Goal: Communication & Community: Participate in discussion

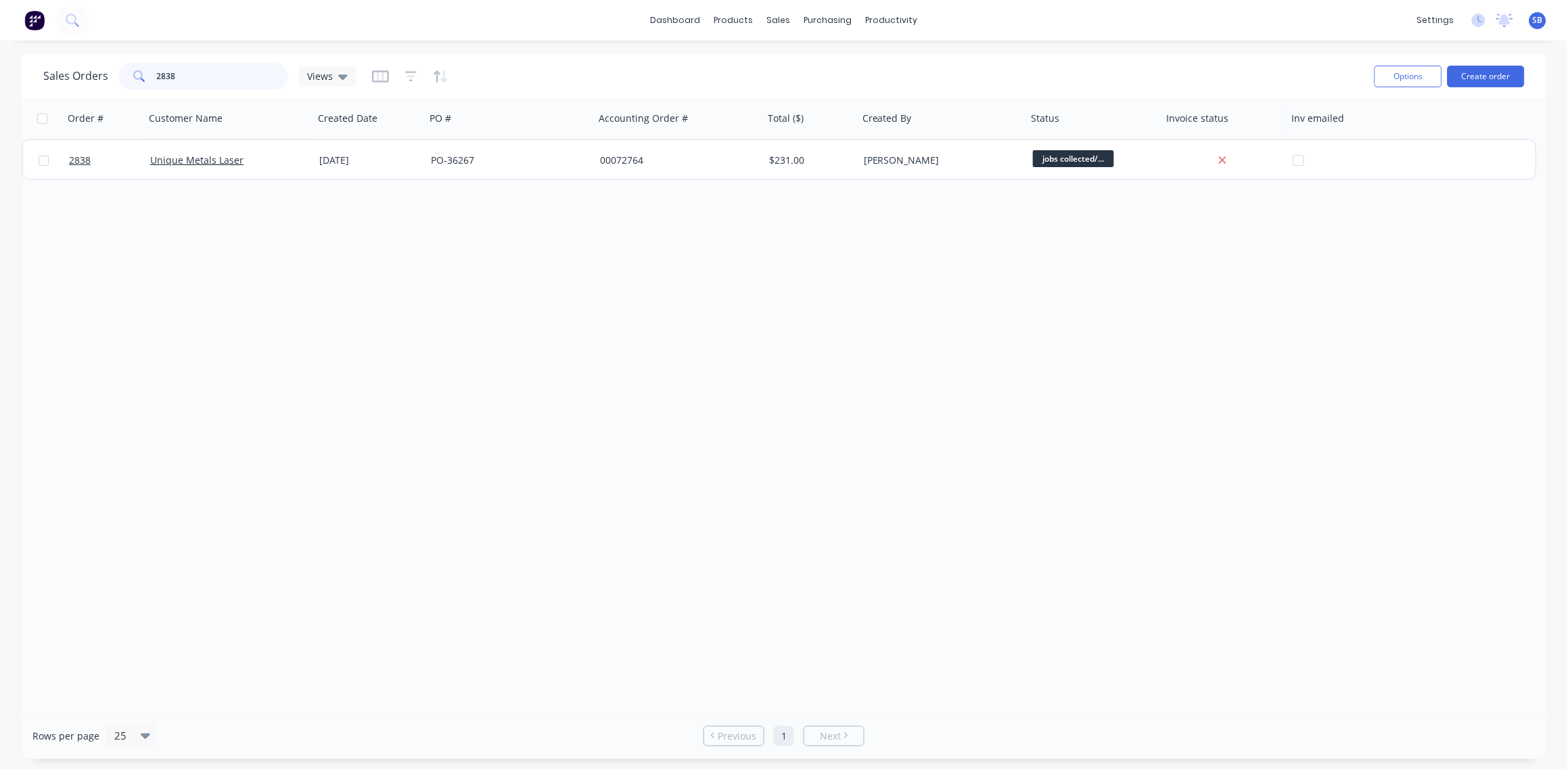
click at [13, 89] on div "Sales Orders 2838 Views Options Create order Order # Customer Name Created Date…" at bounding box center [784, 406] width 1568 height 705
type input "SOLAR"
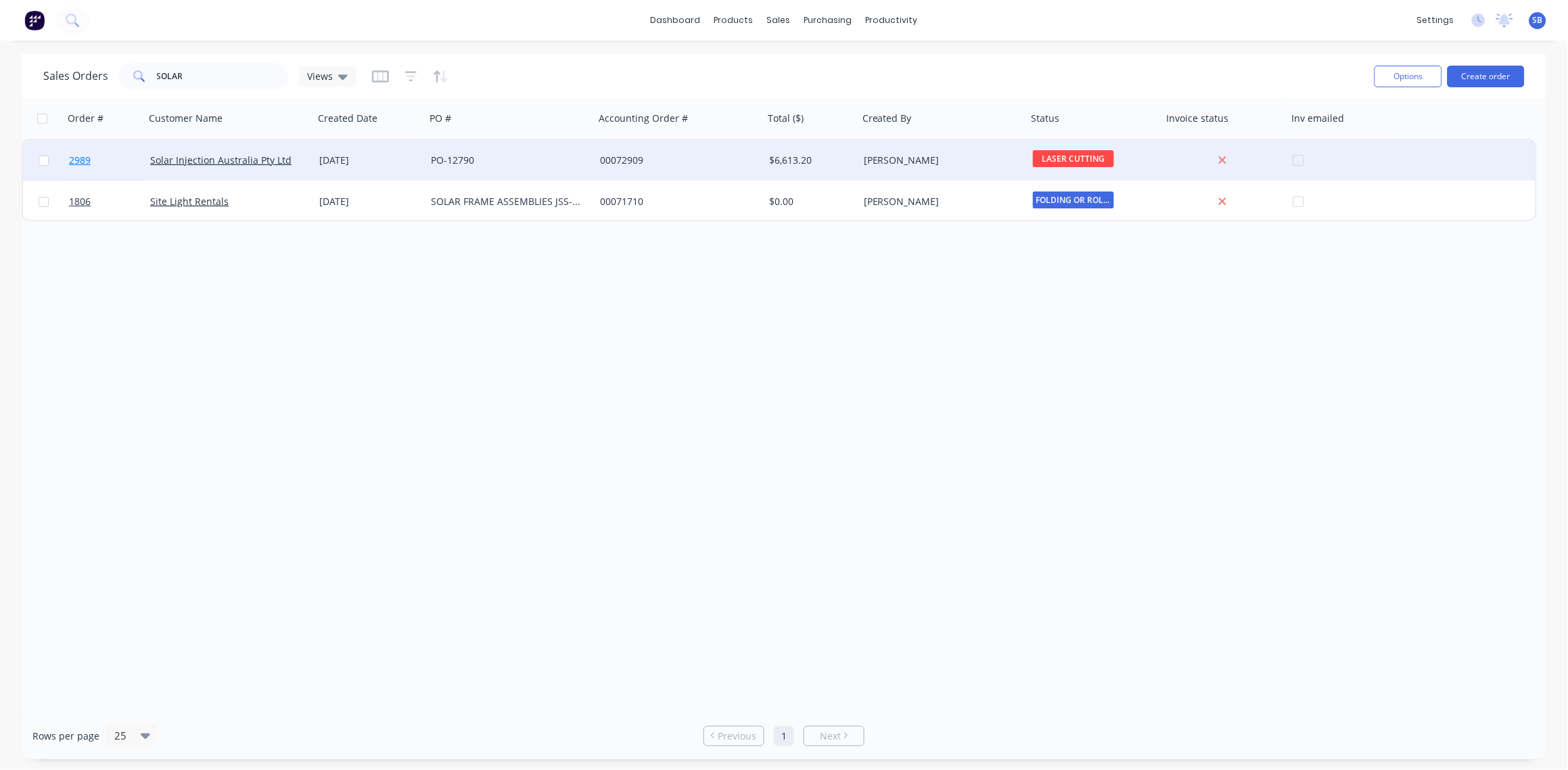
click at [82, 164] on span "2989" at bounding box center [79, 160] width 21 height 14
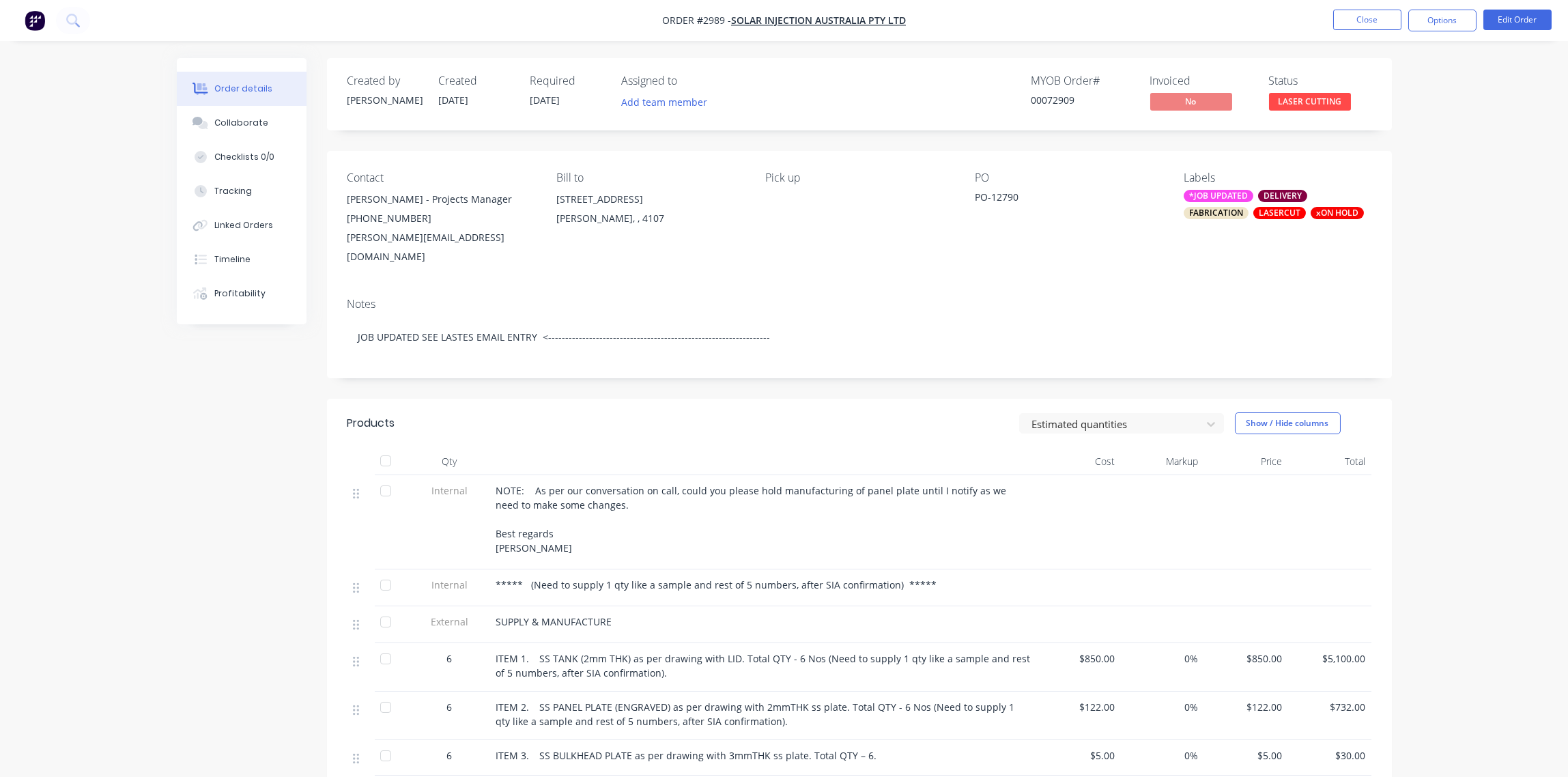
click at [1343, 214] on div "xON HOLD" at bounding box center [1336, 212] width 53 height 12
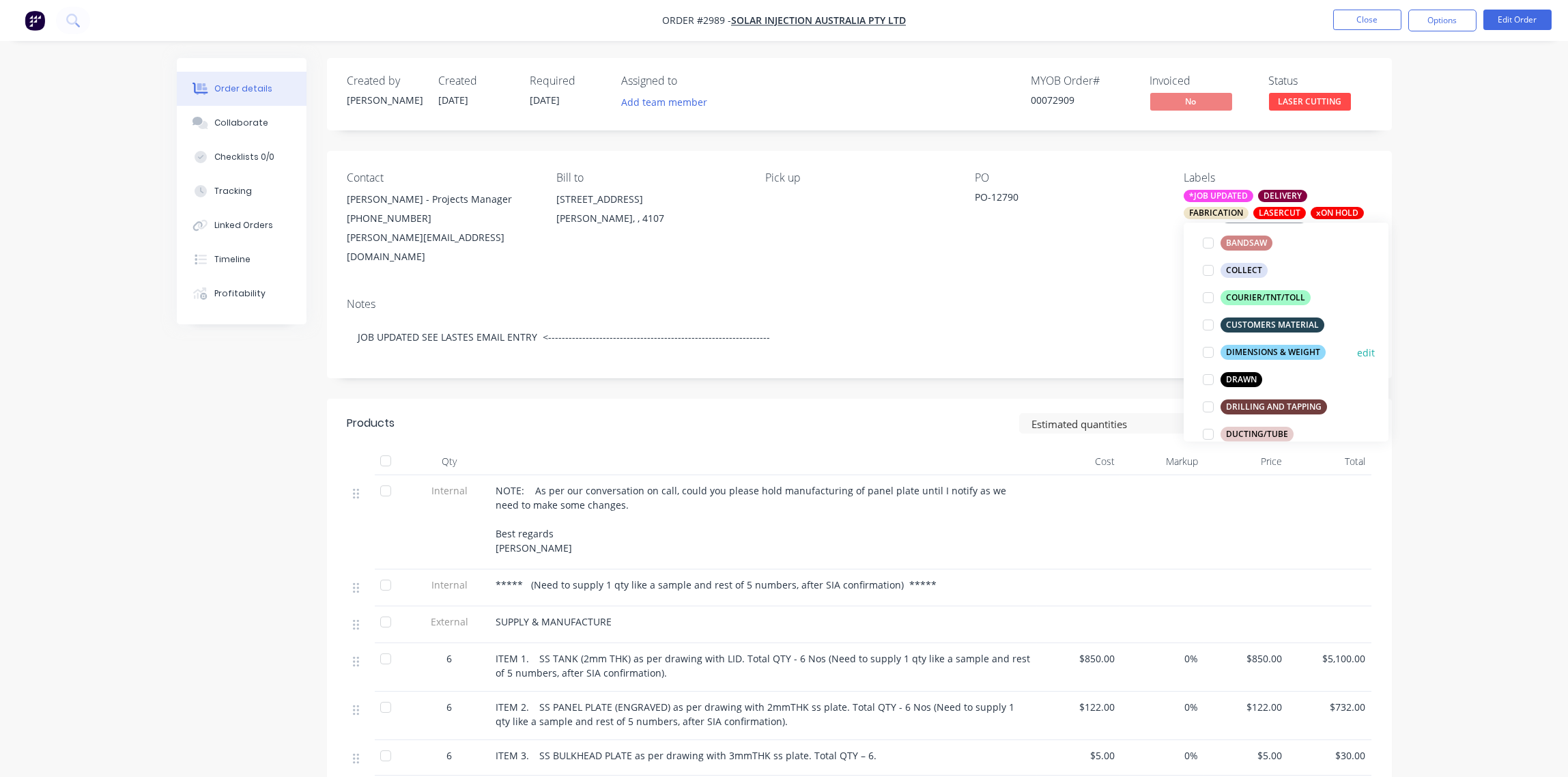
scroll to position [204, 0]
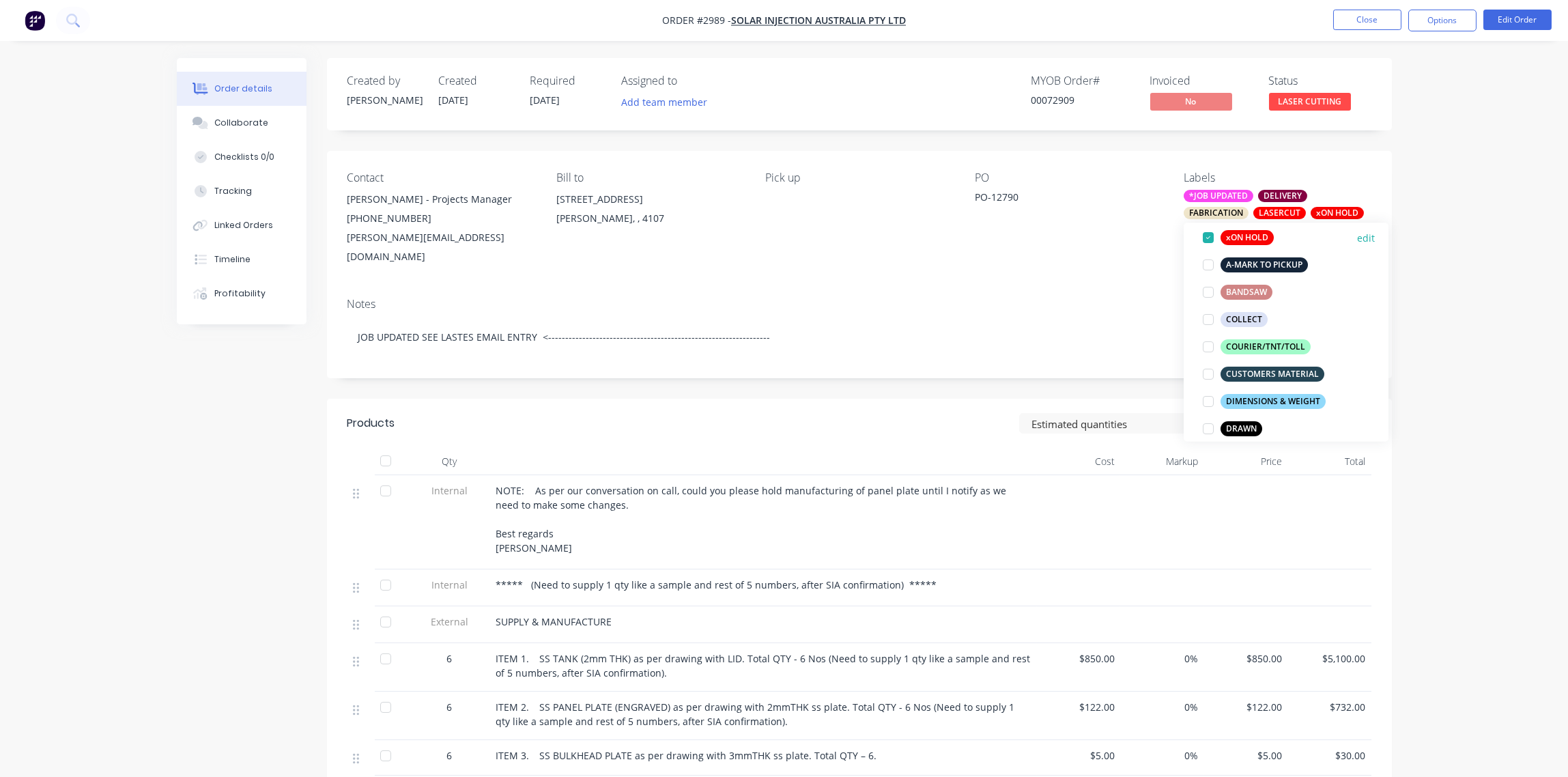
click at [1212, 237] on div at bounding box center [1207, 237] width 27 height 27
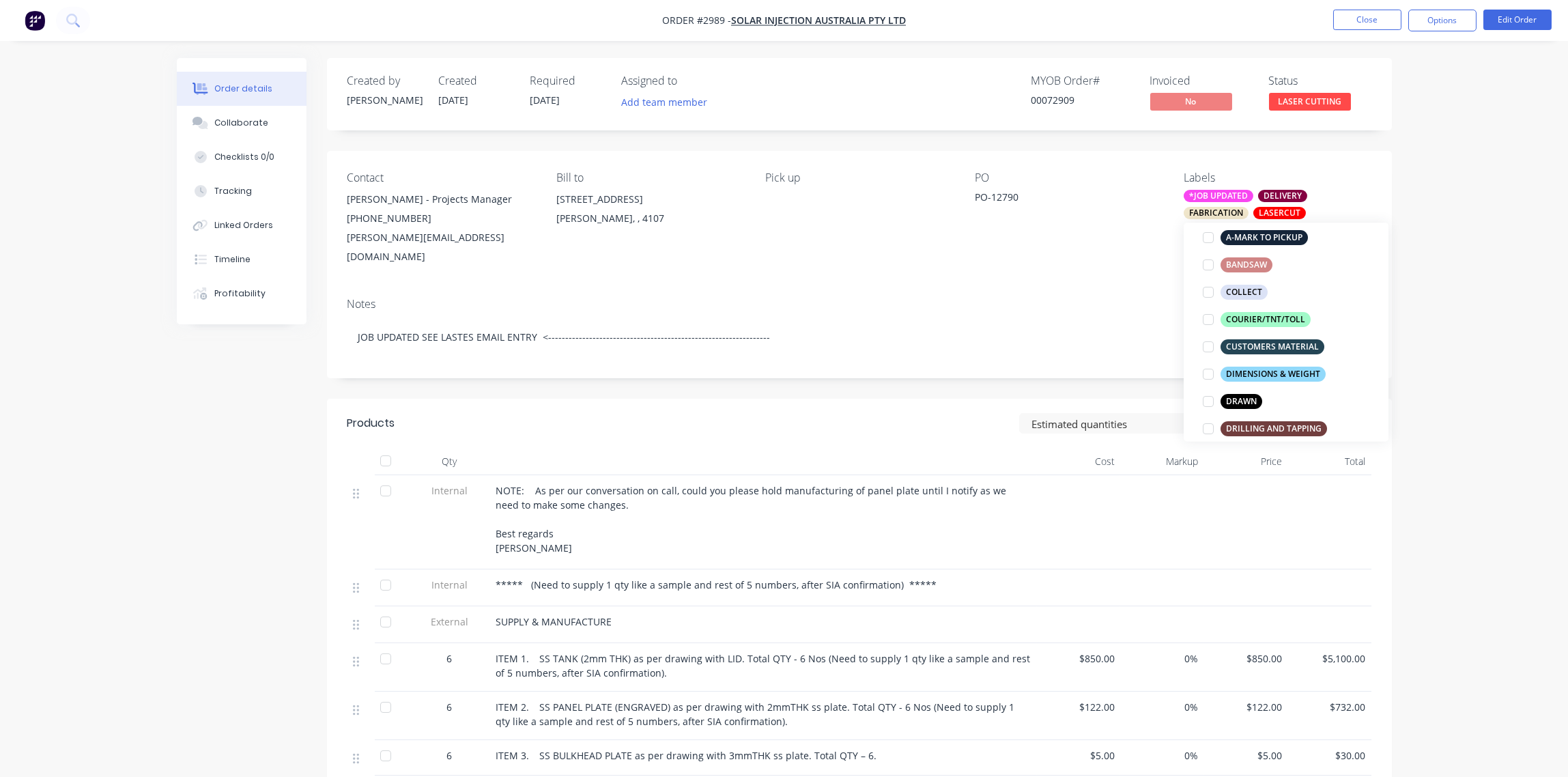
click at [1020, 297] on div "Notes" at bounding box center [859, 304] width 1024 height 13
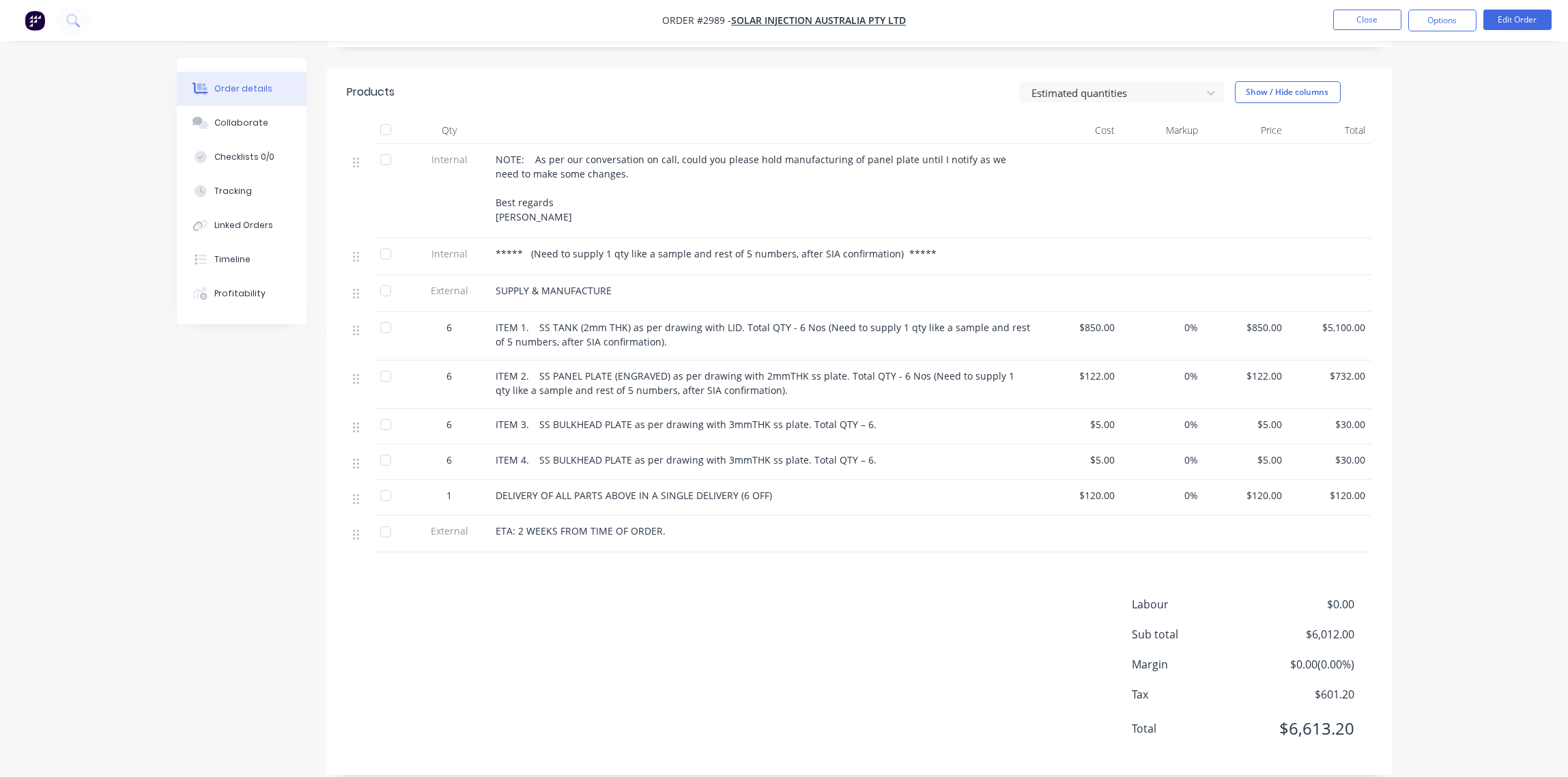
scroll to position [0, 0]
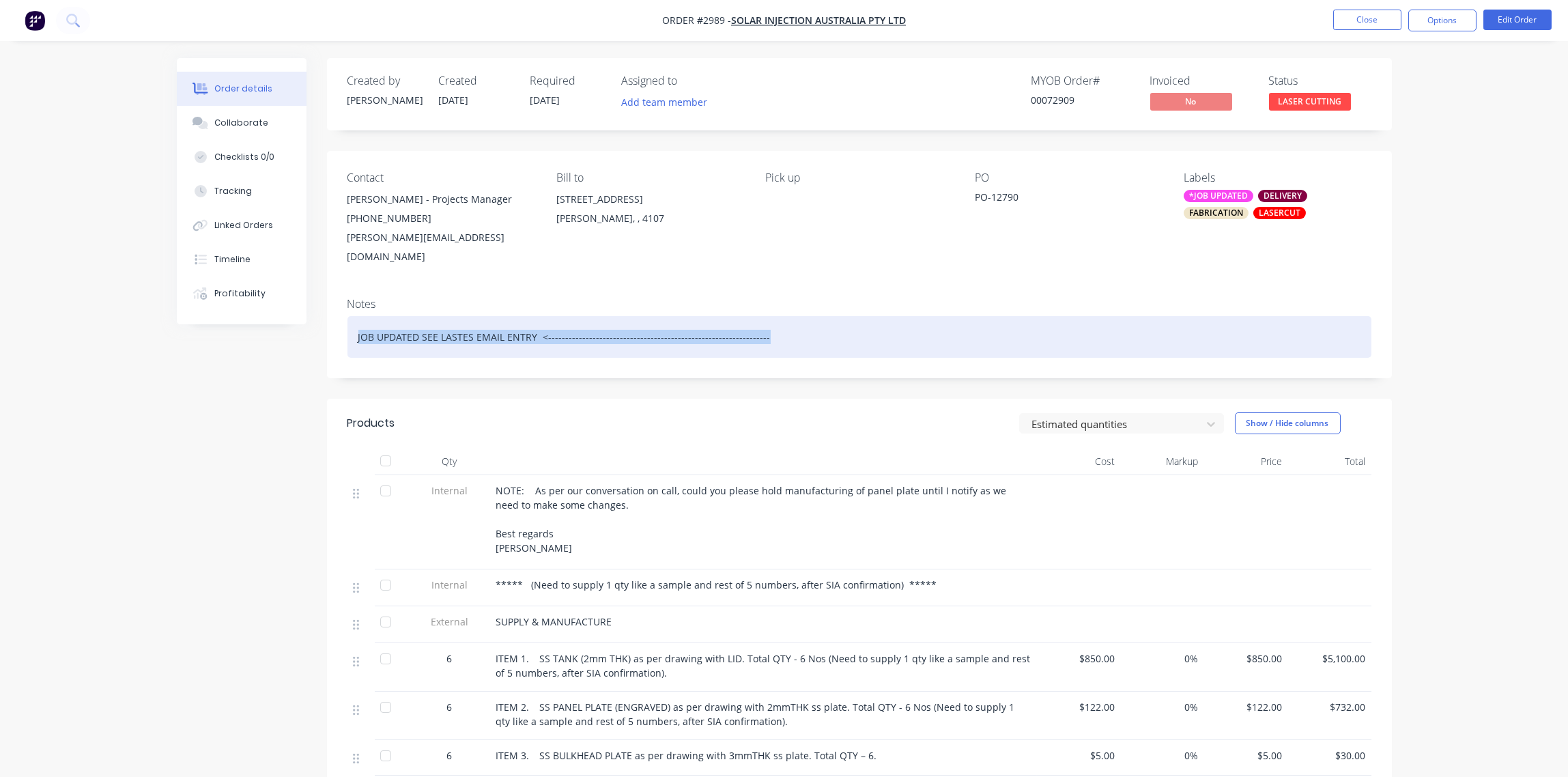
drag, startPoint x: 755, startPoint y: 315, endPoint x: 314, endPoint y: 327, distance: 441.2
click at [314, 327] on div "Created by Sandra Created 29/09/25 Required 22/09/25 Assigned to Add team membe…" at bounding box center [784, 592] width 1215 height 1068
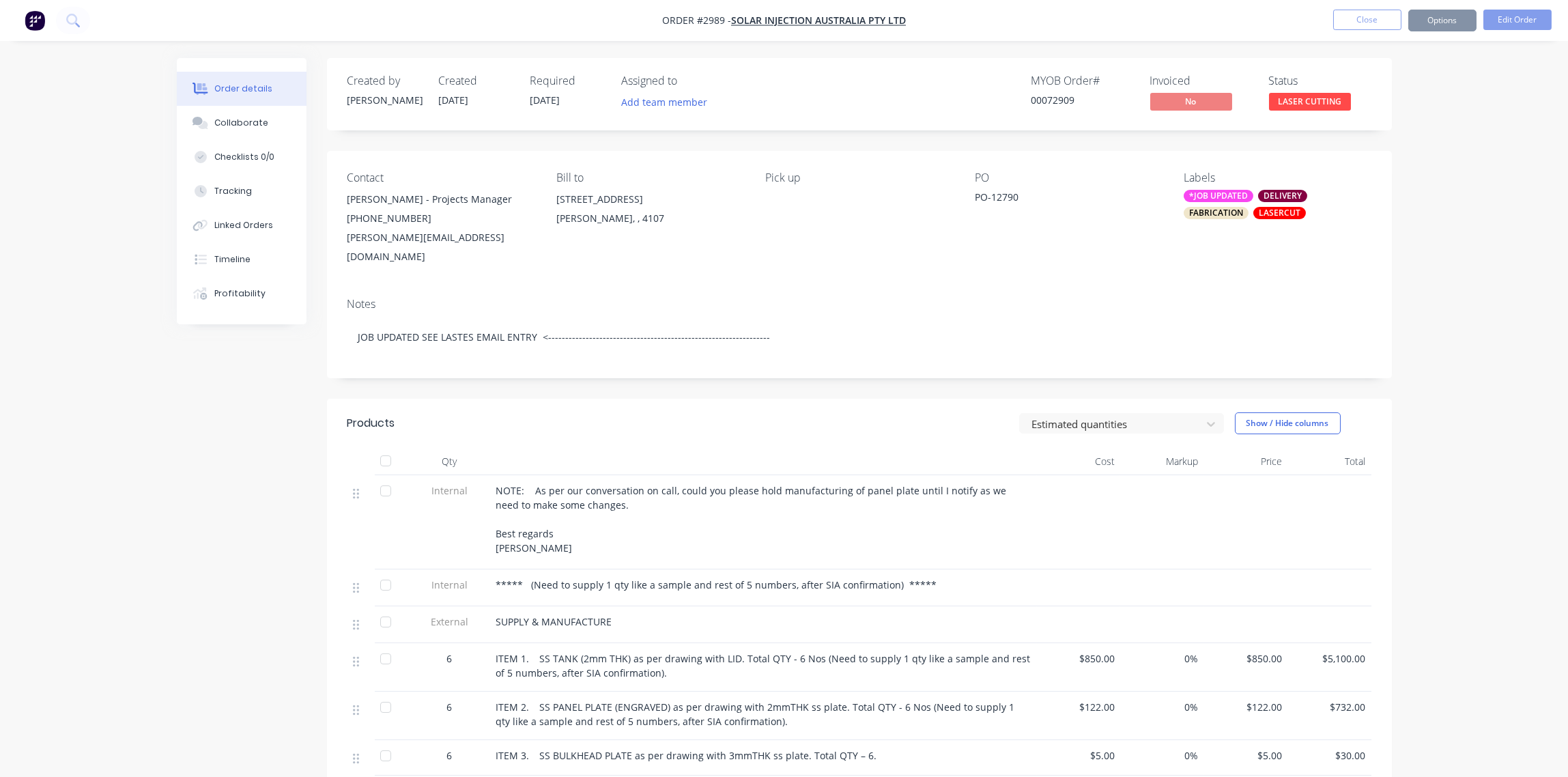
drag, startPoint x: 453, startPoint y: 312, endPoint x: 445, endPoint y: 289, distance: 24.4
click at [445, 297] on div "Notes" at bounding box center [859, 304] width 1024 height 13
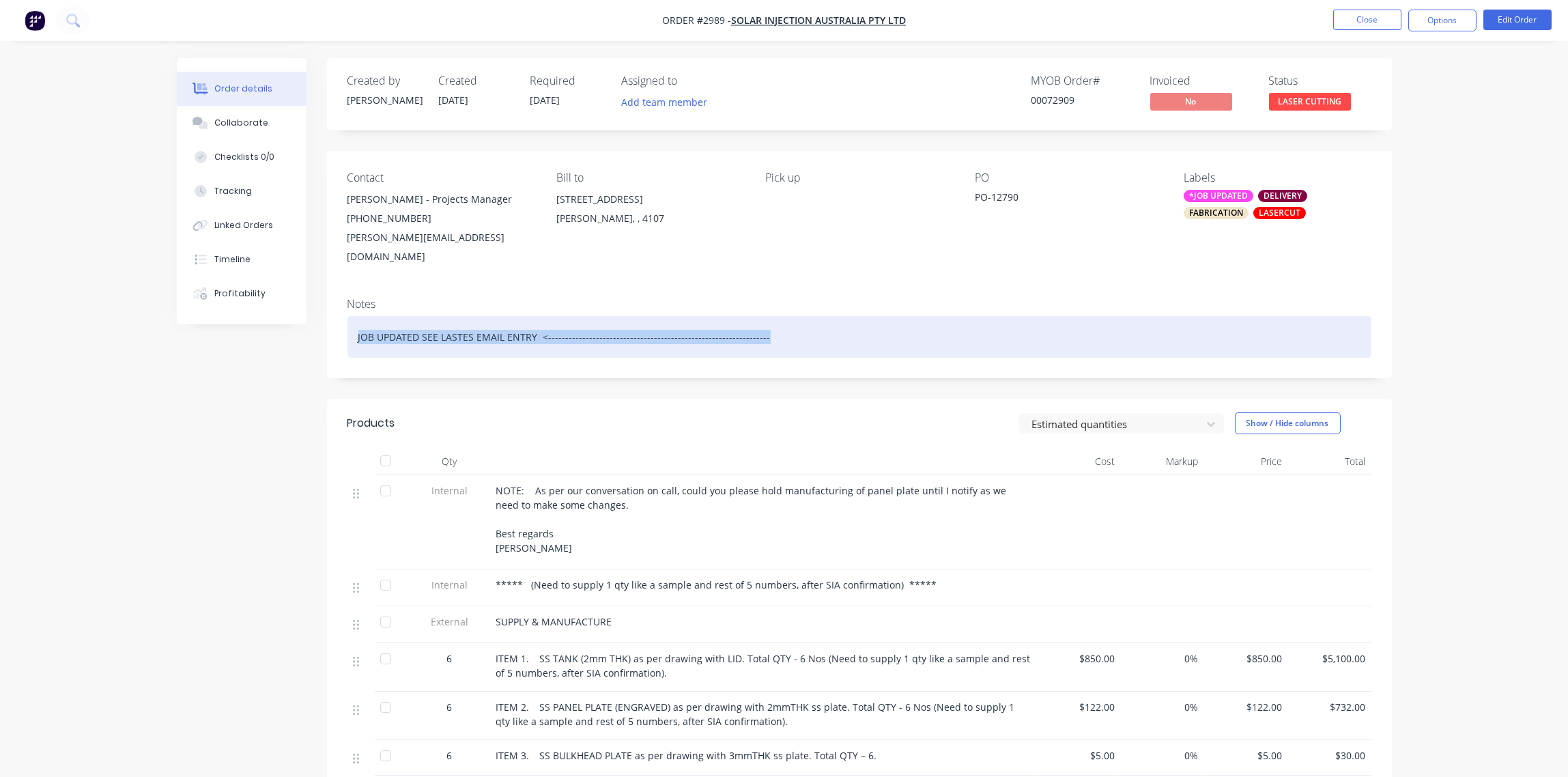
drag, startPoint x: 747, startPoint y: 321, endPoint x: 350, endPoint y: 324, distance: 397.0
click at [350, 324] on div "JOB UPDATED SEE LASTES EMAIL ENTRY <-------------------------------------------…" at bounding box center [859, 337] width 1024 height 42
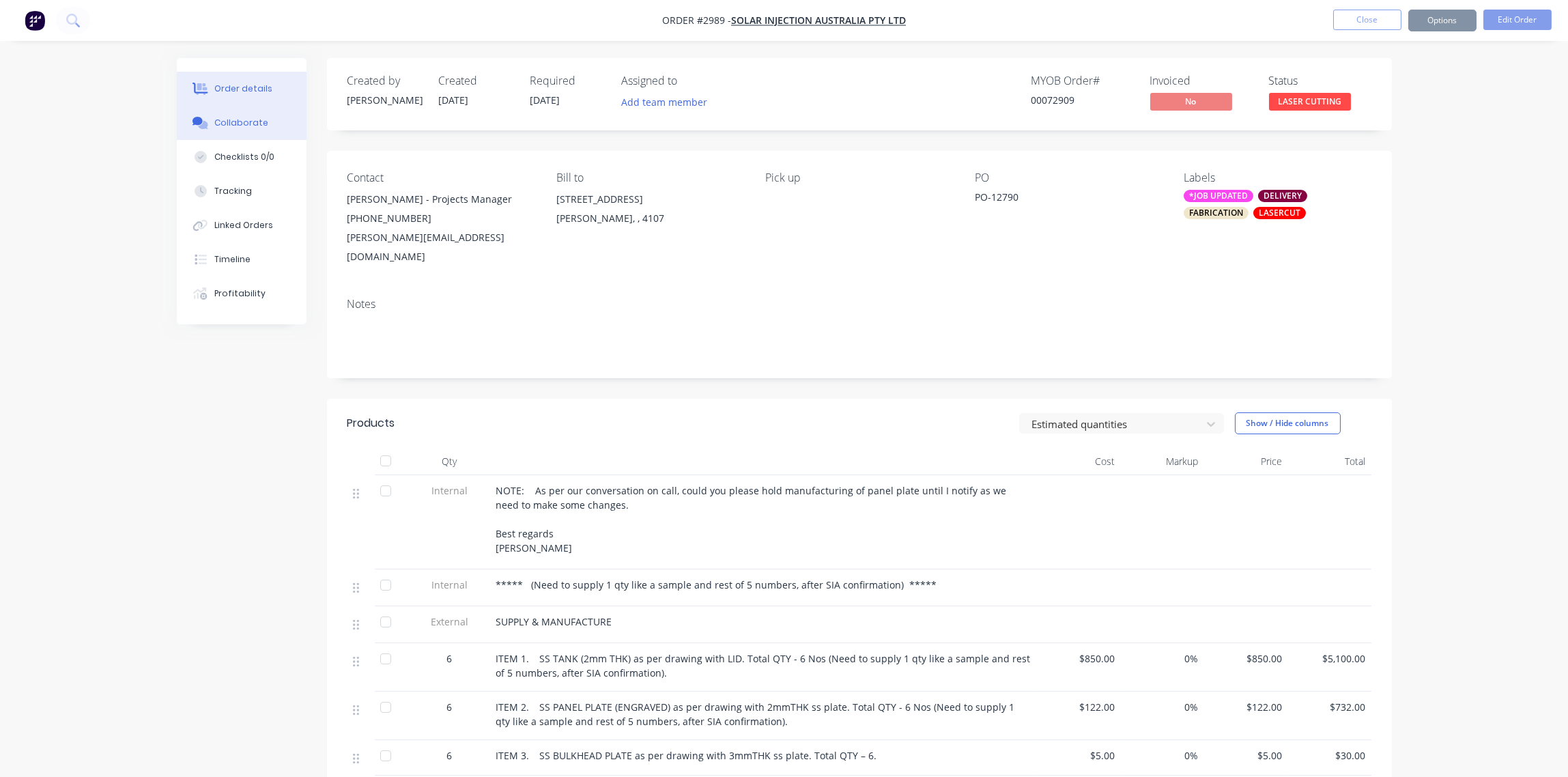
click at [241, 119] on div "Collaborate" at bounding box center [241, 122] width 54 height 12
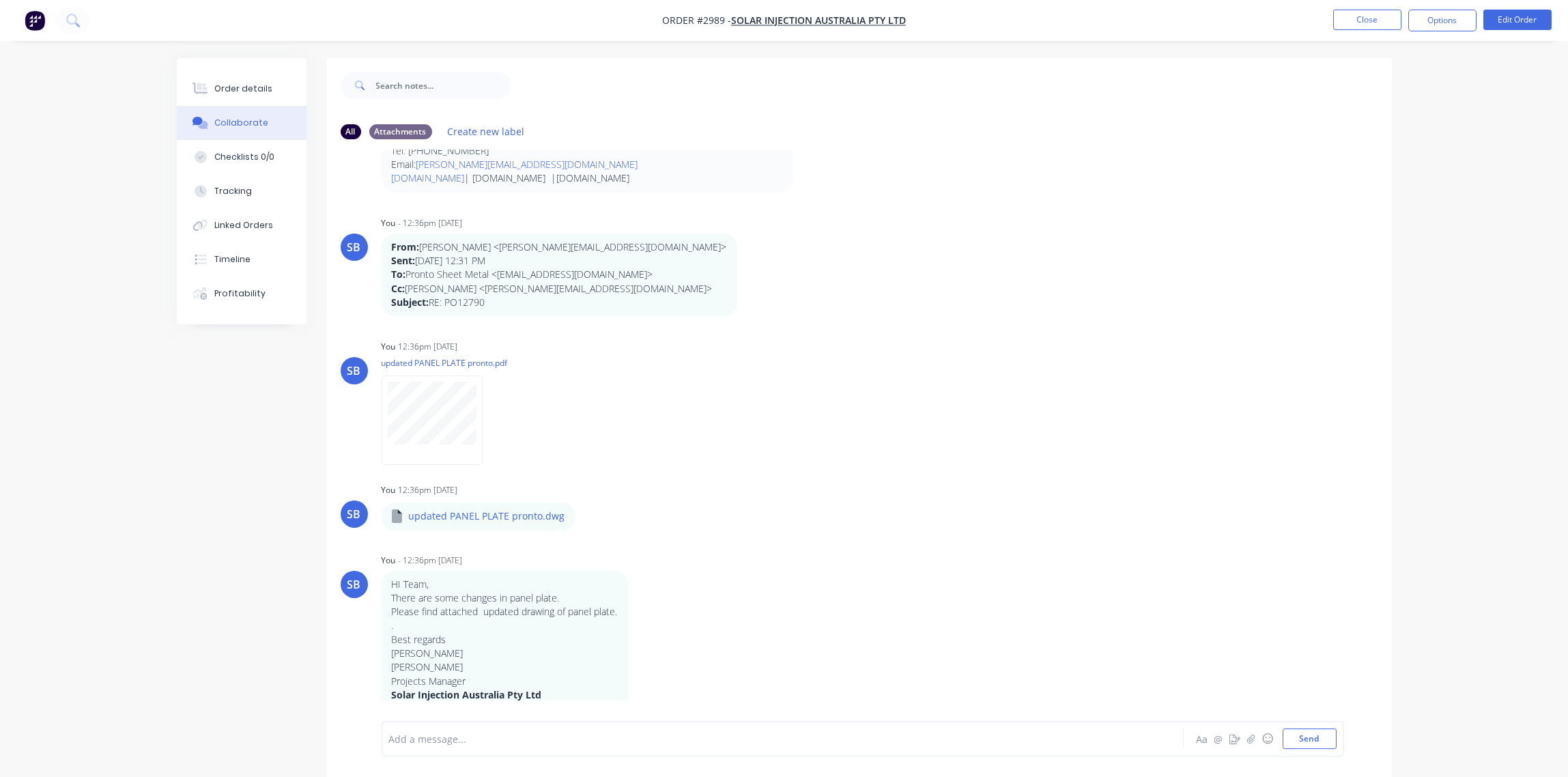
scroll to position [22, 0]
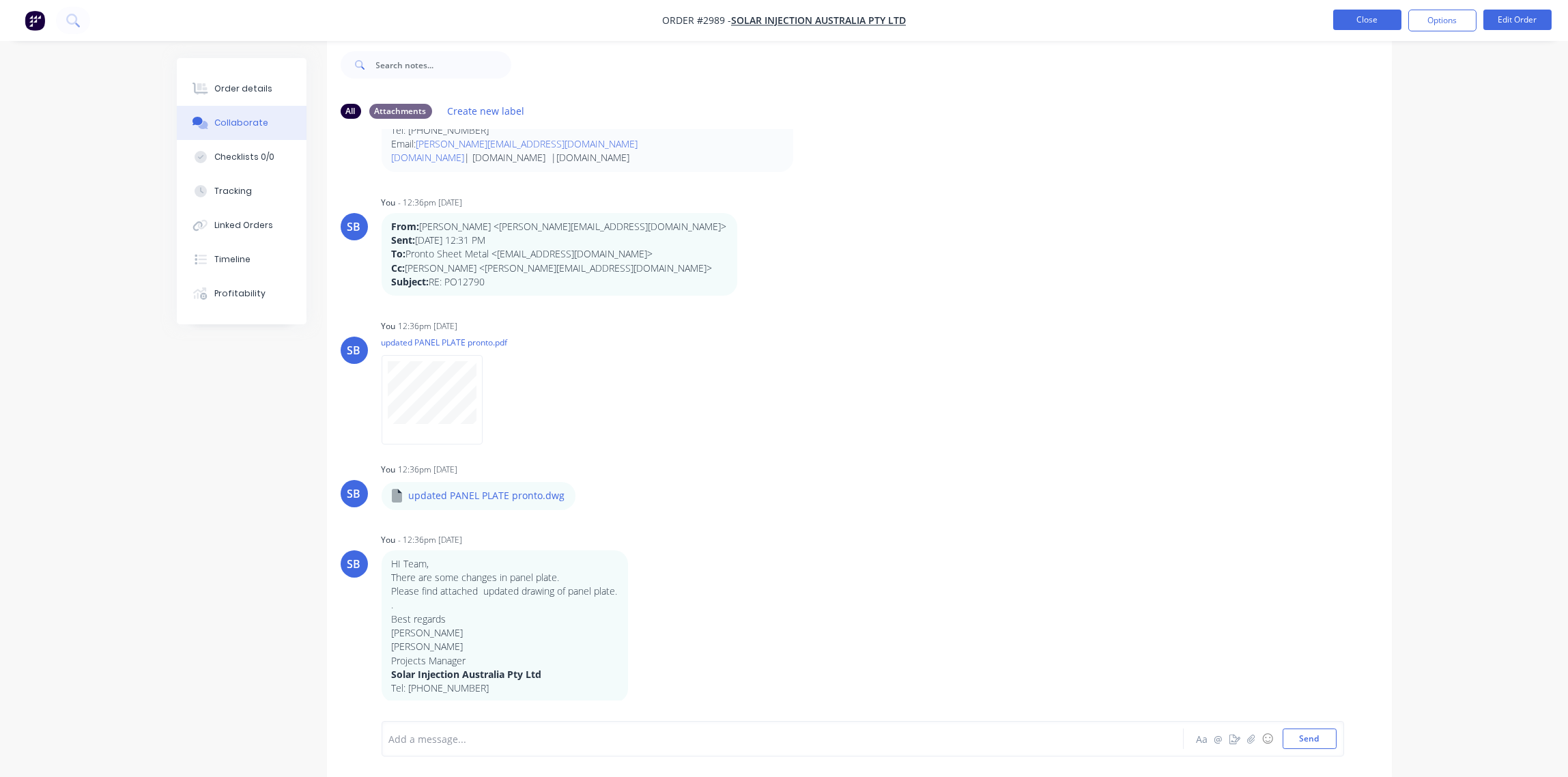
click at [1371, 22] on button "Close" at bounding box center [1367, 20] width 68 height 21
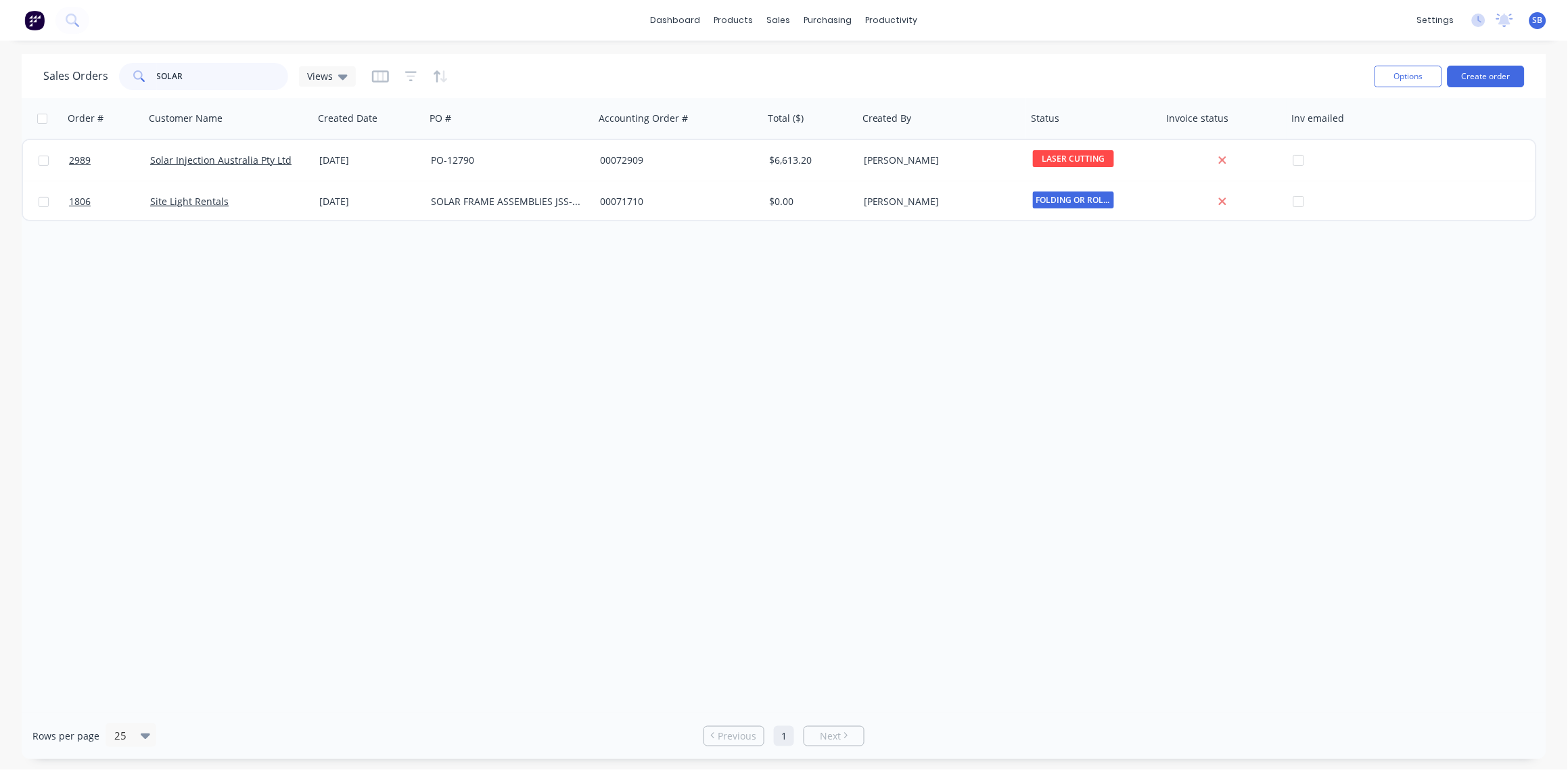
drag, startPoint x: 205, startPoint y: 72, endPoint x: 0, endPoint y: 96, distance: 206.4
click at [0, 97] on html "dashboard products sales purchasing productivity dashboard products Product Cat…" at bounding box center [784, 385] width 1568 height 770
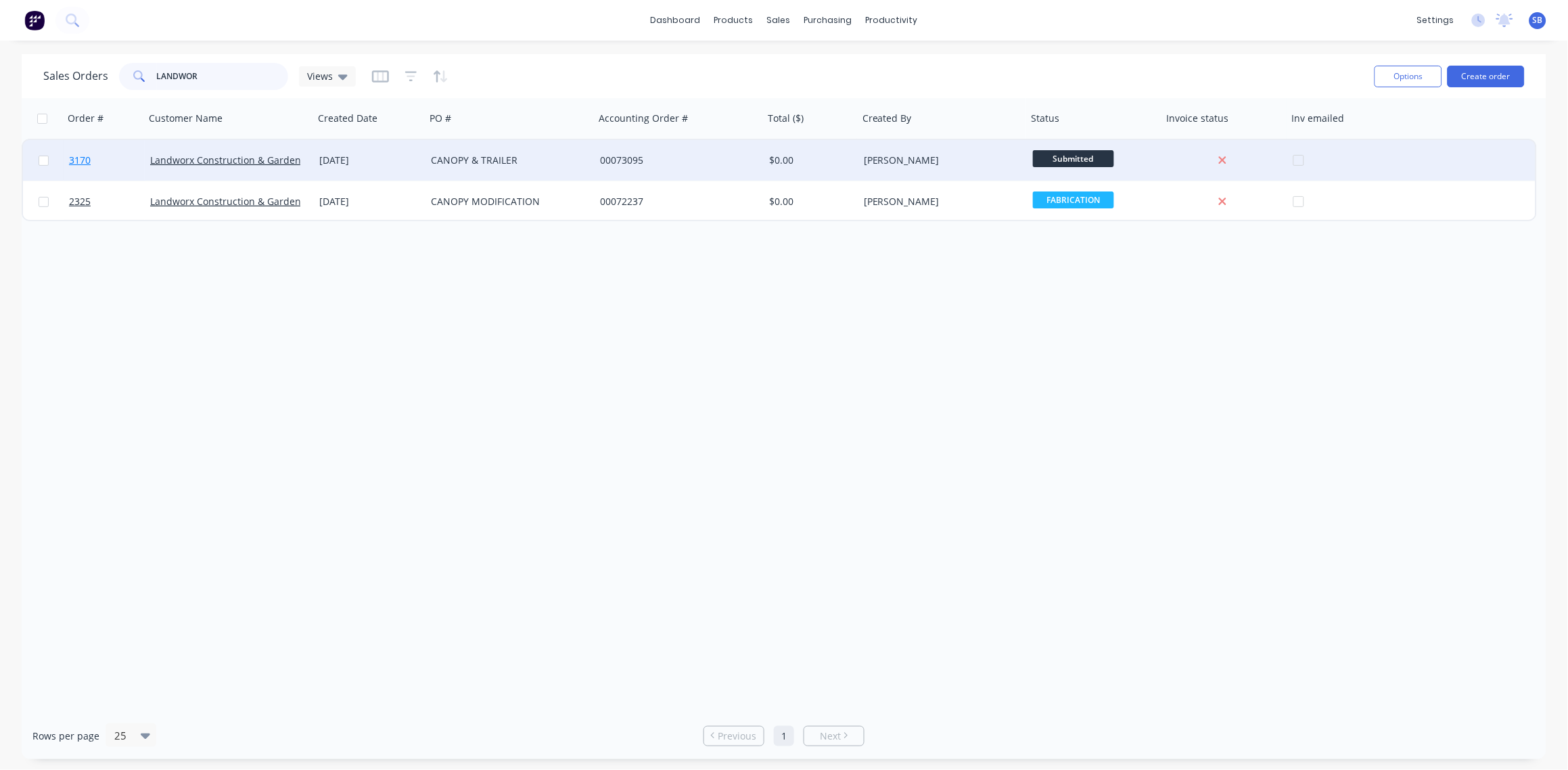
type input "LANDWOR"
click at [69, 155] on span "3170" at bounding box center [79, 160] width 21 height 14
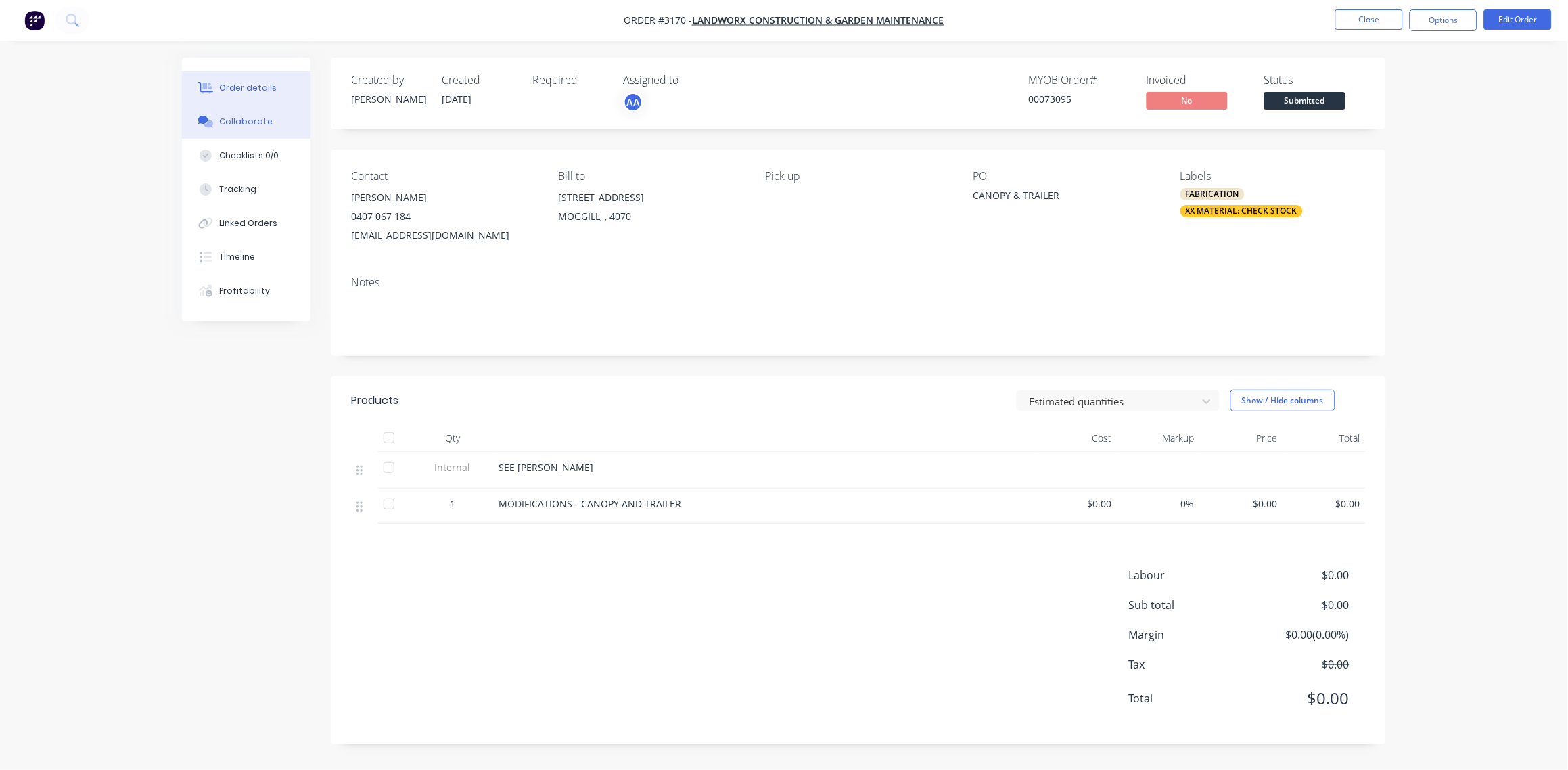
click at [240, 124] on div "Collaborate" at bounding box center [247, 121] width 54 height 12
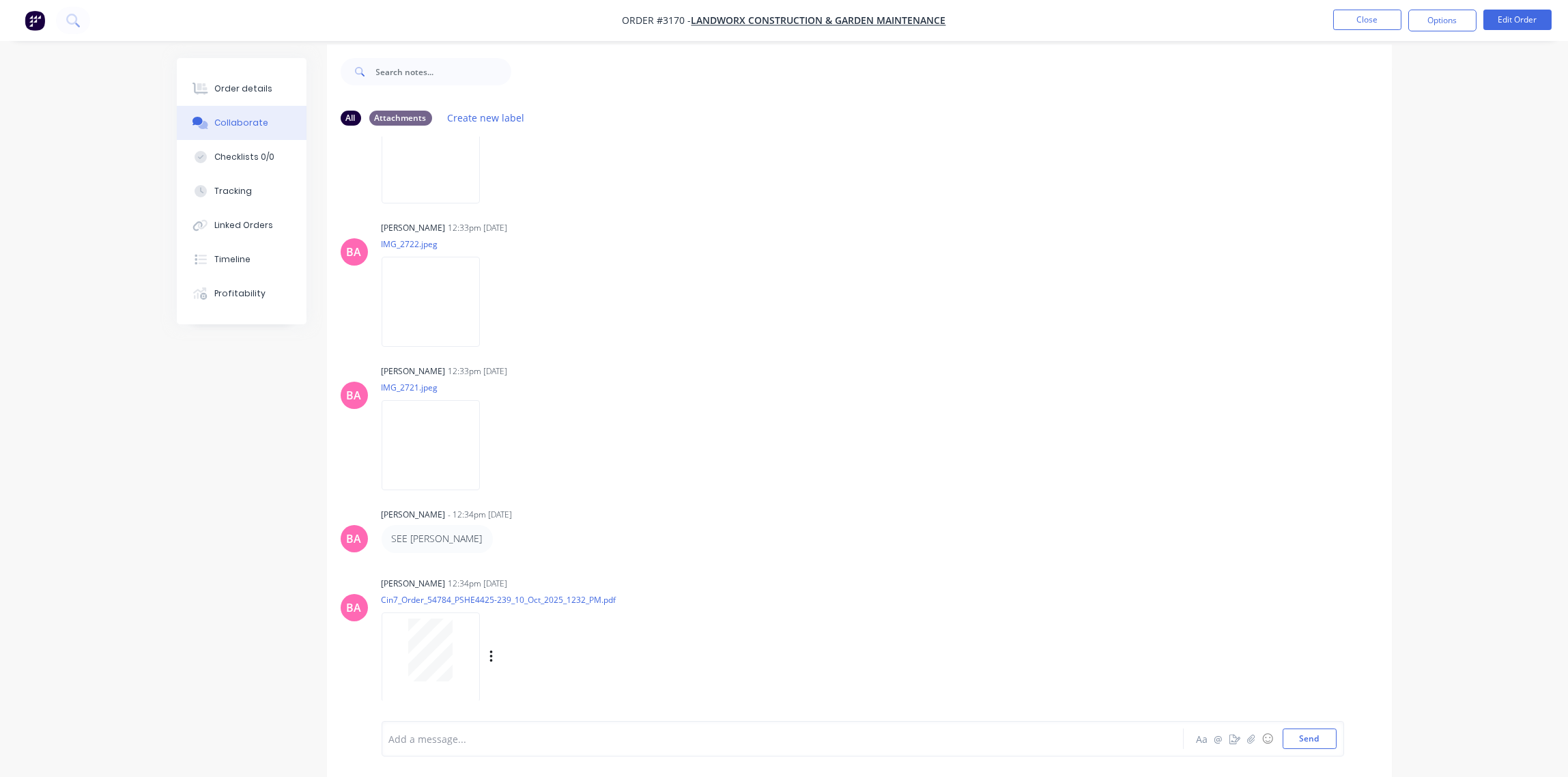
scroll to position [22, 0]
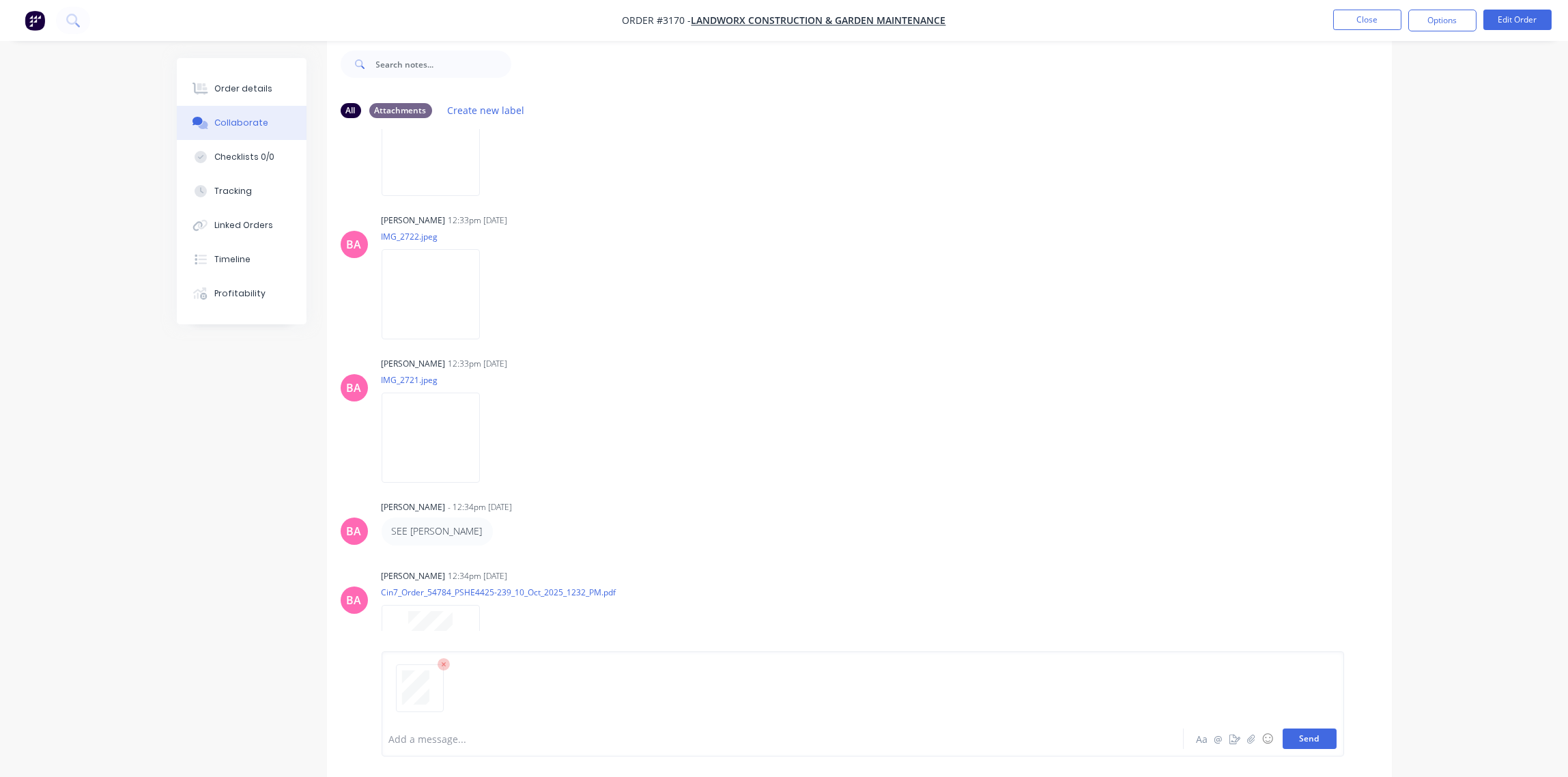
click at [1309, 734] on button "Send" at bounding box center [1310, 739] width 54 height 21
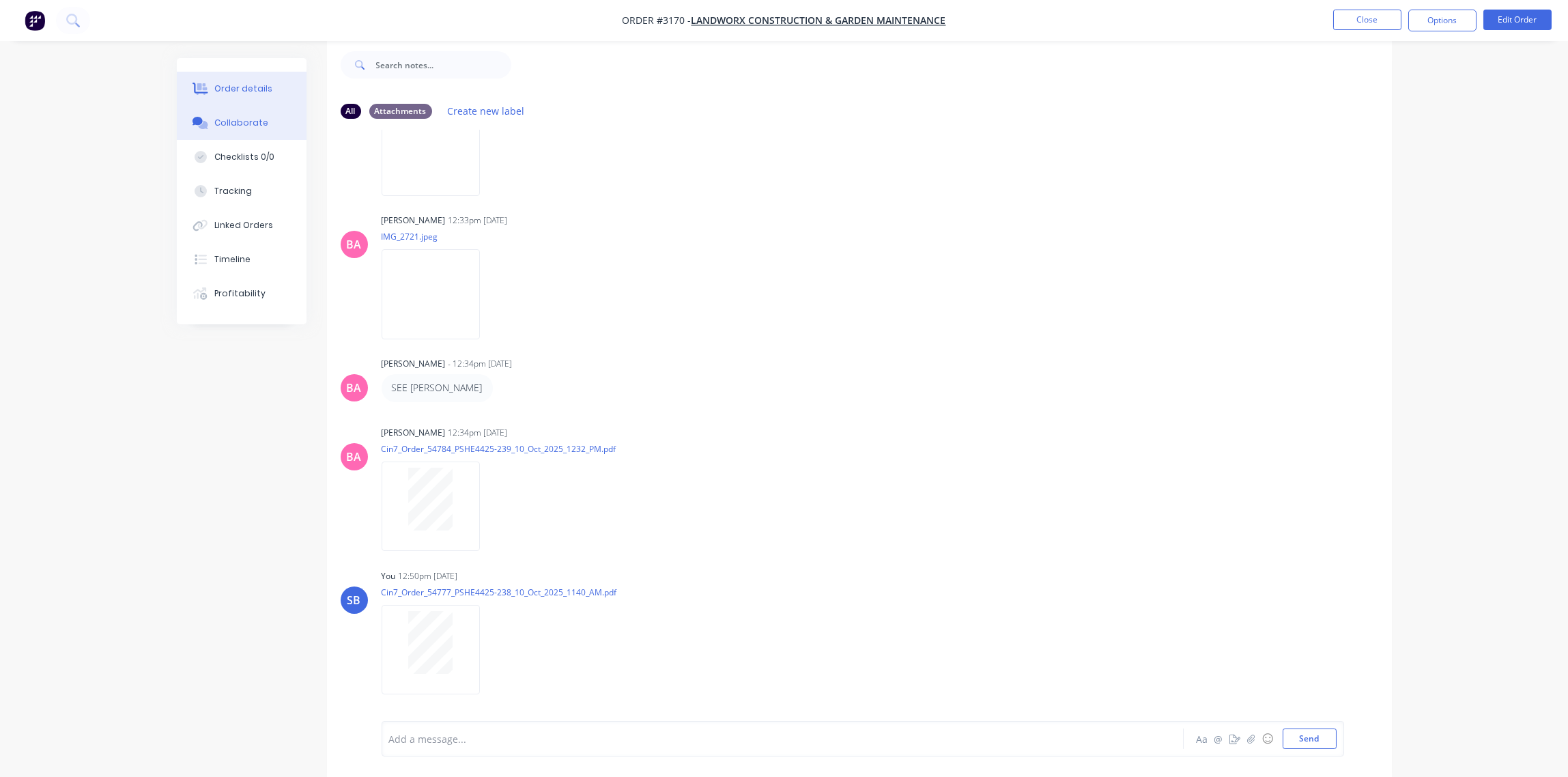
click at [227, 78] on button "Order details" at bounding box center [241, 89] width 130 height 34
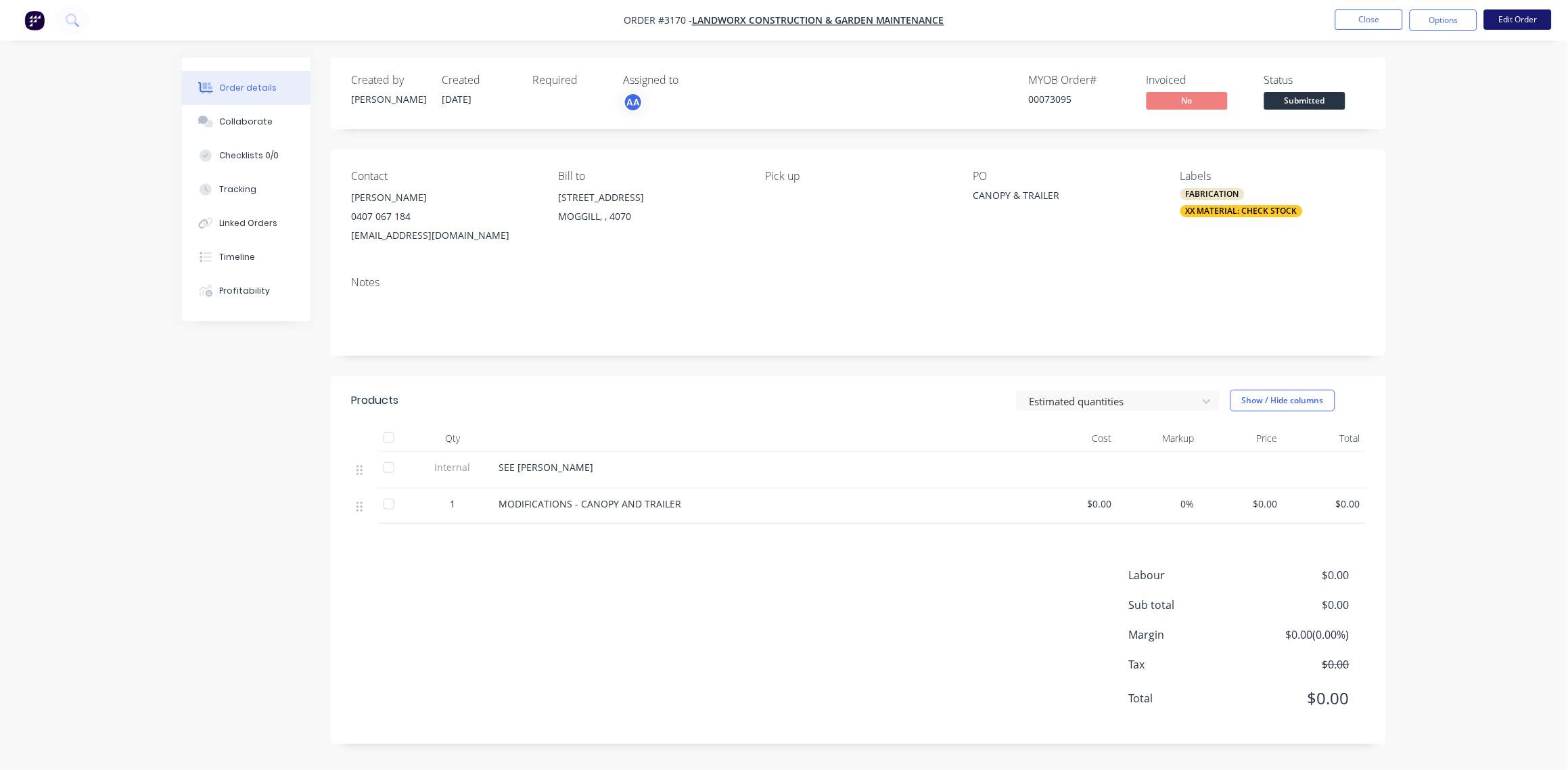
click at [1507, 21] on button "Edit Order" at bounding box center [1517, 19] width 68 height 20
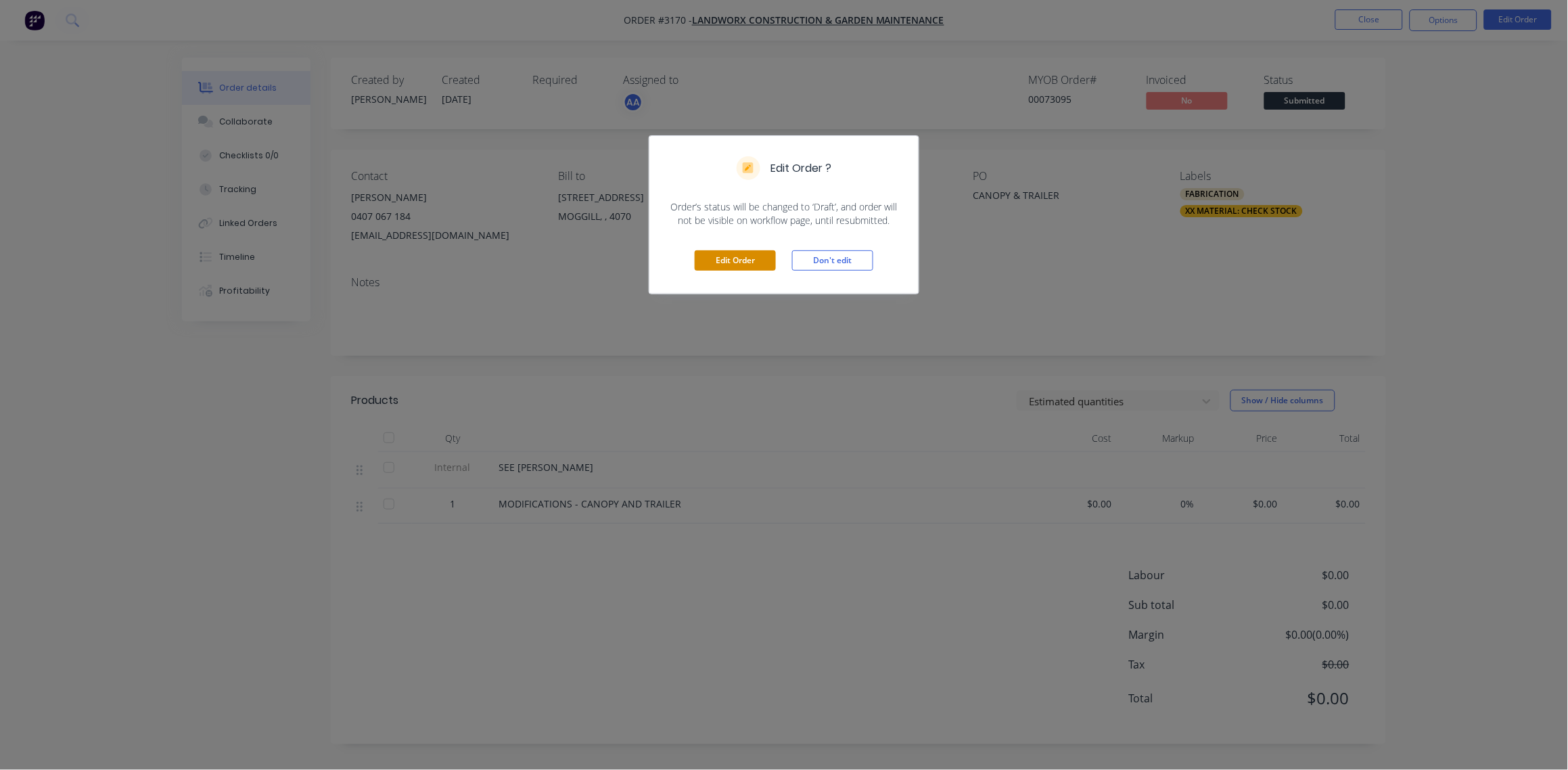
click at [749, 256] on button "Edit Order" at bounding box center [736, 260] width 82 height 20
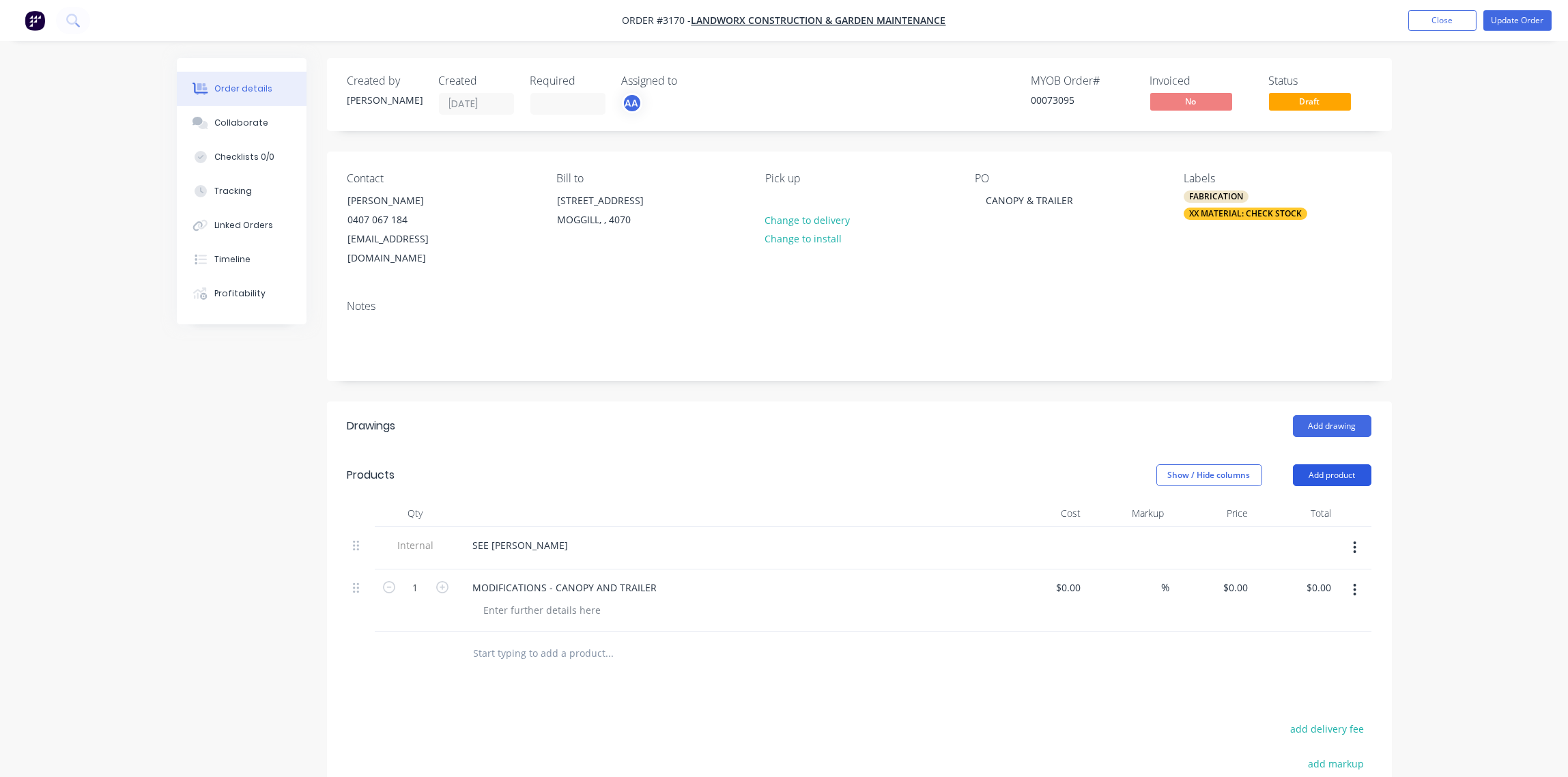
click at [1331, 464] on button "Add product" at bounding box center [1331, 474] width 79 height 22
click at [1282, 663] on div "Notes (Internal)" at bounding box center [1306, 672] width 105 height 20
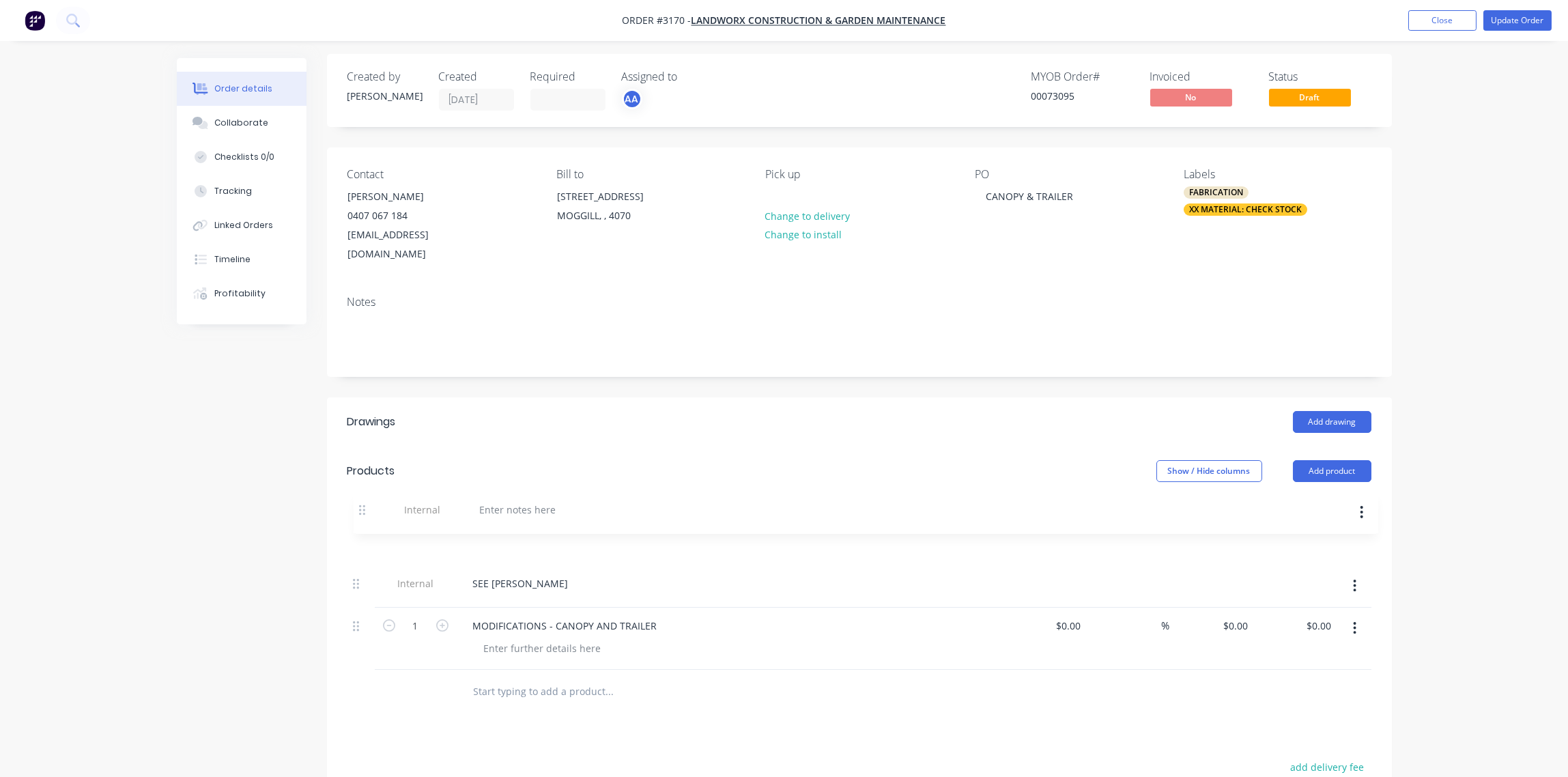
drag, startPoint x: 361, startPoint y: 636, endPoint x: 483, endPoint y: 510, distance: 175.4
click at [366, 523] on div "Internal SEE AARON 1 MODIFICATIONS - CANOPY AND TRAILER $0.00 $0.00 % $0.00 $0.…" at bounding box center [859, 596] width 1024 height 147
click at [513, 531] on div at bounding box center [511, 540] width 98 height 20
click at [603, 531] on div "2 X INVOICES FROM TRAILER PARES ATTCHED" at bounding box center [575, 540] width 227 height 20
click at [601, 531] on div "2 X INVOICES FROM TRAILER PARES ATTCHED" at bounding box center [575, 540] width 227 height 20
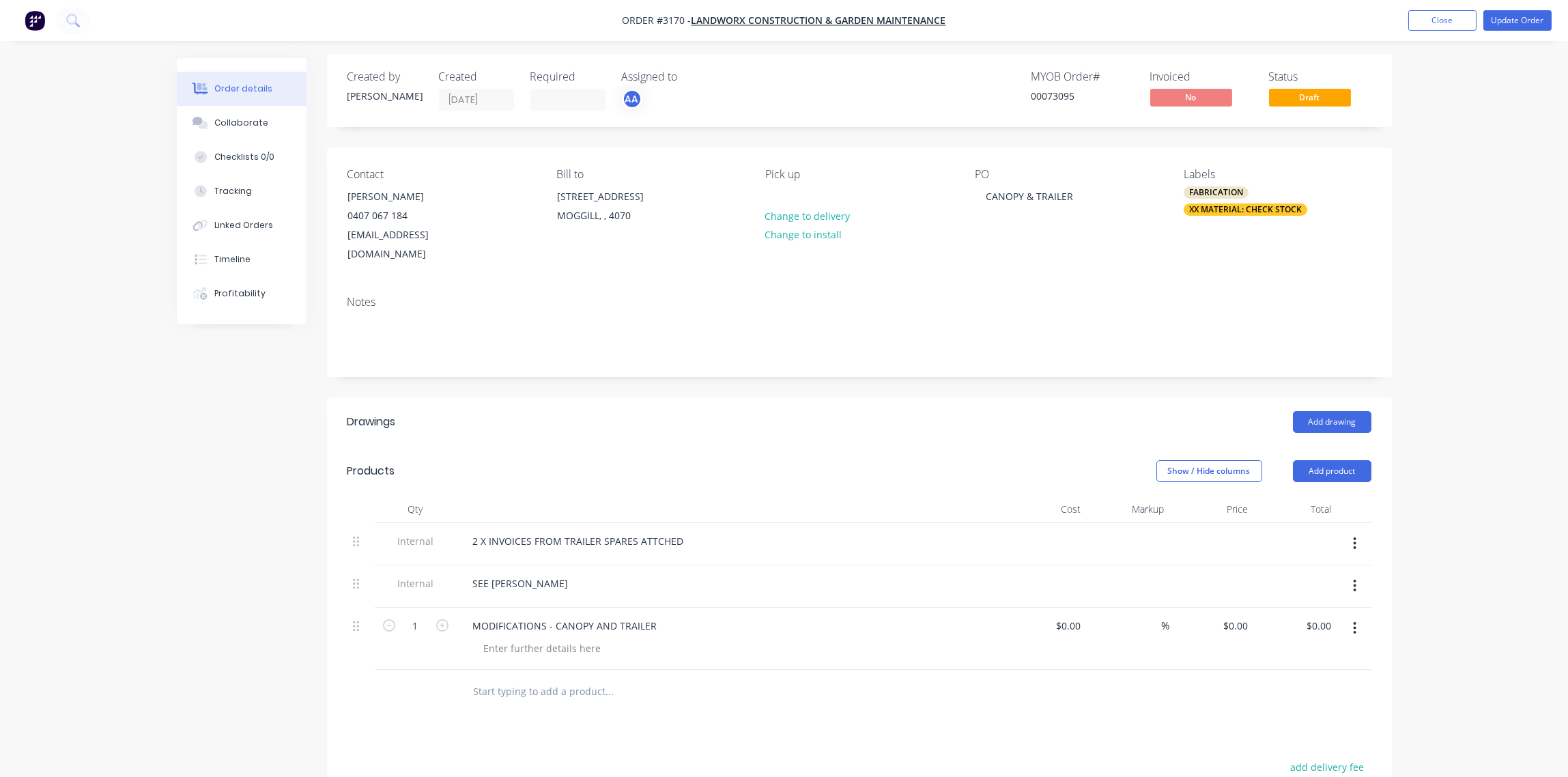
click at [753, 554] on div at bounding box center [729, 554] width 535 height 3
click at [942, 460] on div "Show / Hide columns Add product" at bounding box center [968, 470] width 806 height 22
click at [1515, 24] on button "Update Order" at bounding box center [1517, 21] width 68 height 21
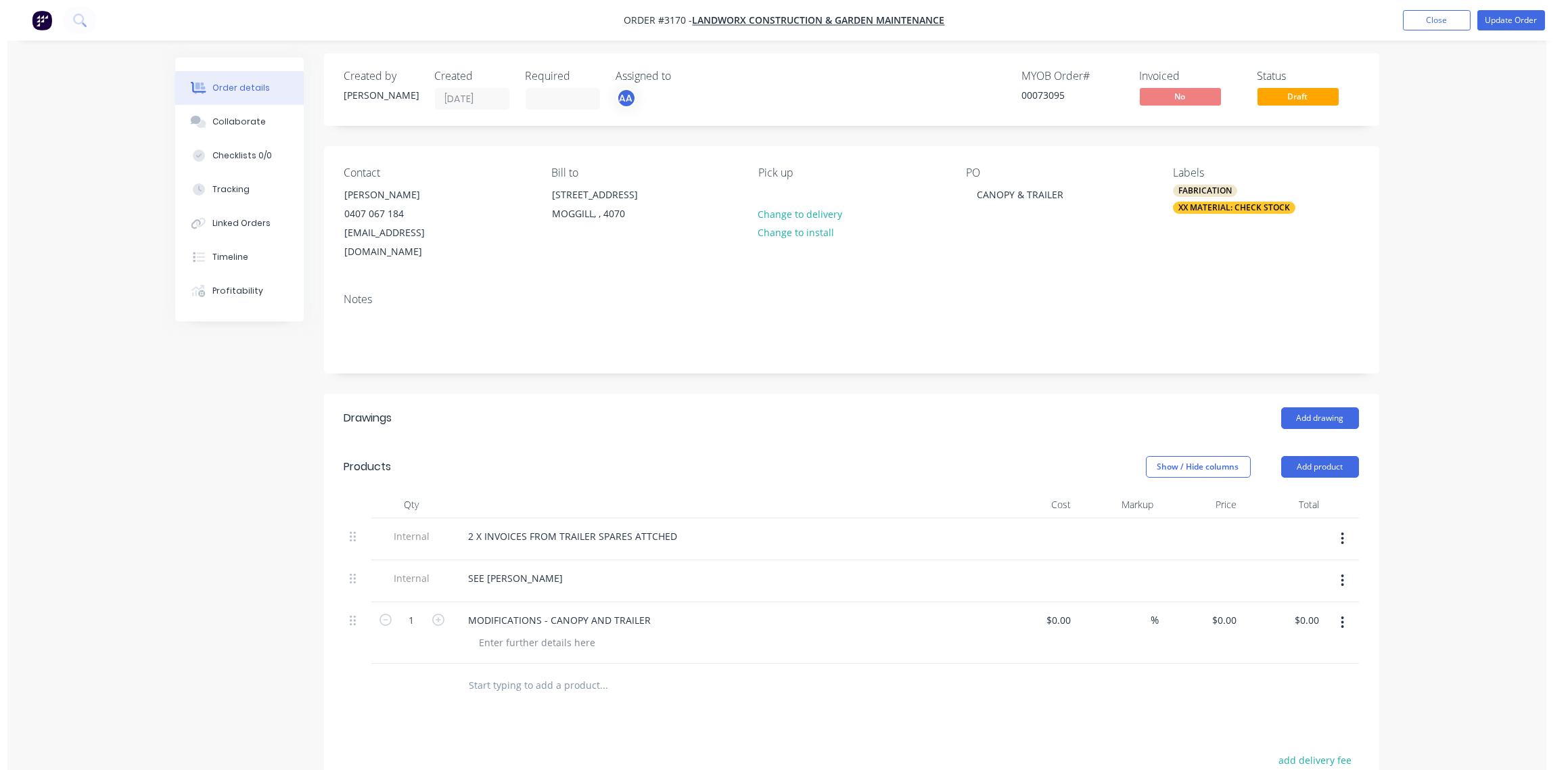
scroll to position [0, 0]
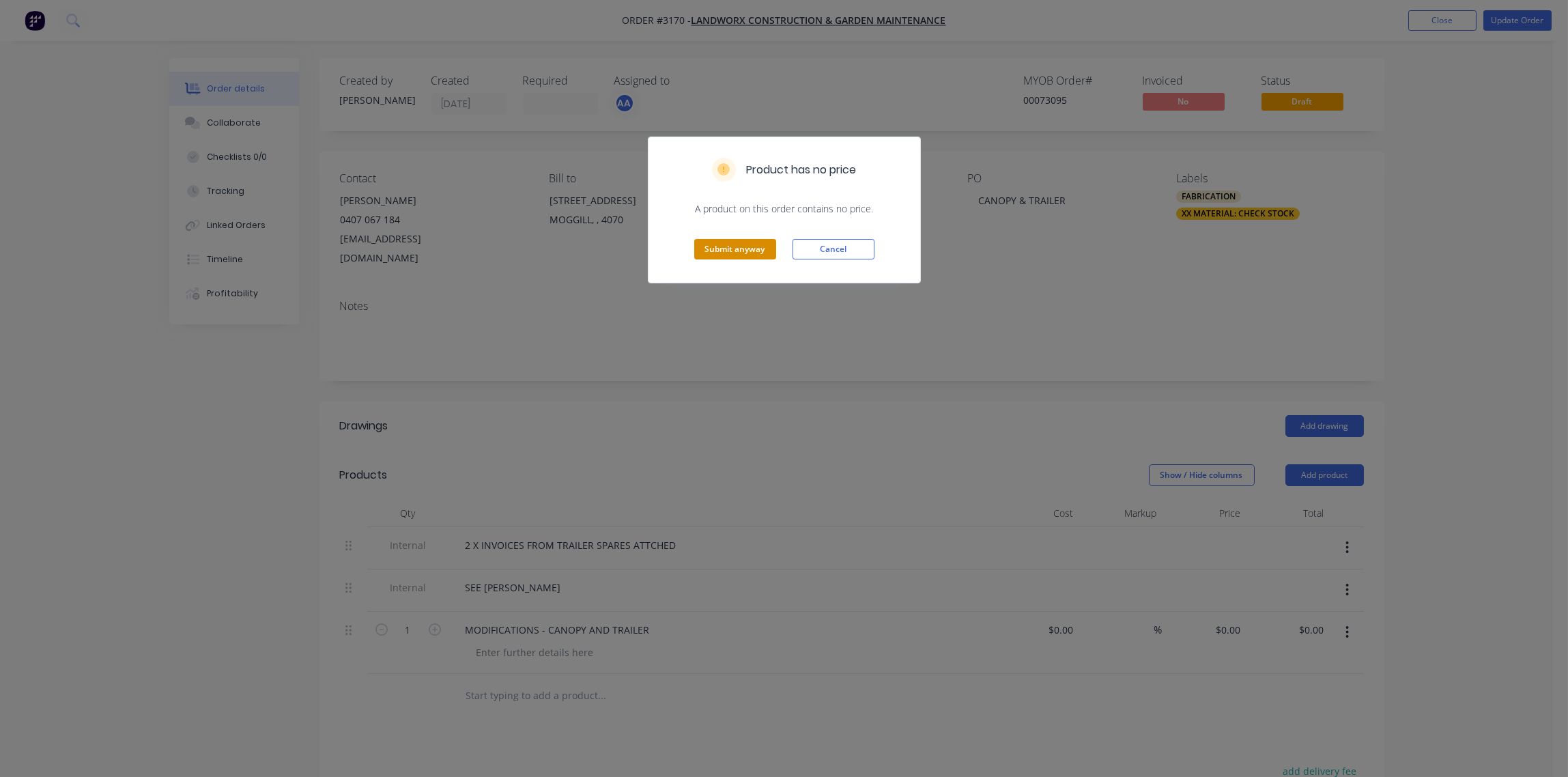
click at [719, 252] on button "Submit anyway" at bounding box center [735, 249] width 82 height 21
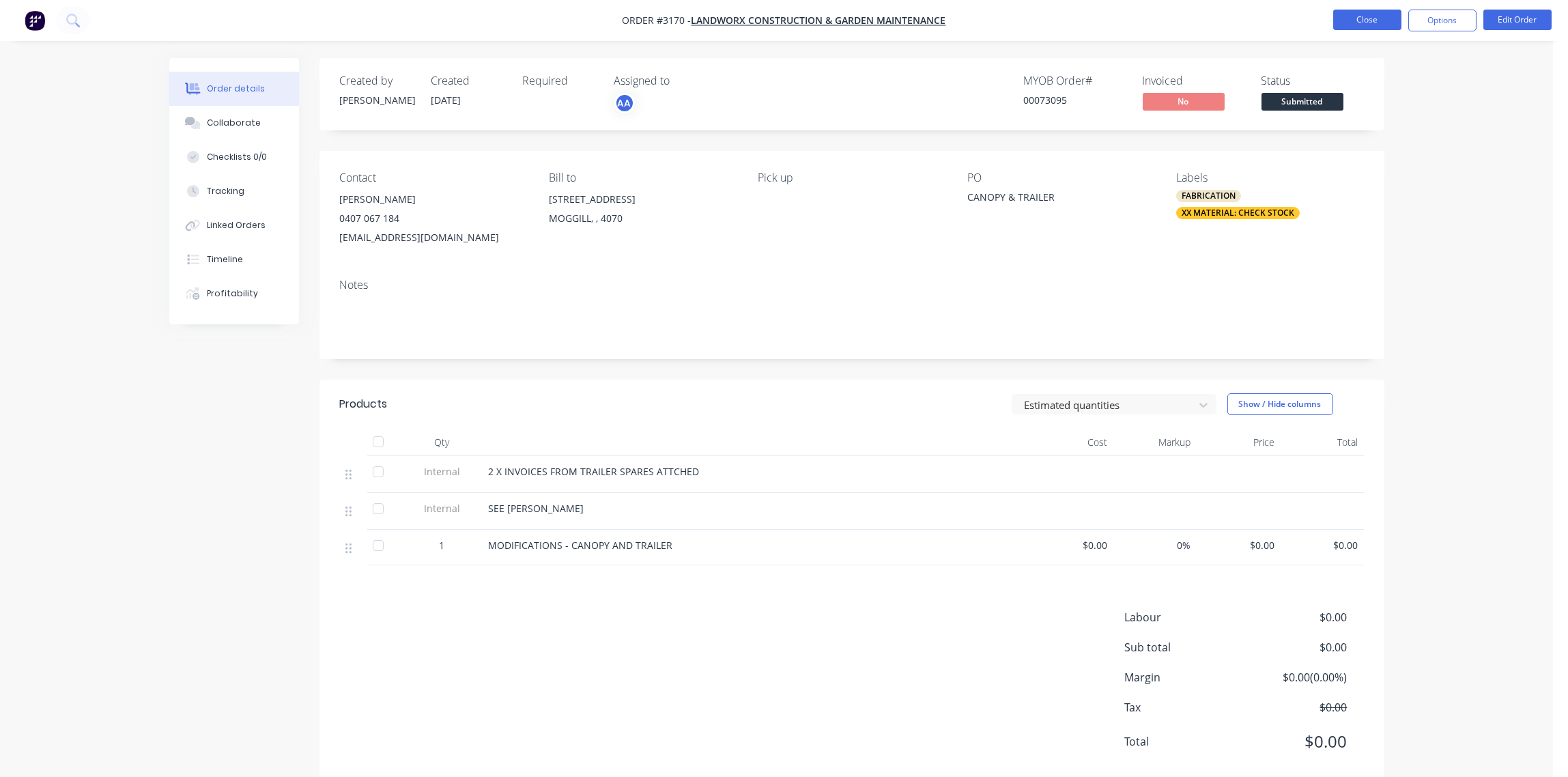
click at [1368, 24] on button "Close" at bounding box center [1367, 20] width 68 height 21
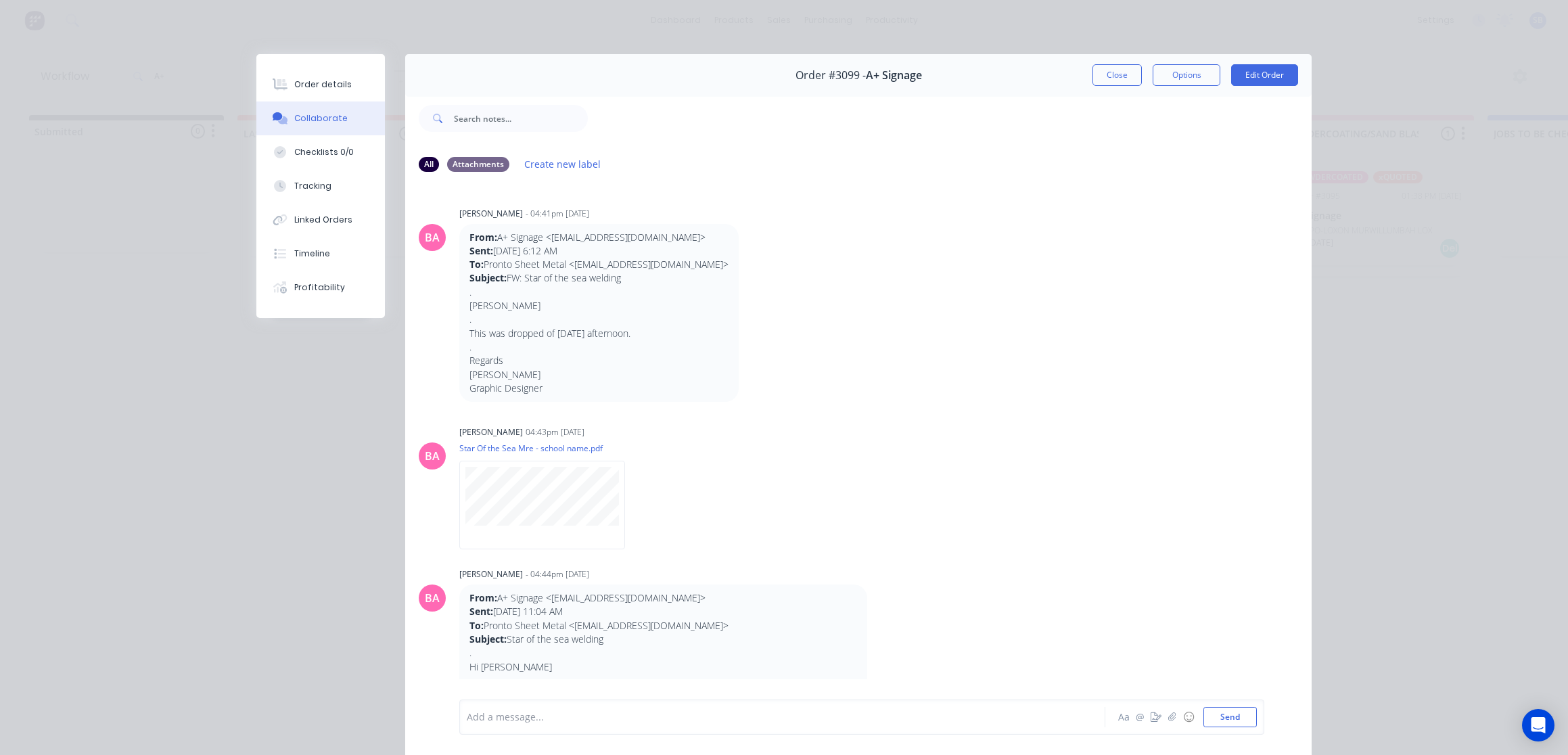
scroll to position [0, 2060]
click at [1101, 82] on button "Close" at bounding box center [1117, 74] width 49 height 21
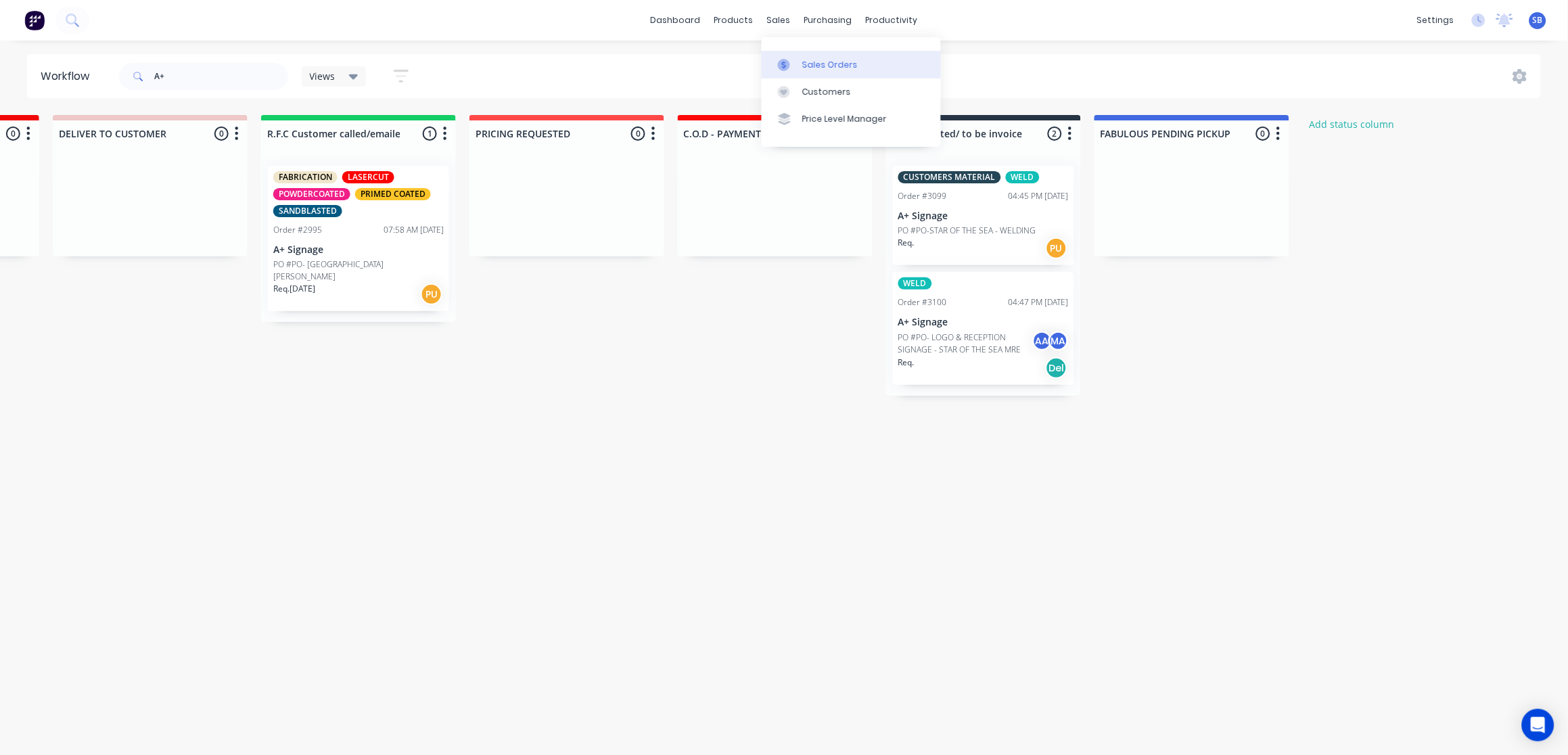
click at [821, 60] on div "Sales Orders" at bounding box center [830, 65] width 56 height 12
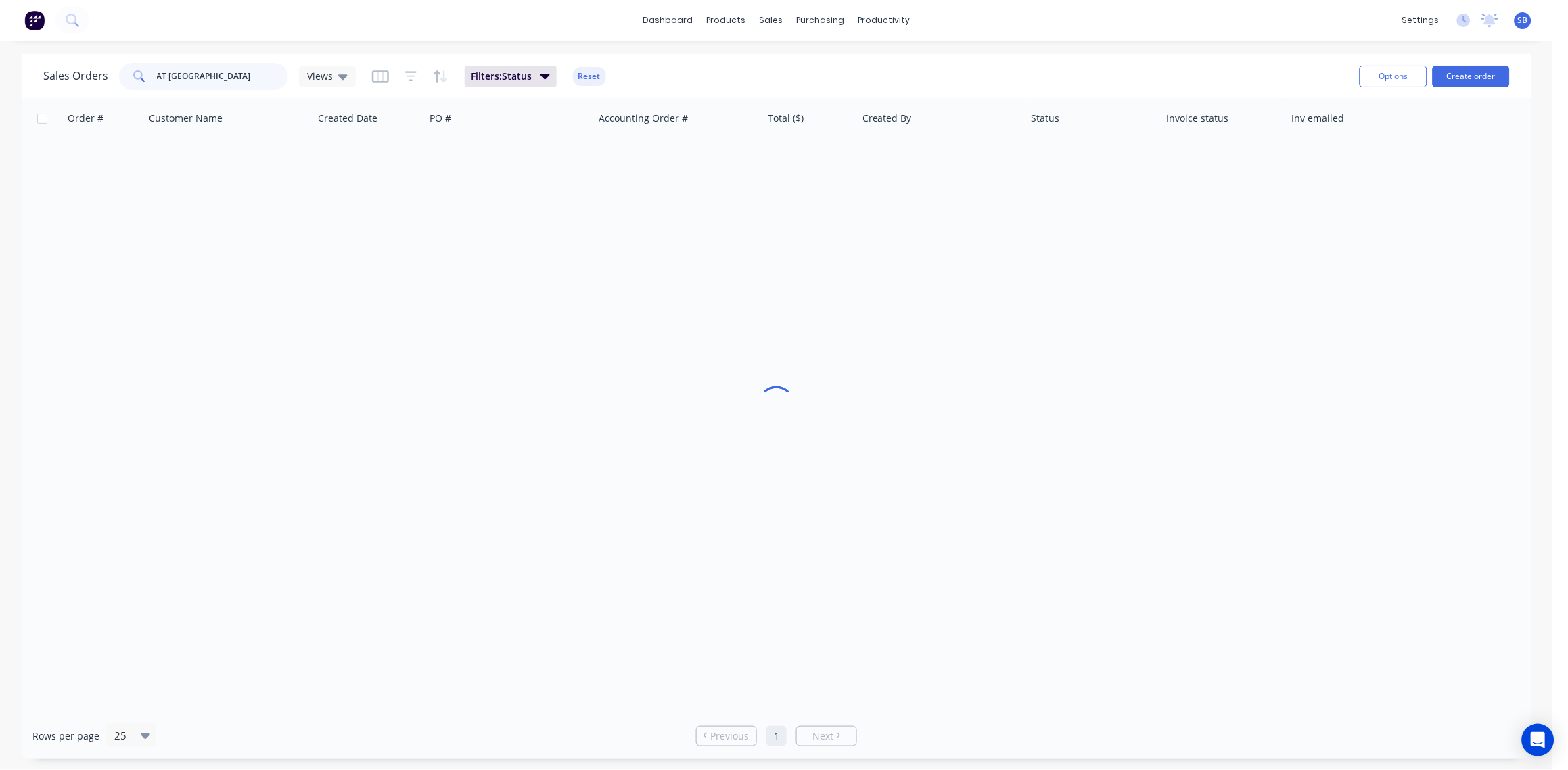
drag, startPoint x: 217, startPoint y: 74, endPoint x: -4, endPoint y: 69, distance: 221.1
click at [0, 69] on html "dashboard products sales purchasing productivity dashboard products Product Cat…" at bounding box center [784, 385] width 1568 height 770
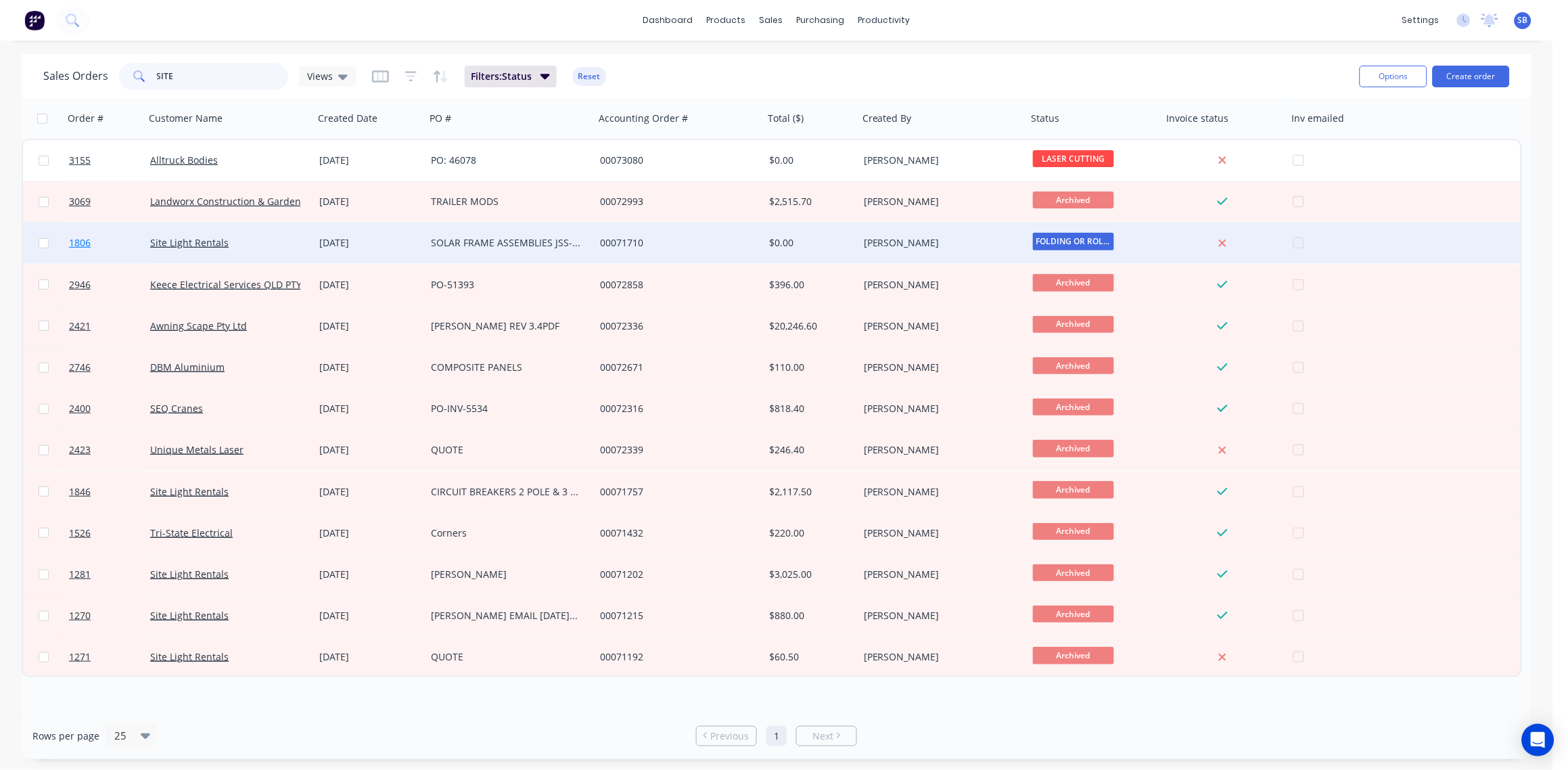
type input "SITE"
click at [69, 244] on span "1806" at bounding box center [79, 243] width 21 height 14
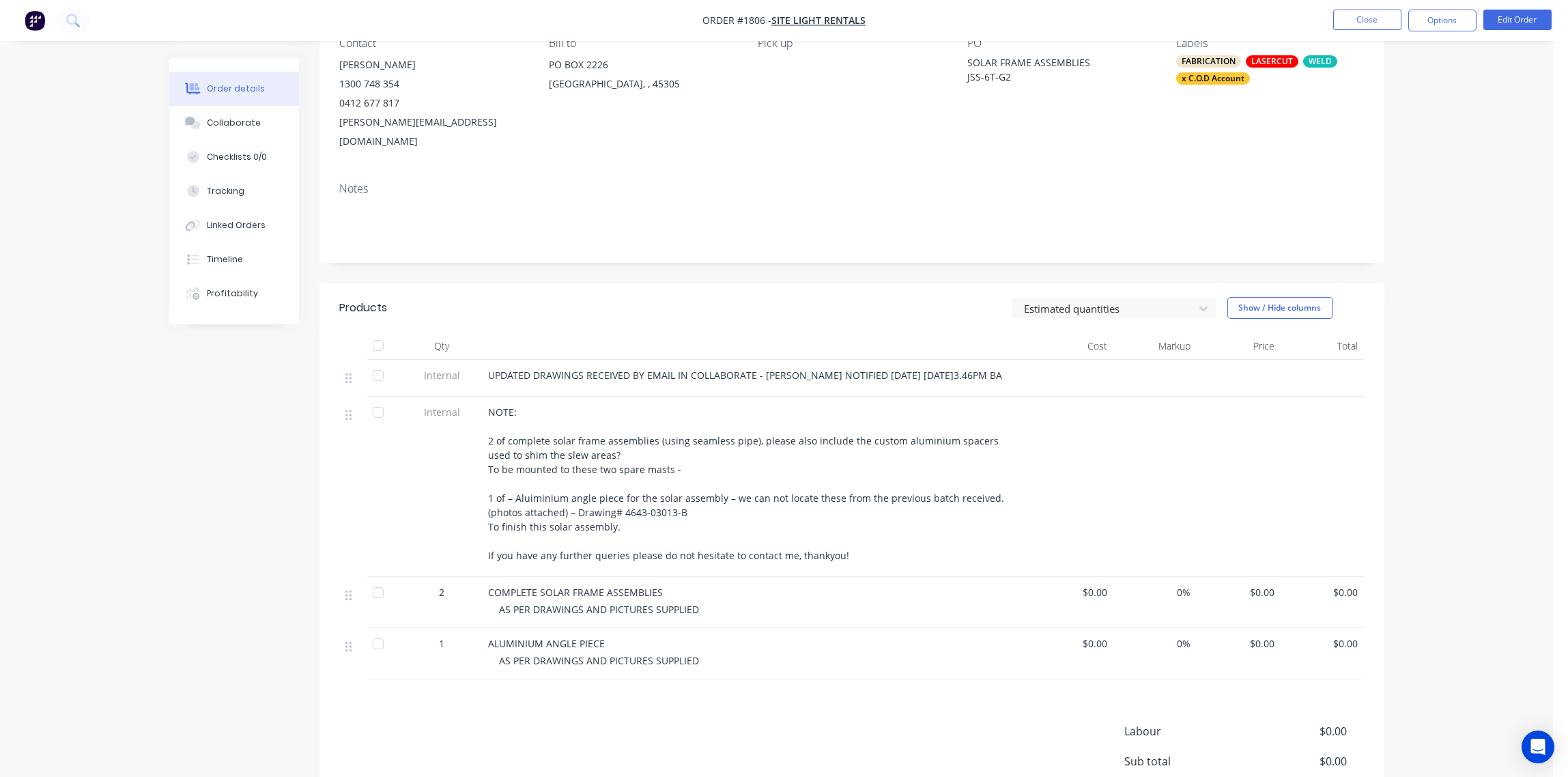
scroll to position [261, 0]
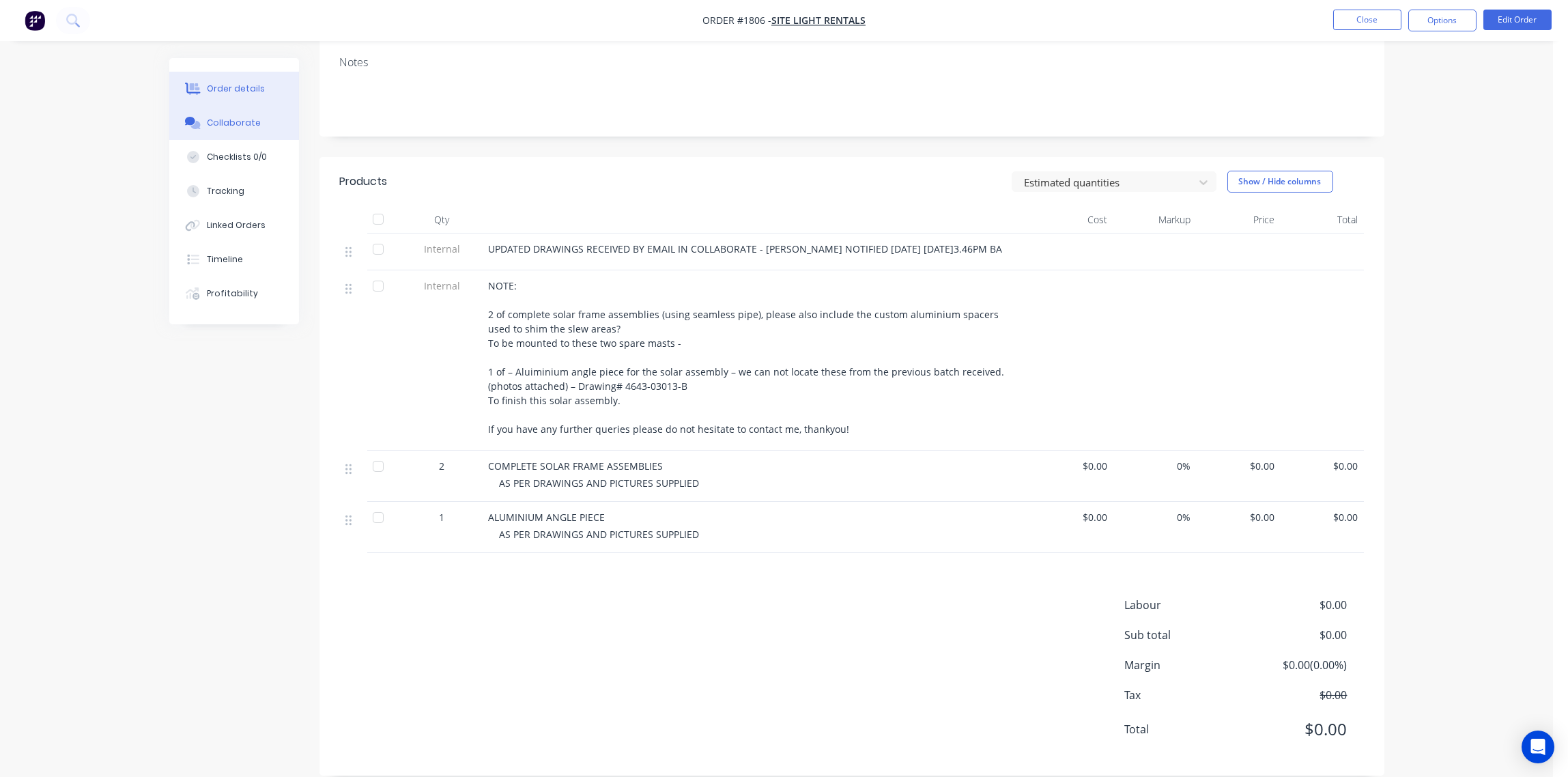
click at [234, 126] on div "Collaborate" at bounding box center [234, 122] width 54 height 12
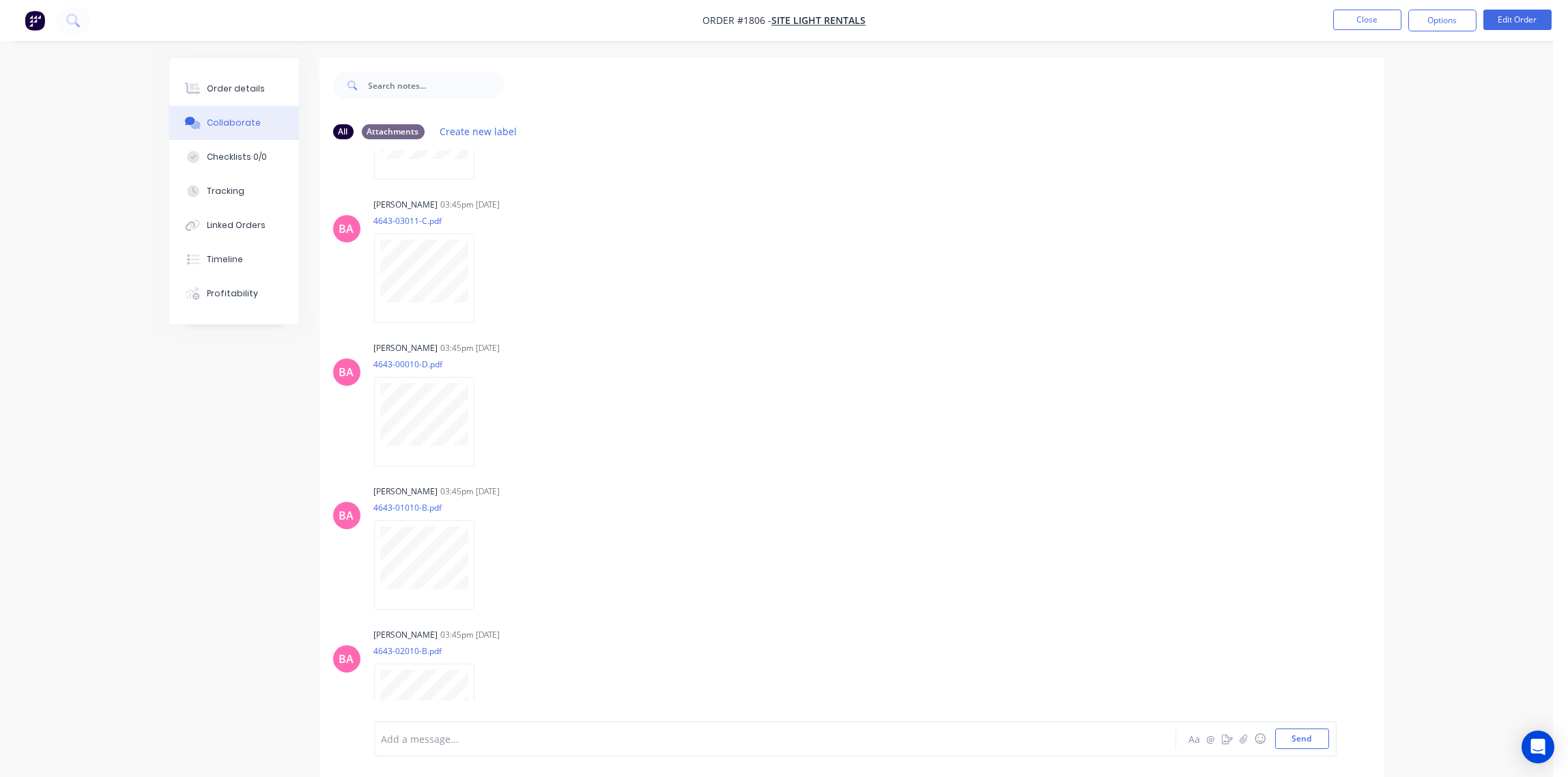
scroll to position [1496, 0]
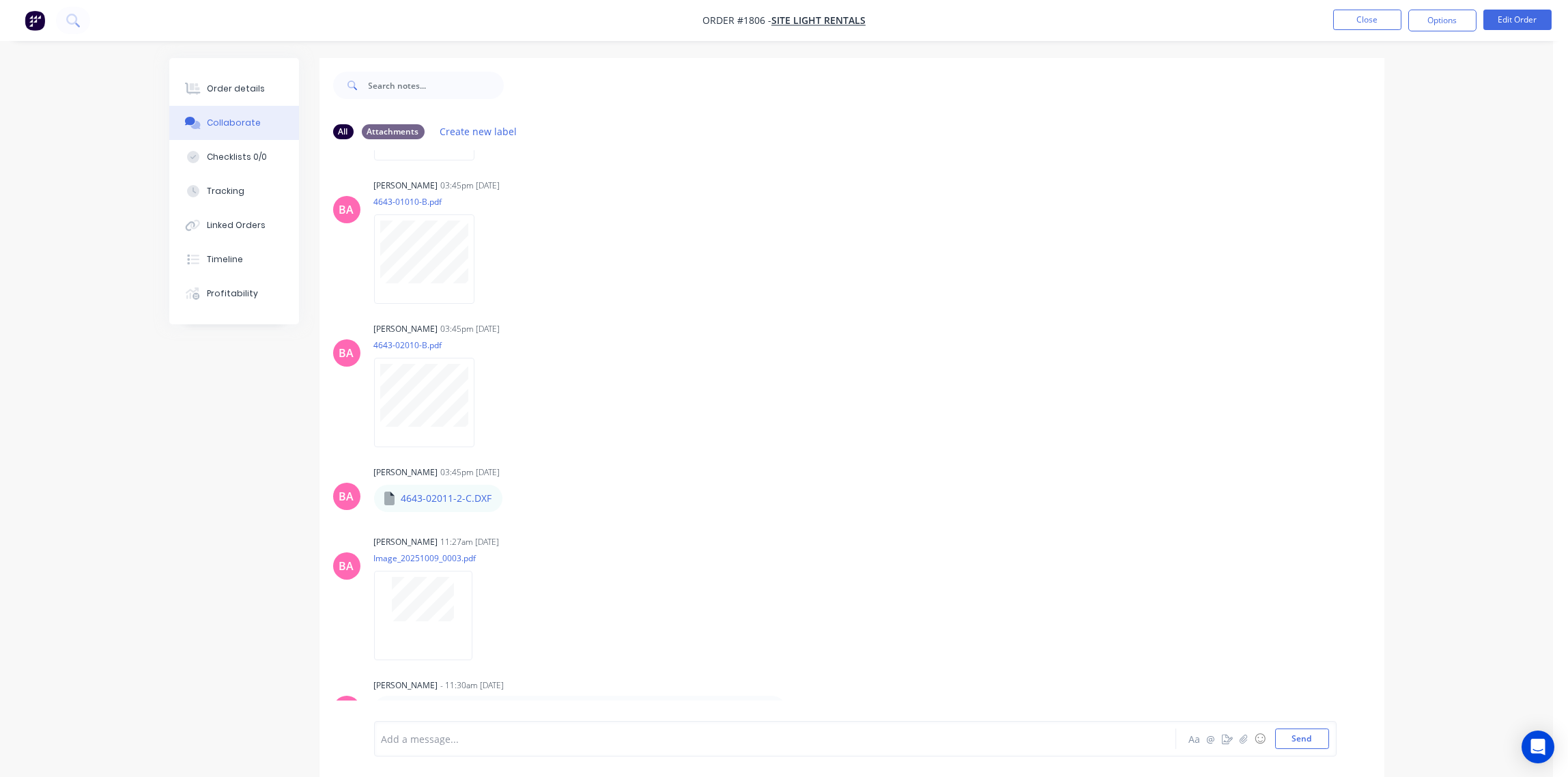
click at [453, 739] on div at bounding box center [737, 738] width 710 height 14
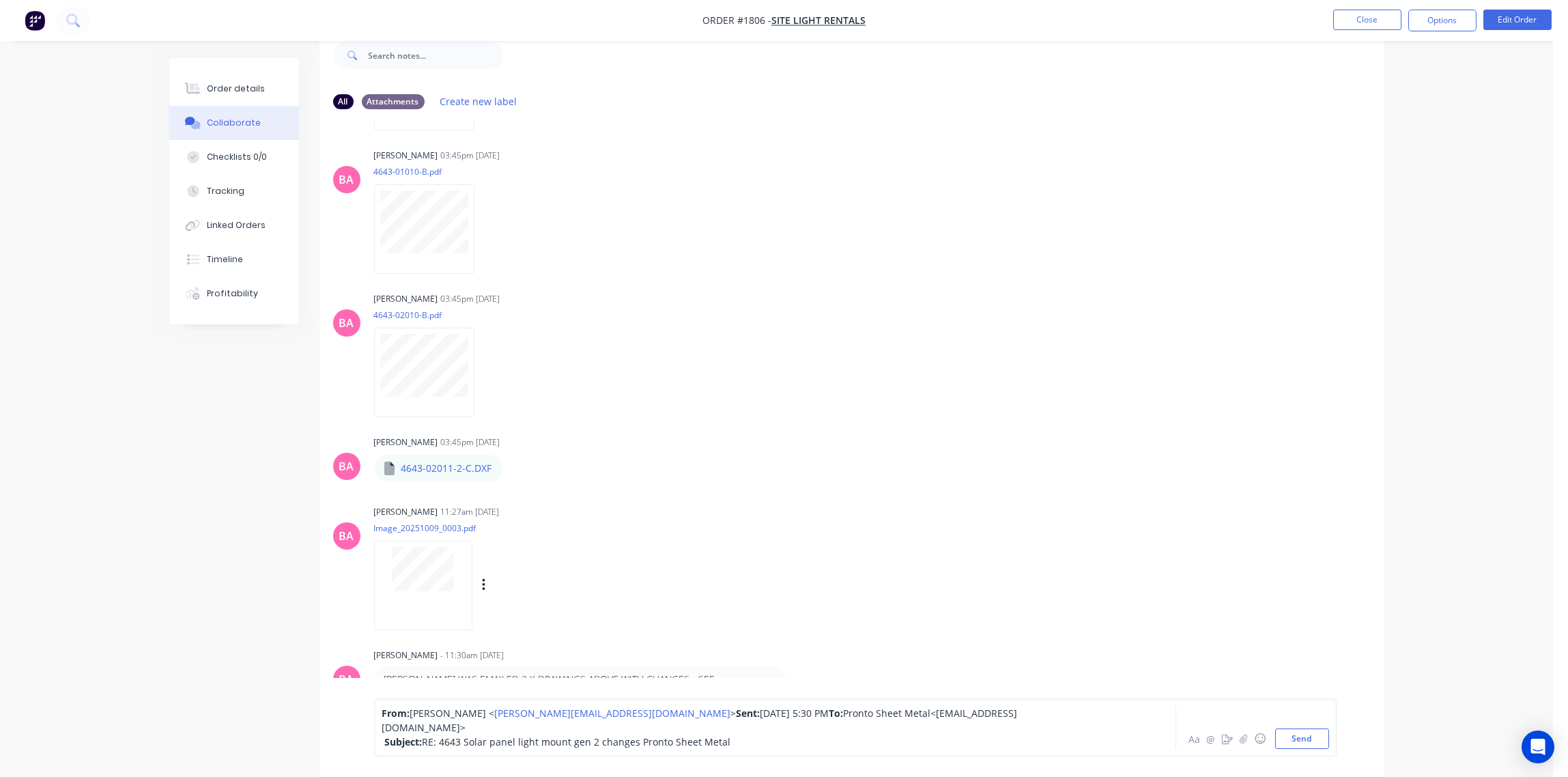
scroll to position [57, 0]
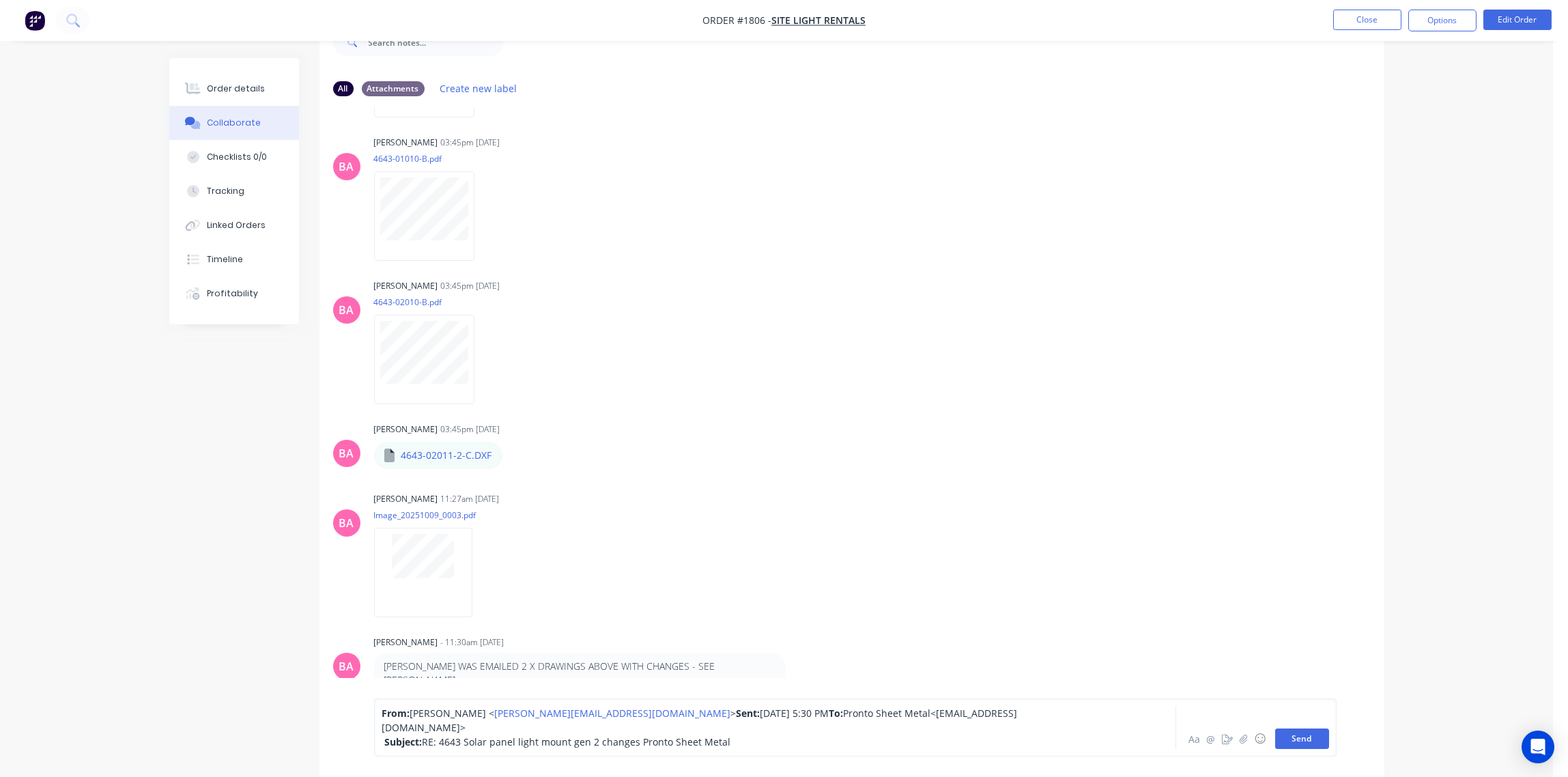
click at [1313, 739] on button "Send" at bounding box center [1302, 739] width 54 height 21
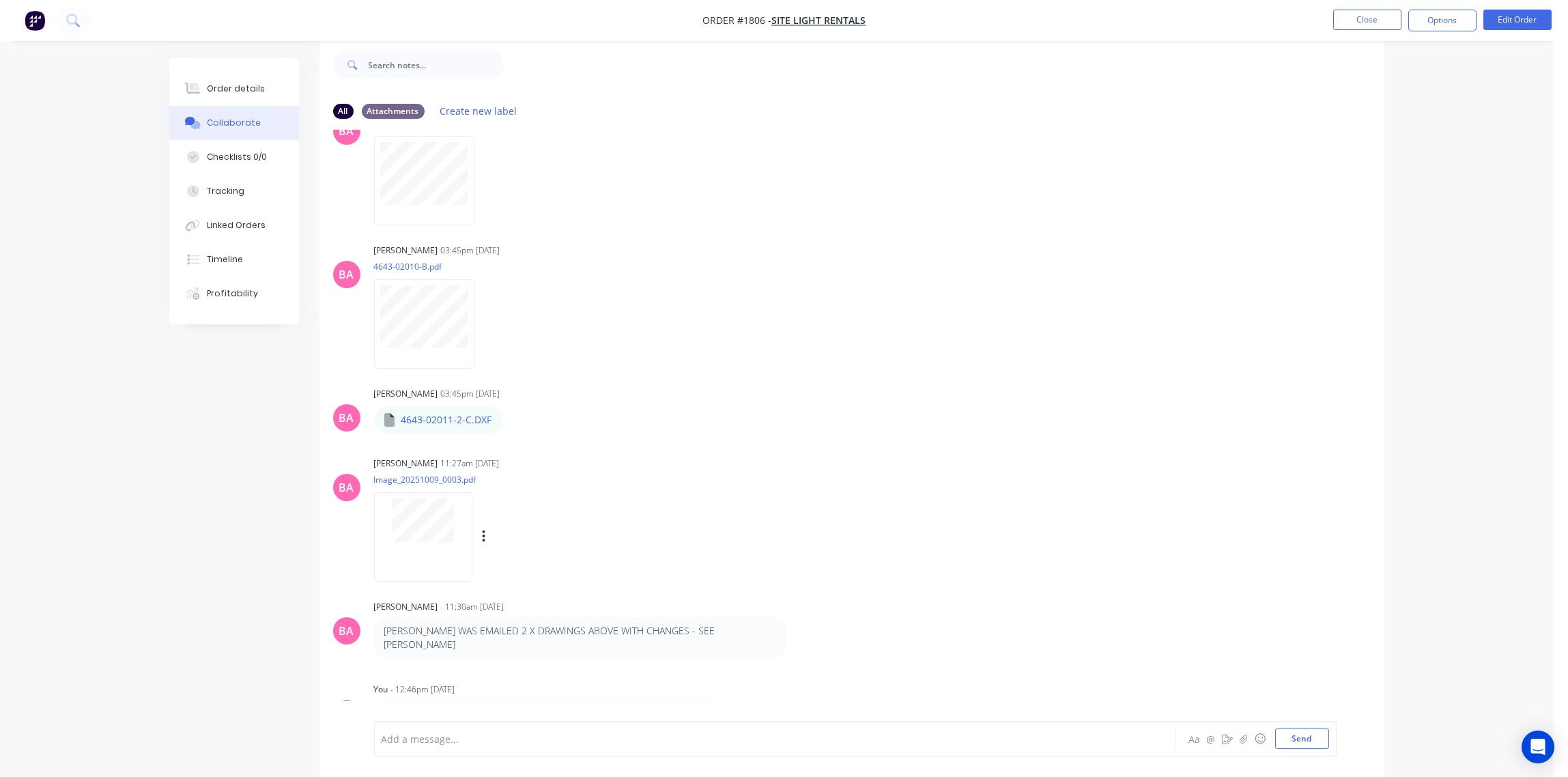
scroll to position [1606, 0]
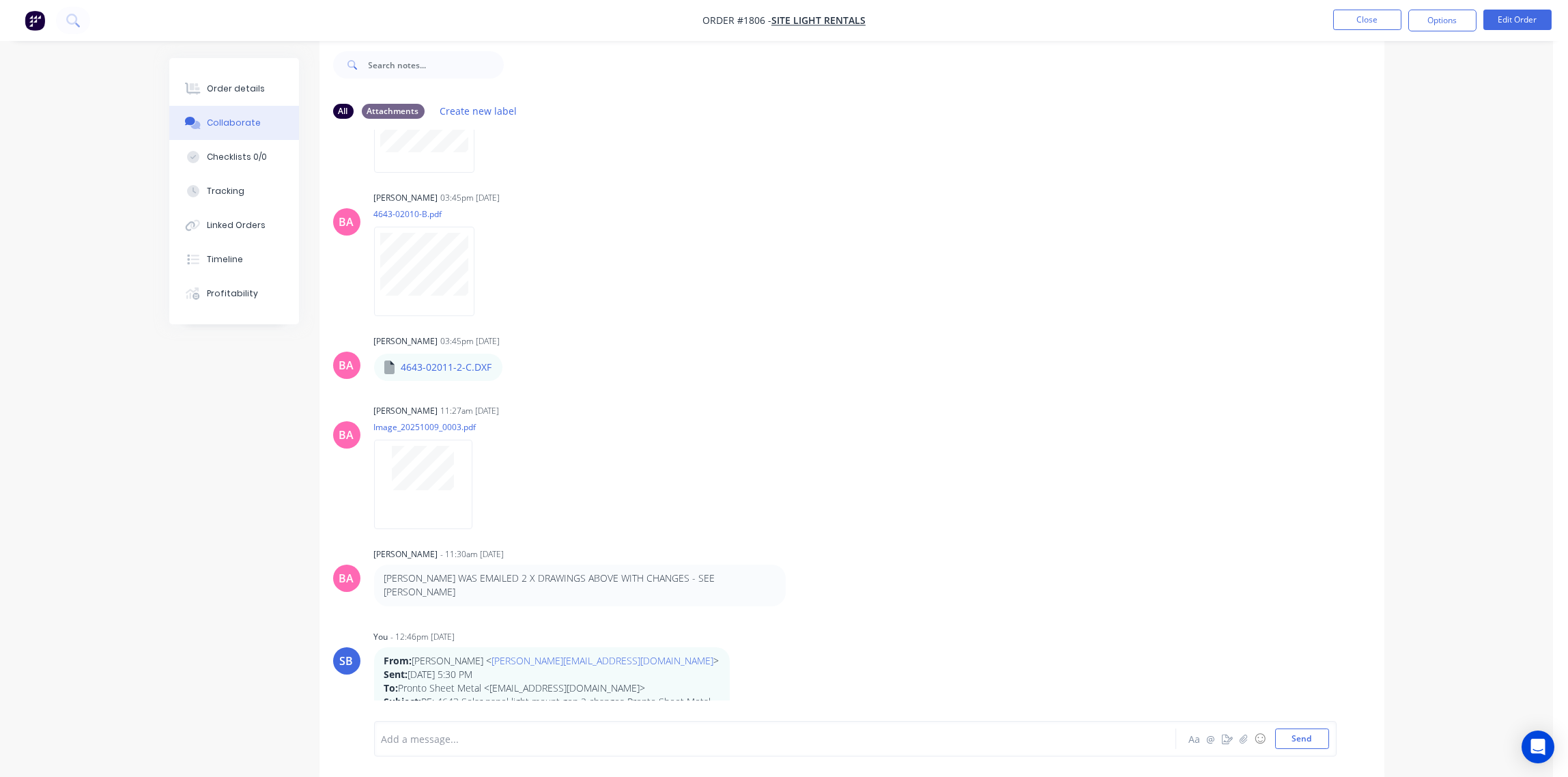
click at [448, 738] on div at bounding box center [737, 738] width 710 height 14
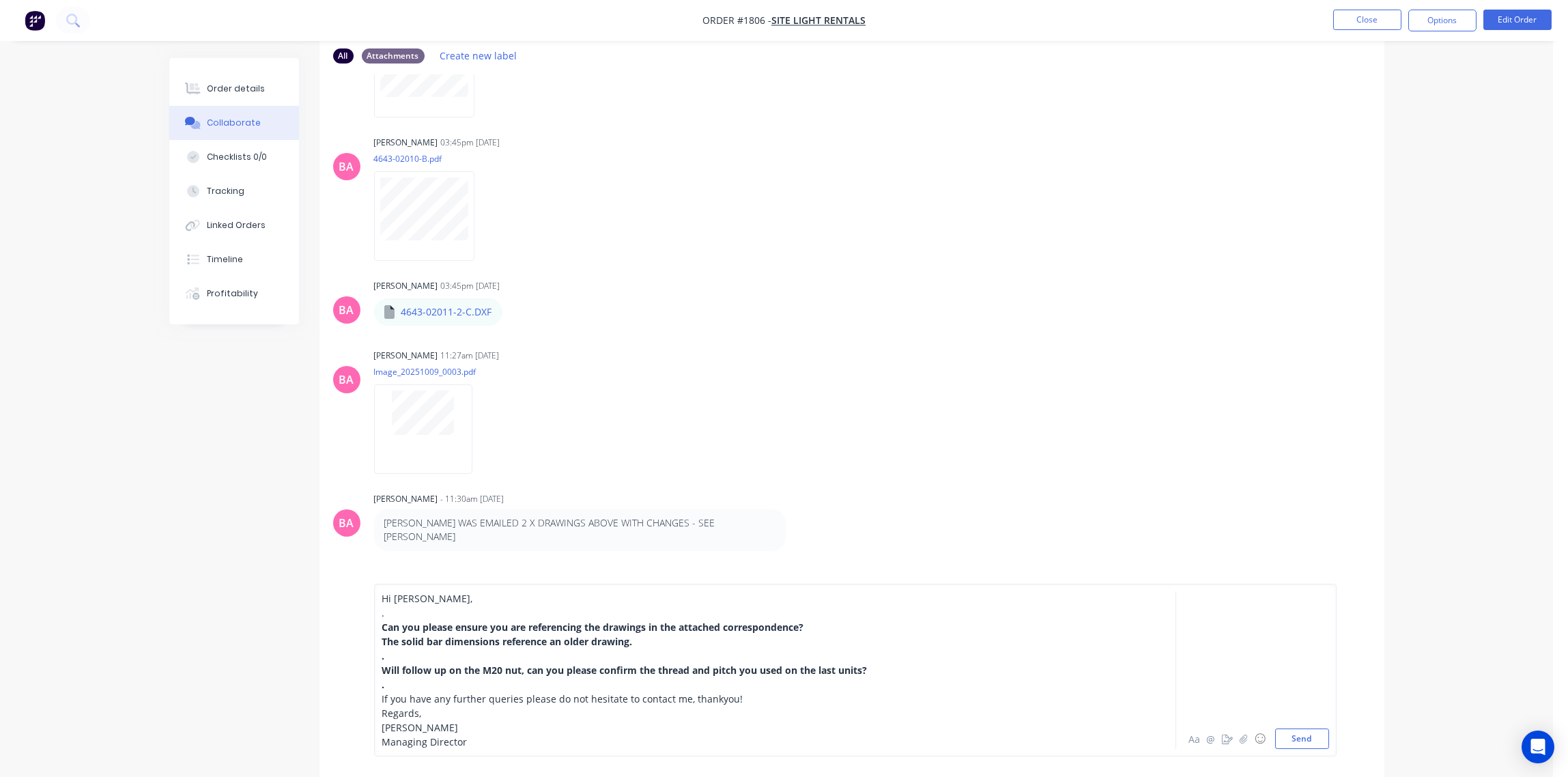
scroll to position [158, 0]
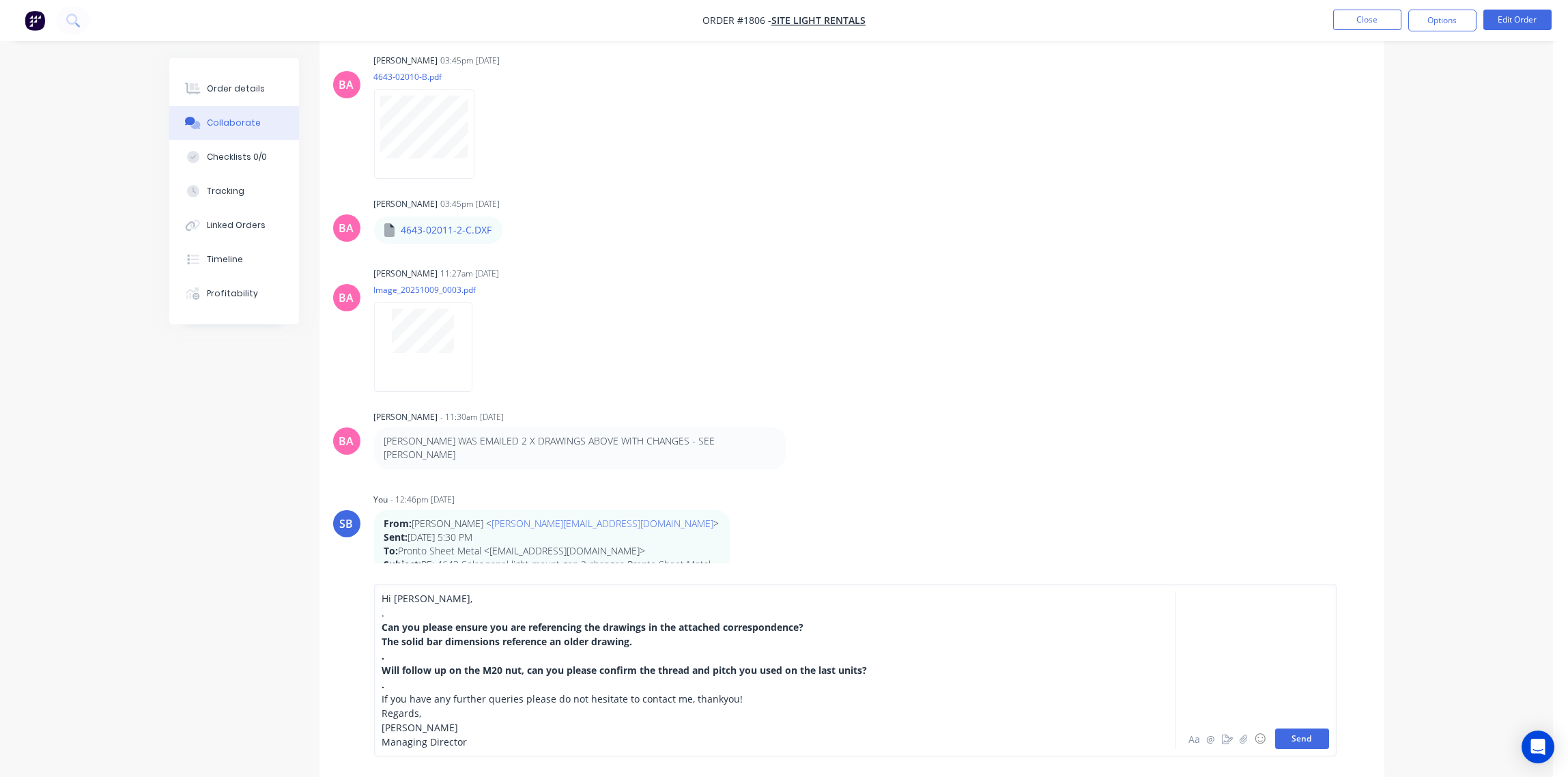
click at [1298, 738] on button "Send" at bounding box center [1302, 739] width 54 height 21
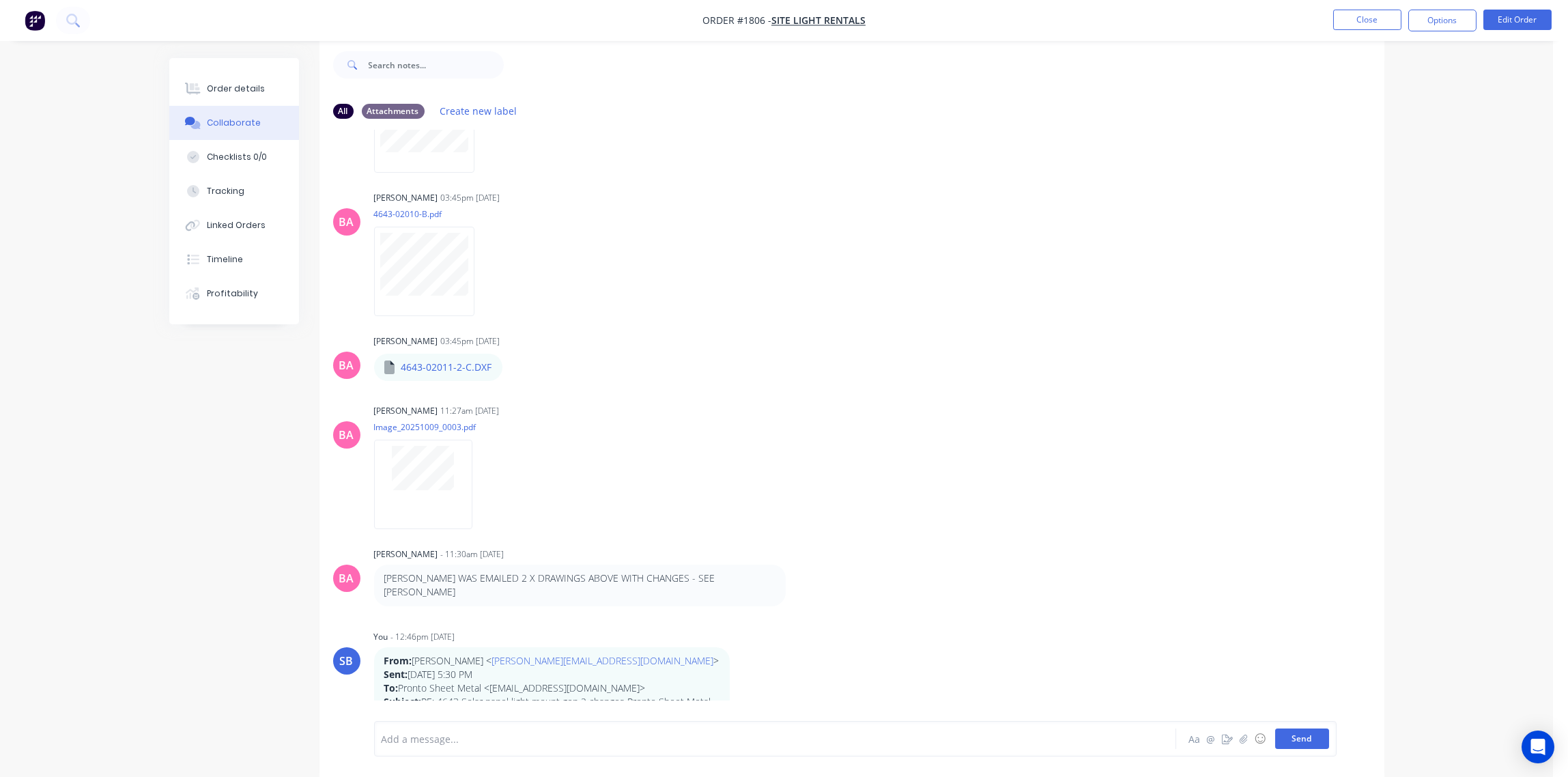
scroll to position [1607, 0]
click at [445, 737] on div at bounding box center [737, 738] width 710 height 14
click at [1298, 734] on button "Send" at bounding box center [1302, 739] width 54 height 21
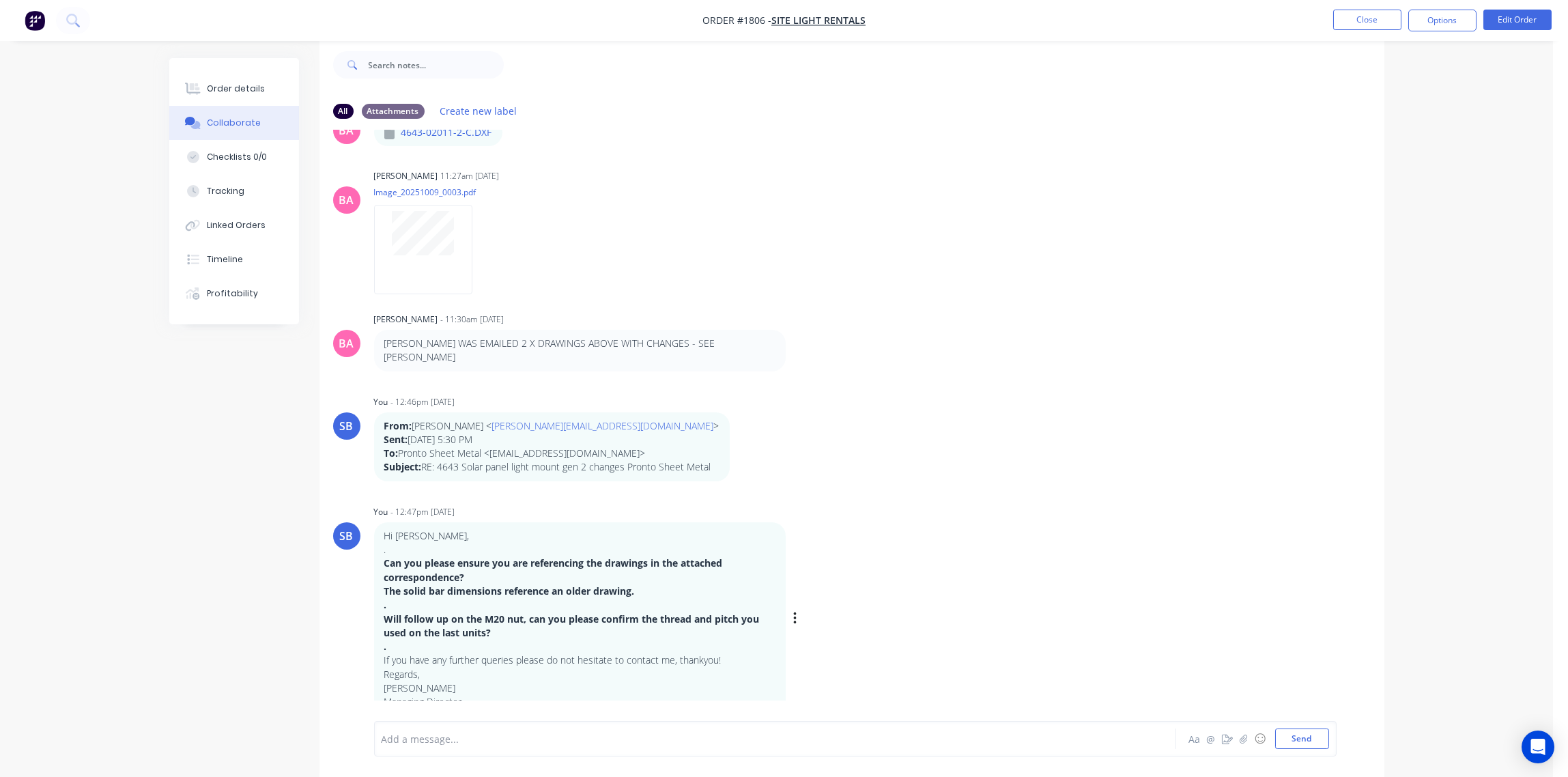
scroll to position [1909, 0]
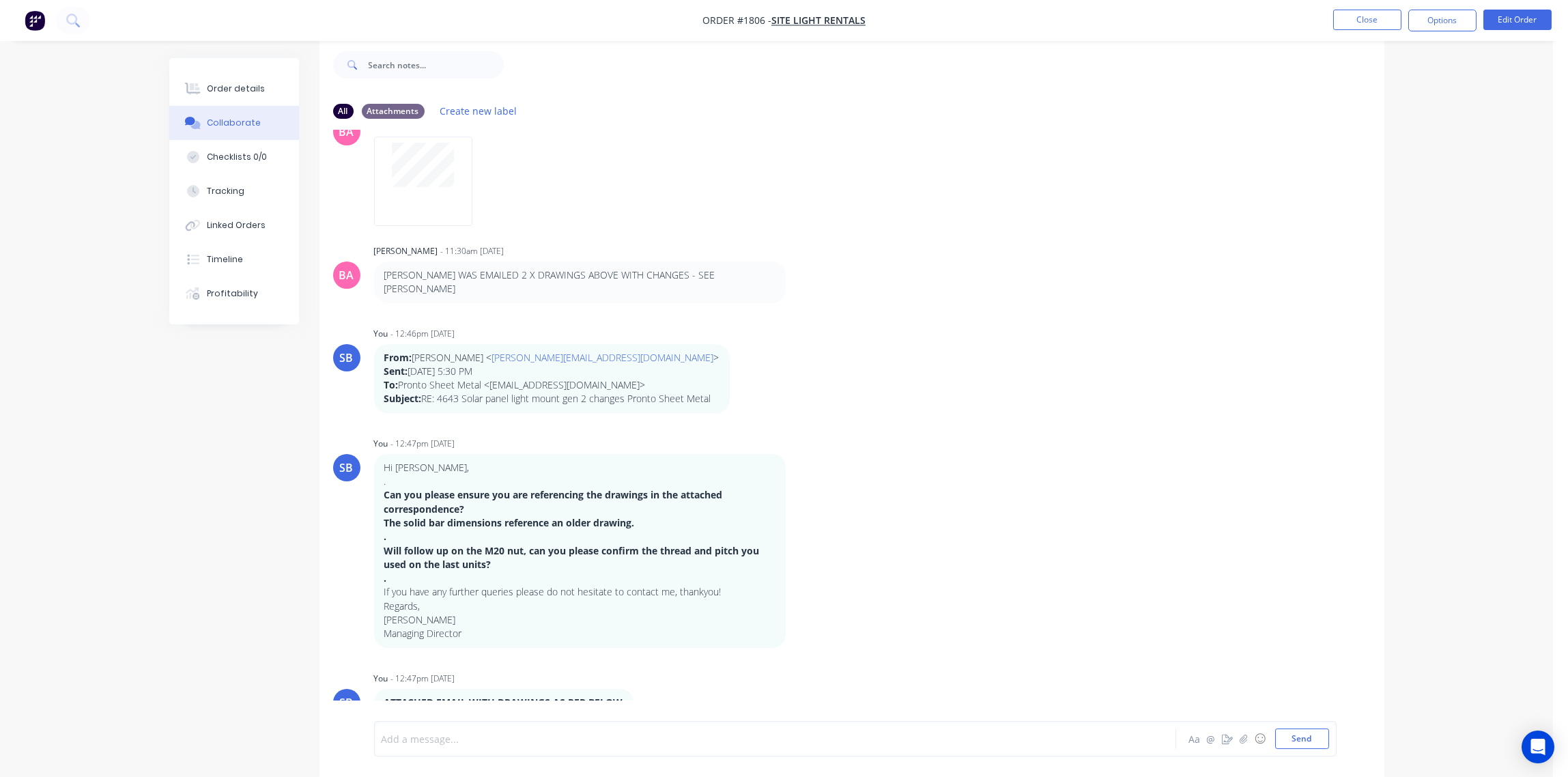
click at [439, 736] on div at bounding box center [737, 738] width 710 height 14
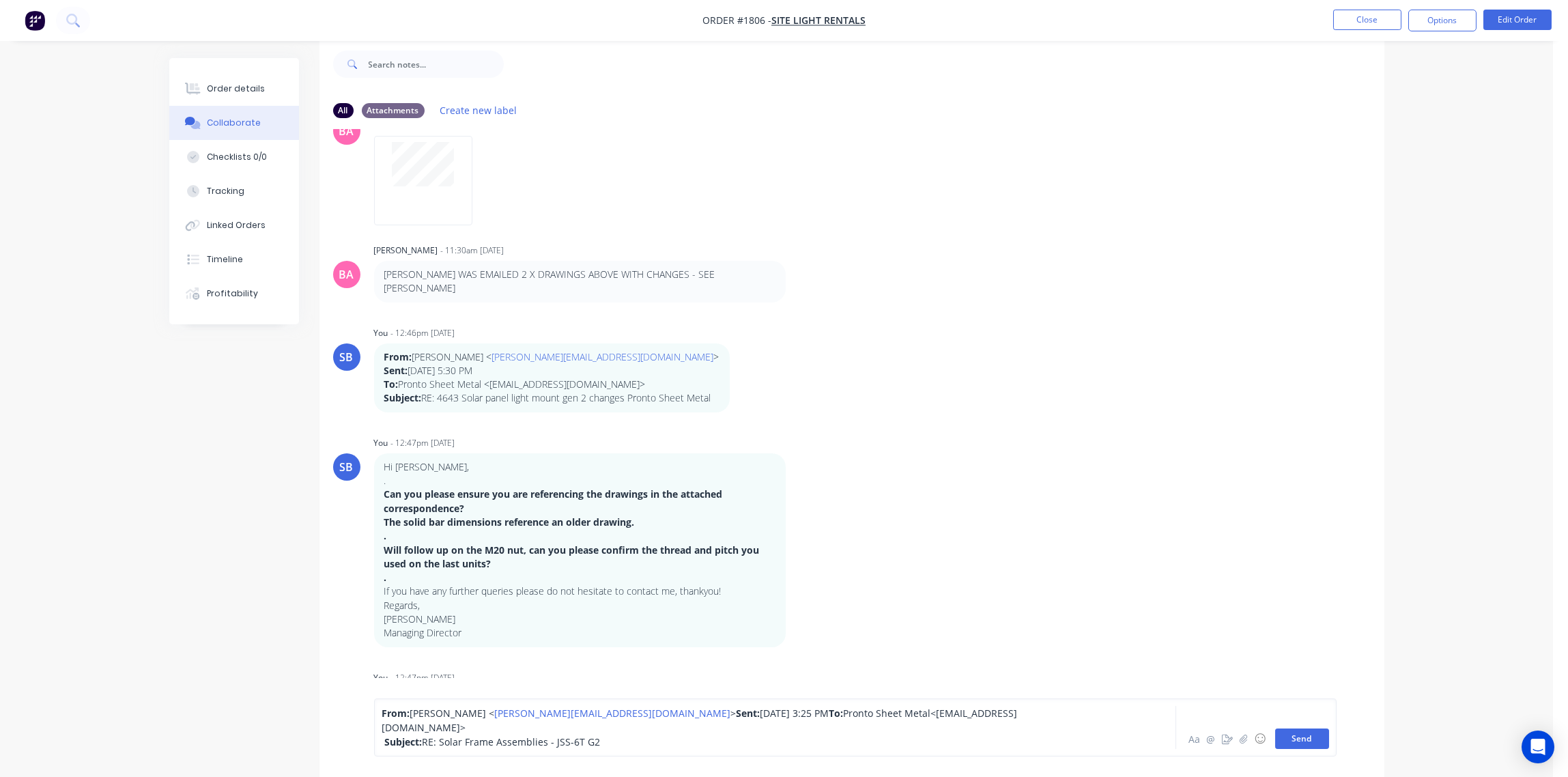
click at [1303, 738] on button "Send" at bounding box center [1302, 739] width 54 height 21
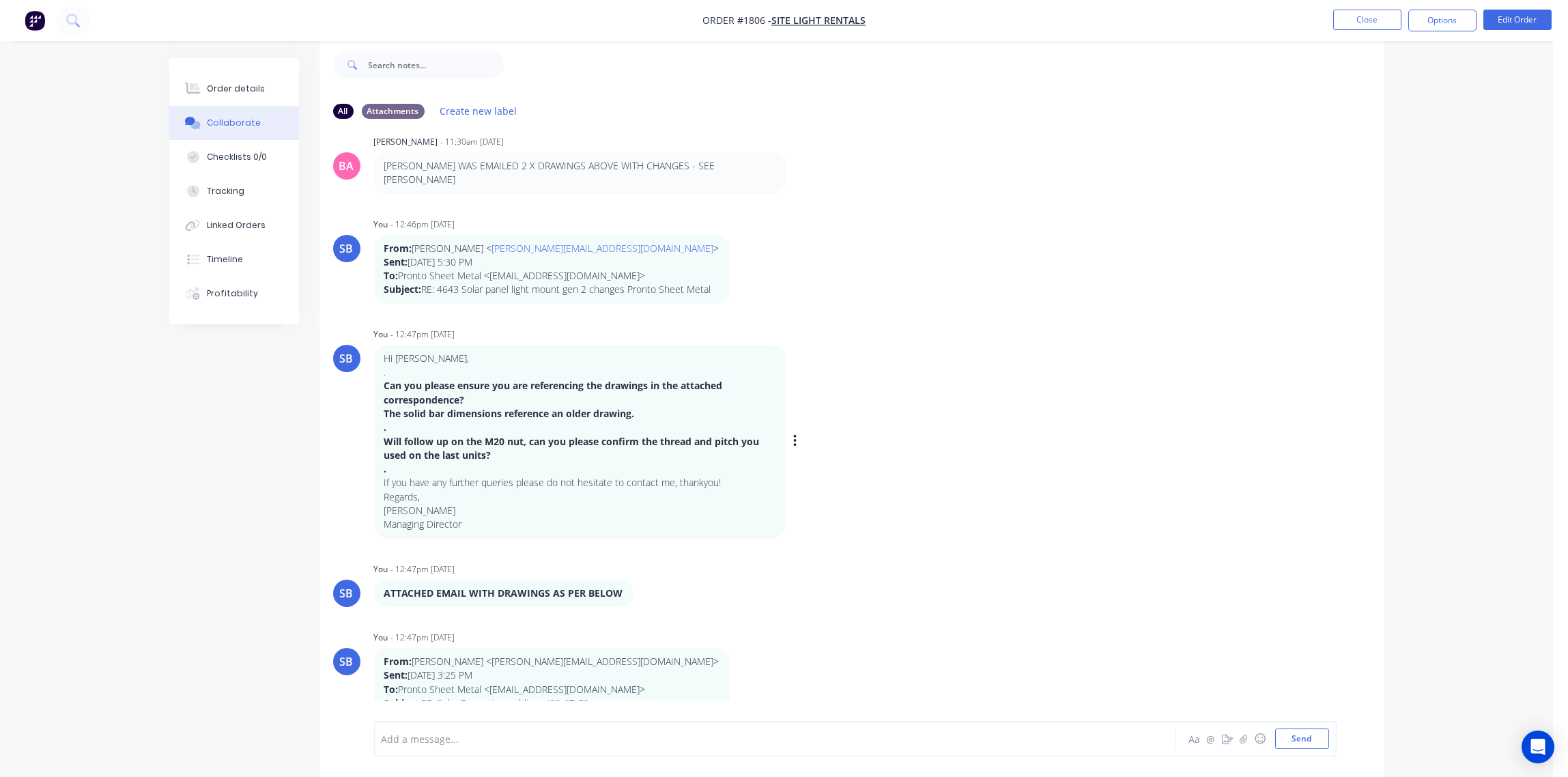
scroll to position [2020, 0]
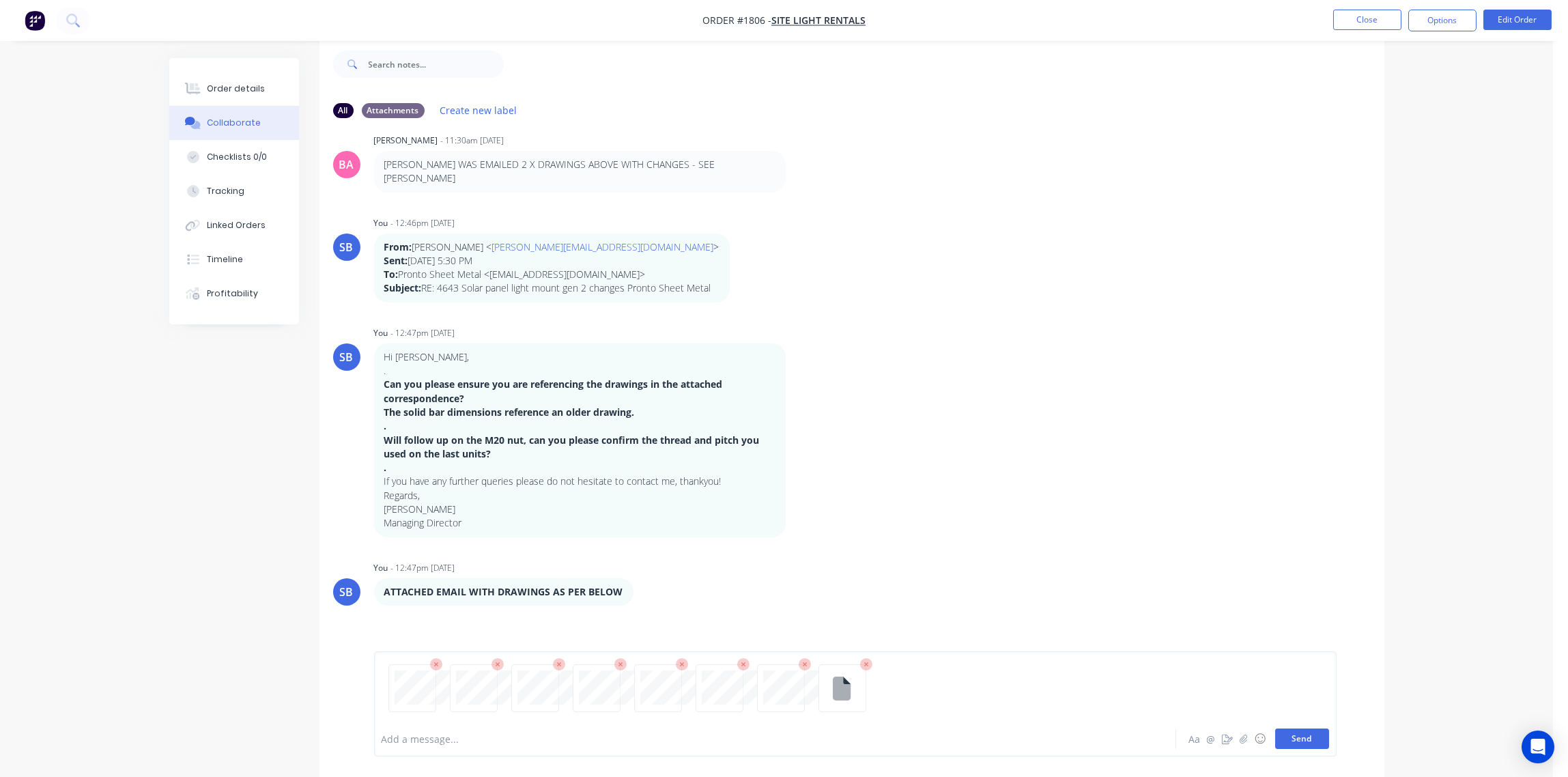
click at [1304, 745] on button "Send" at bounding box center [1302, 739] width 54 height 21
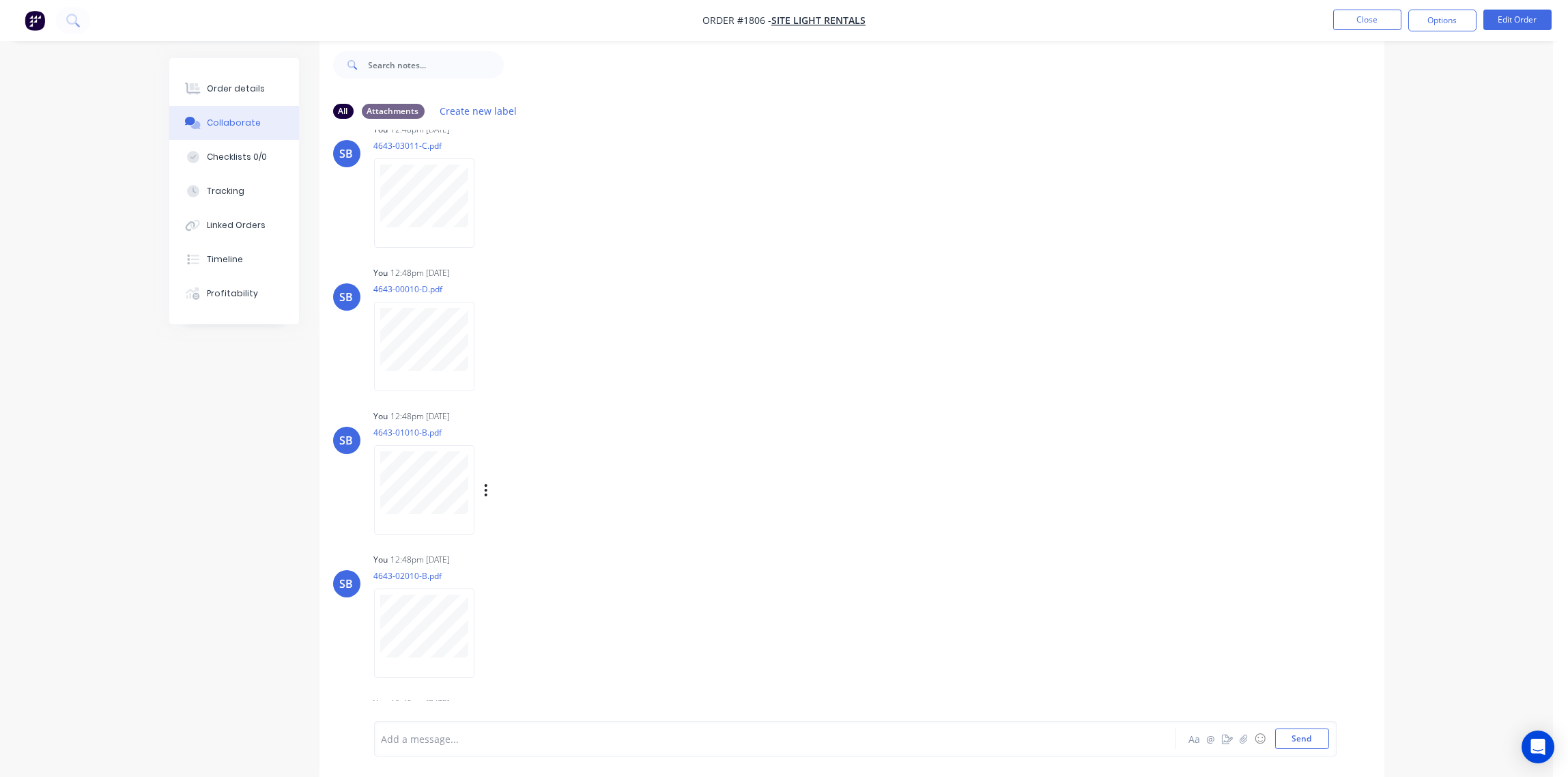
scroll to position [3094, 0]
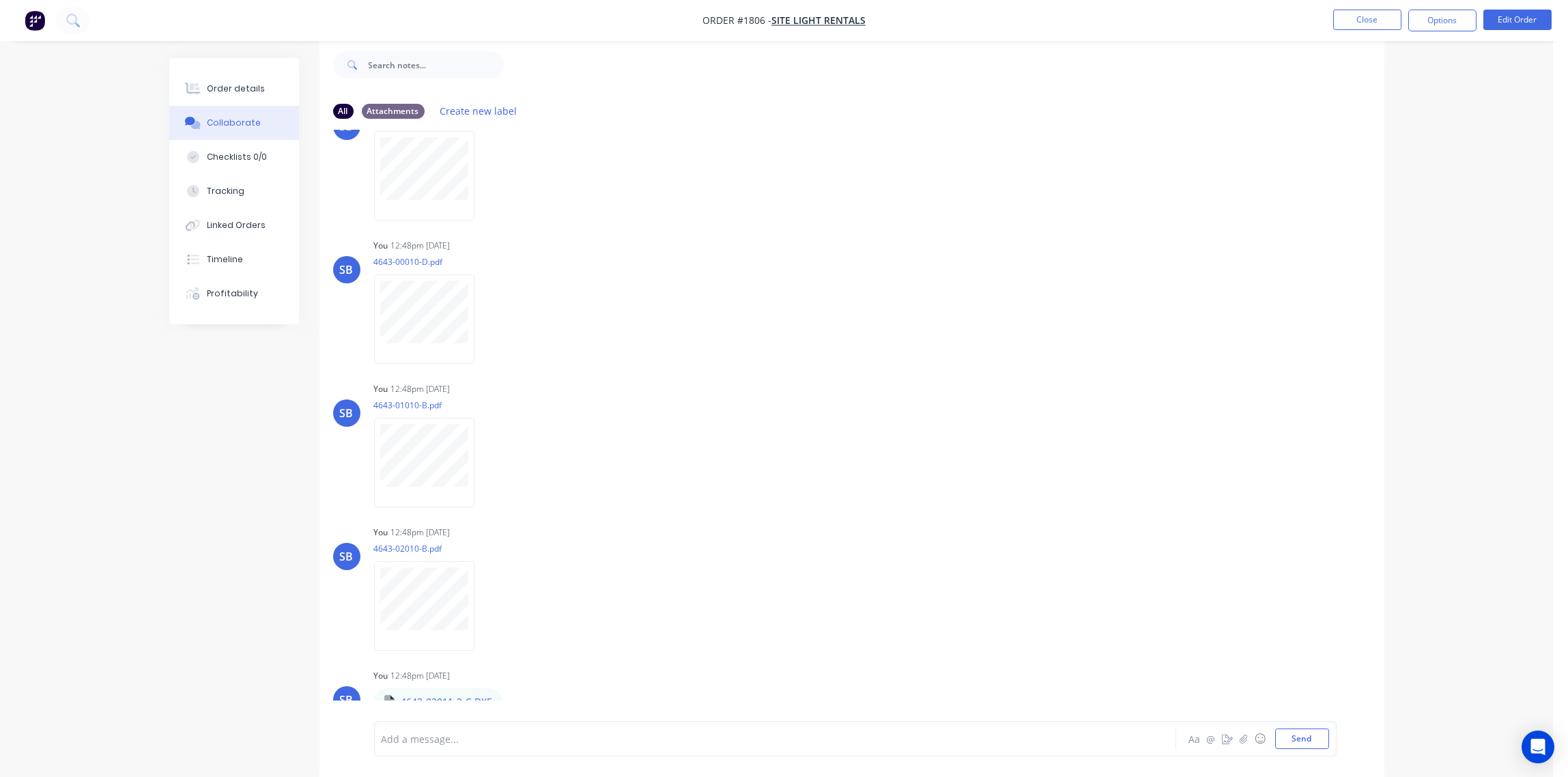
click at [429, 741] on div at bounding box center [737, 738] width 710 height 14
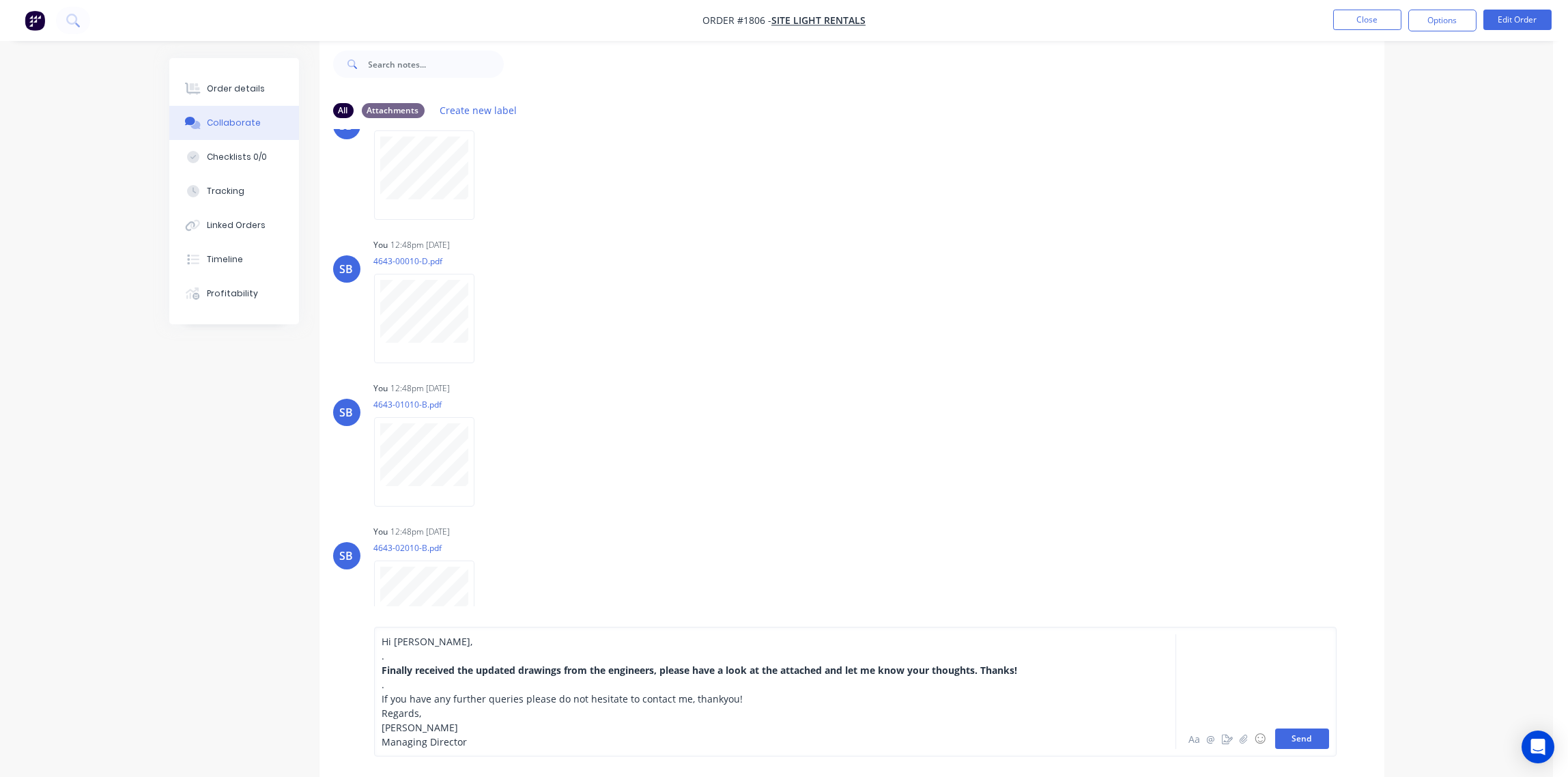
click at [1308, 738] on button "Send" at bounding box center [1302, 739] width 54 height 21
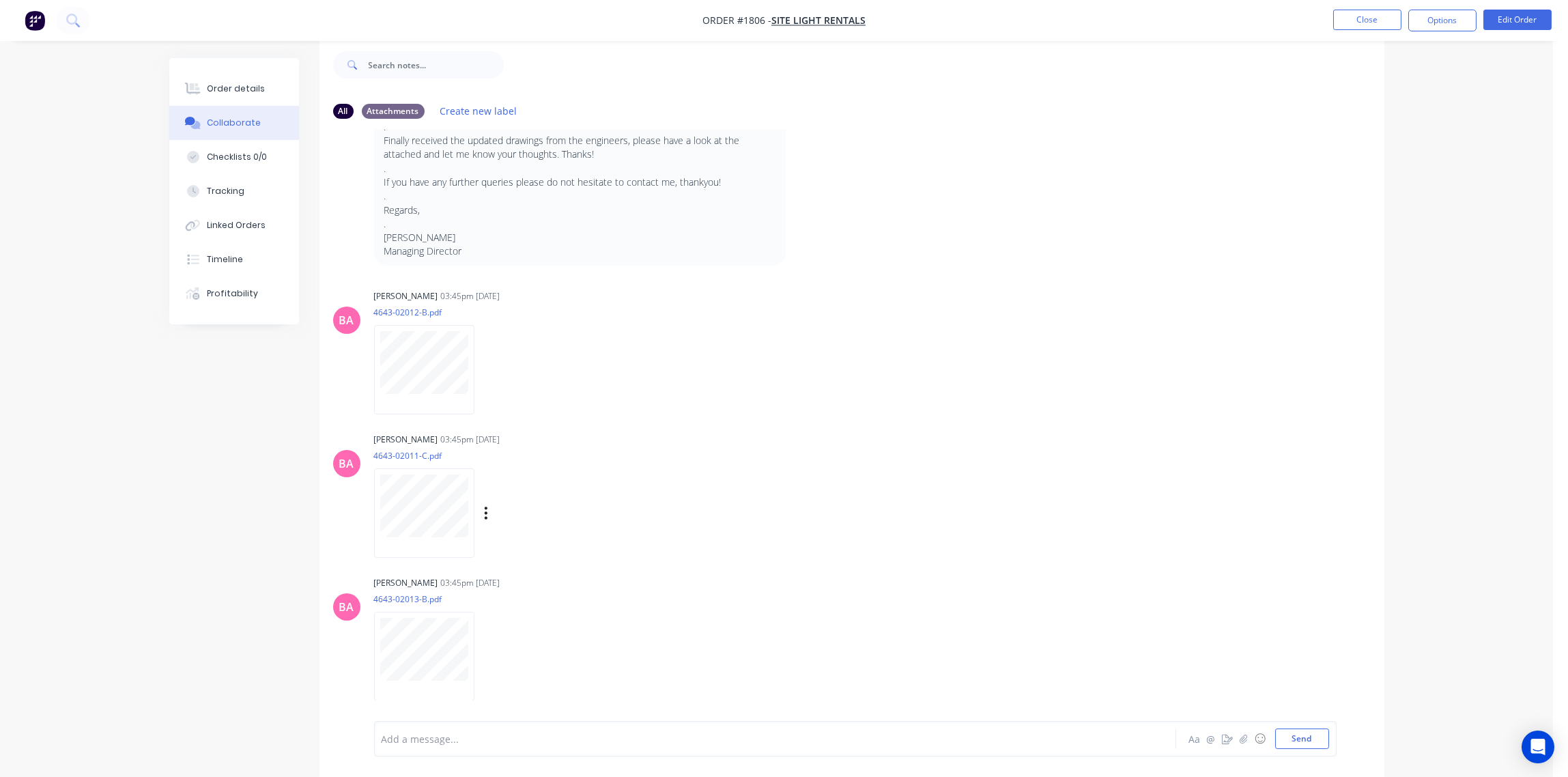
scroll to position [649, 0]
click at [484, 367] on icon "button" at bounding box center [486, 368] width 4 height 16
drag, startPoint x: 546, startPoint y: 433, endPoint x: 535, endPoint y: 421, distance: 16.3
click at [0, 0] on button "Delete" at bounding box center [0, 0] width 0 height 0
click at [484, 367] on icon "button" at bounding box center [486, 368] width 4 height 16
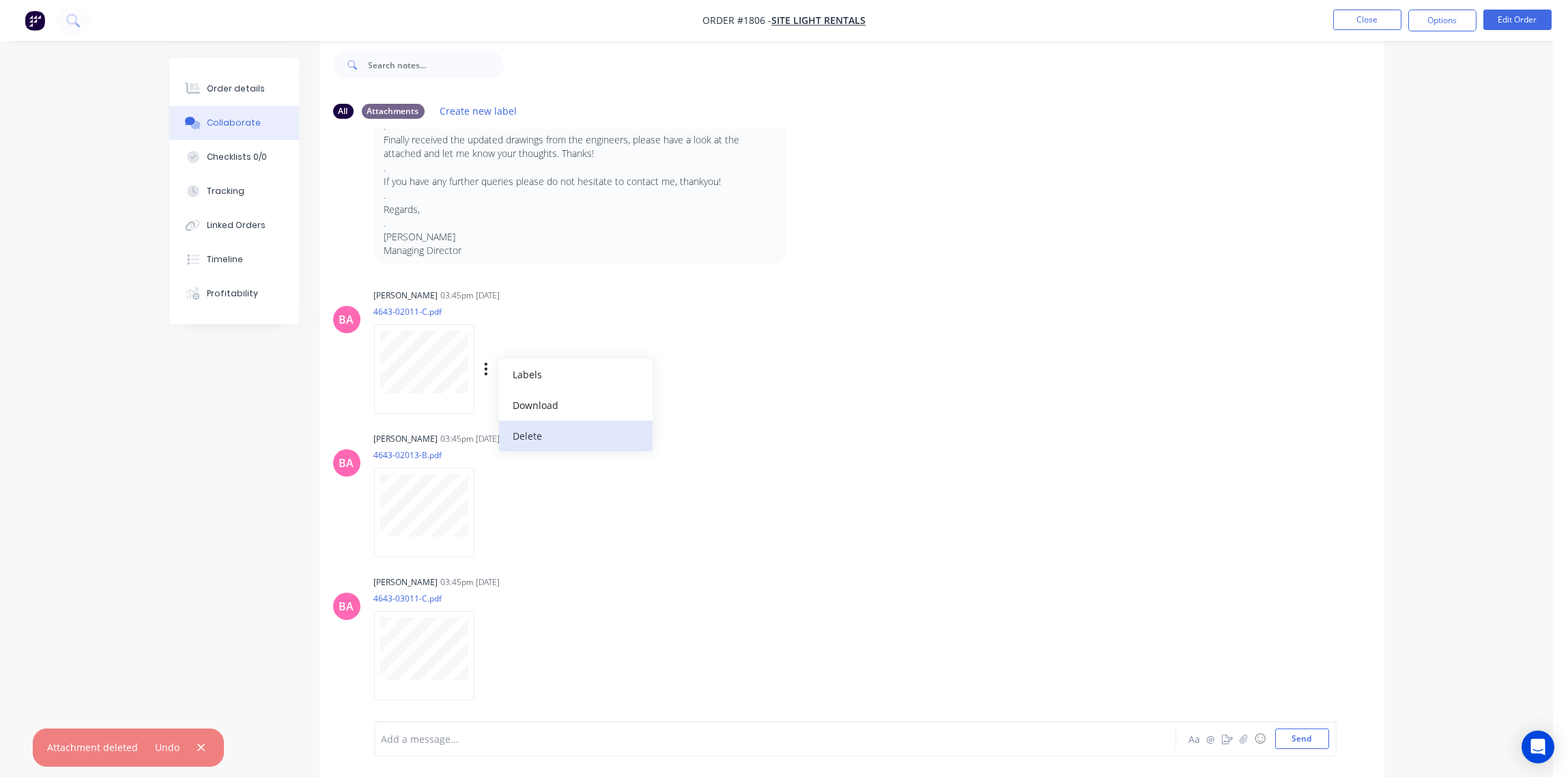
click at [542, 436] on button "Delete" at bounding box center [576, 436] width 153 height 31
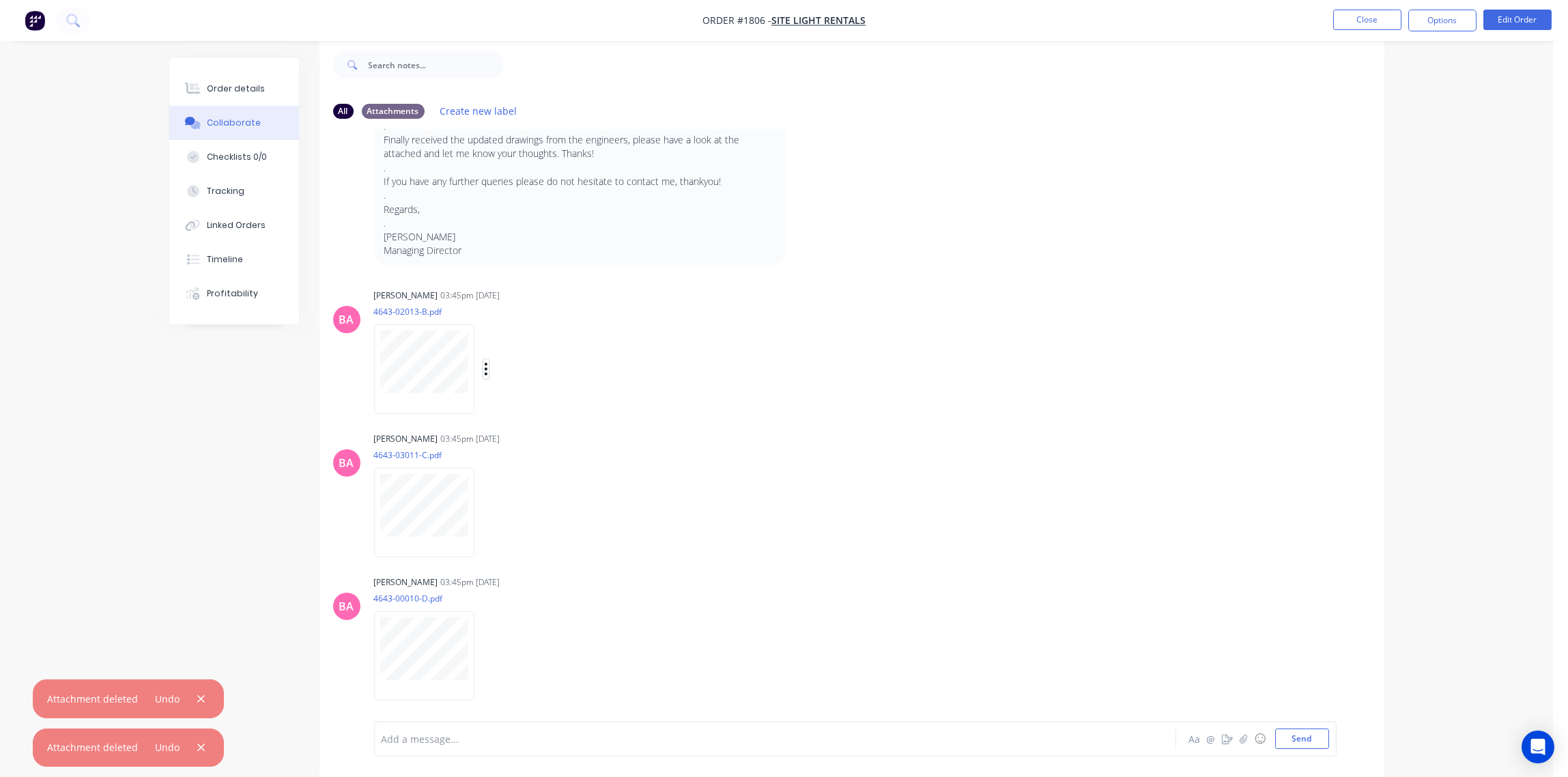
click at [487, 369] on icon "button" at bounding box center [486, 368] width 4 height 16
click at [537, 437] on button "Delete" at bounding box center [576, 436] width 153 height 31
click at [482, 369] on div "Labels Download Delete" at bounding box center [556, 368] width 153 height 20
click at [483, 370] on button "button" at bounding box center [486, 368] width 6 height 20
click at [556, 429] on button "Delete" at bounding box center [576, 436] width 153 height 31
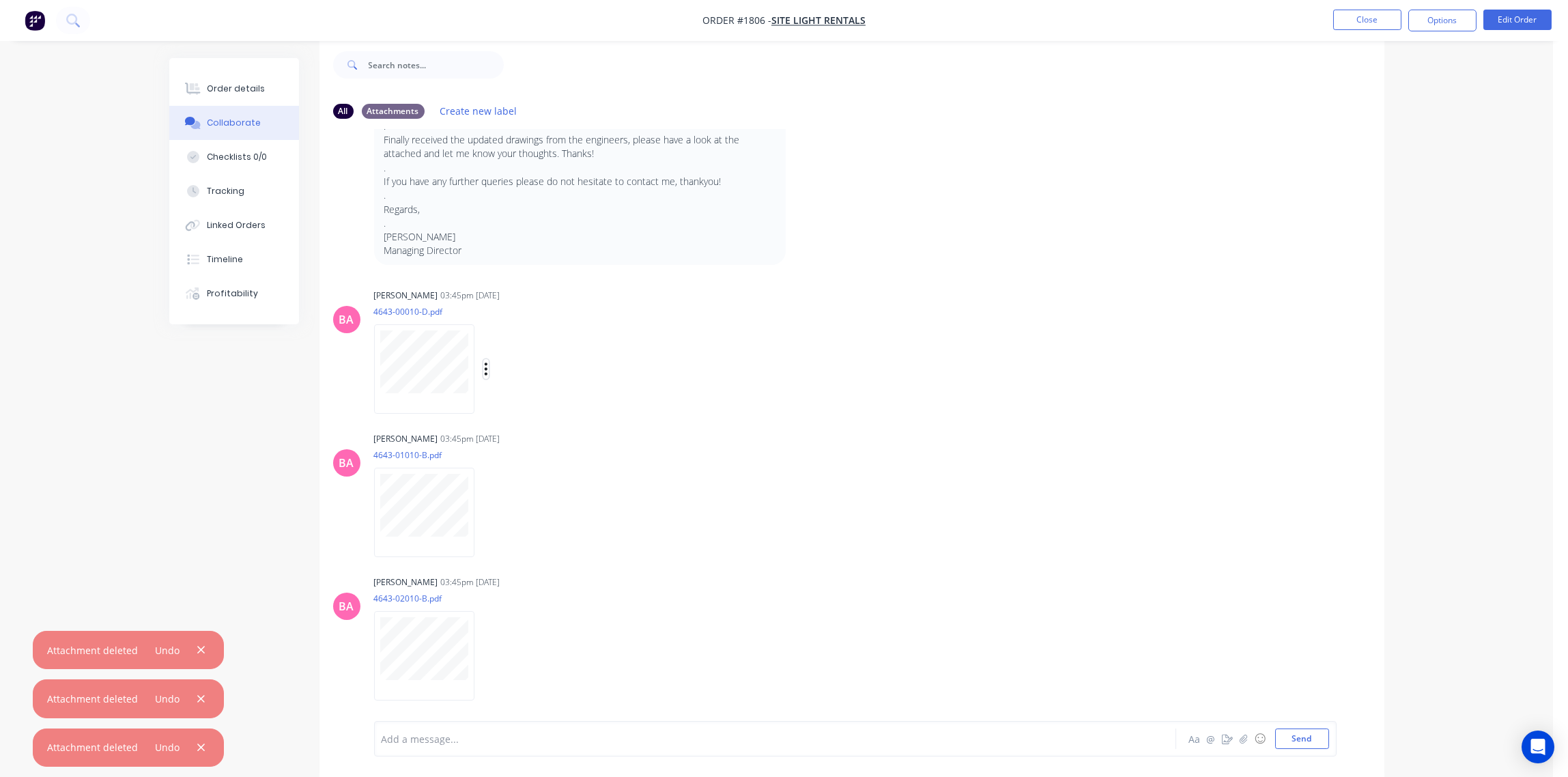
click at [487, 367] on icon "button" at bounding box center [485, 368] width 3 height 12
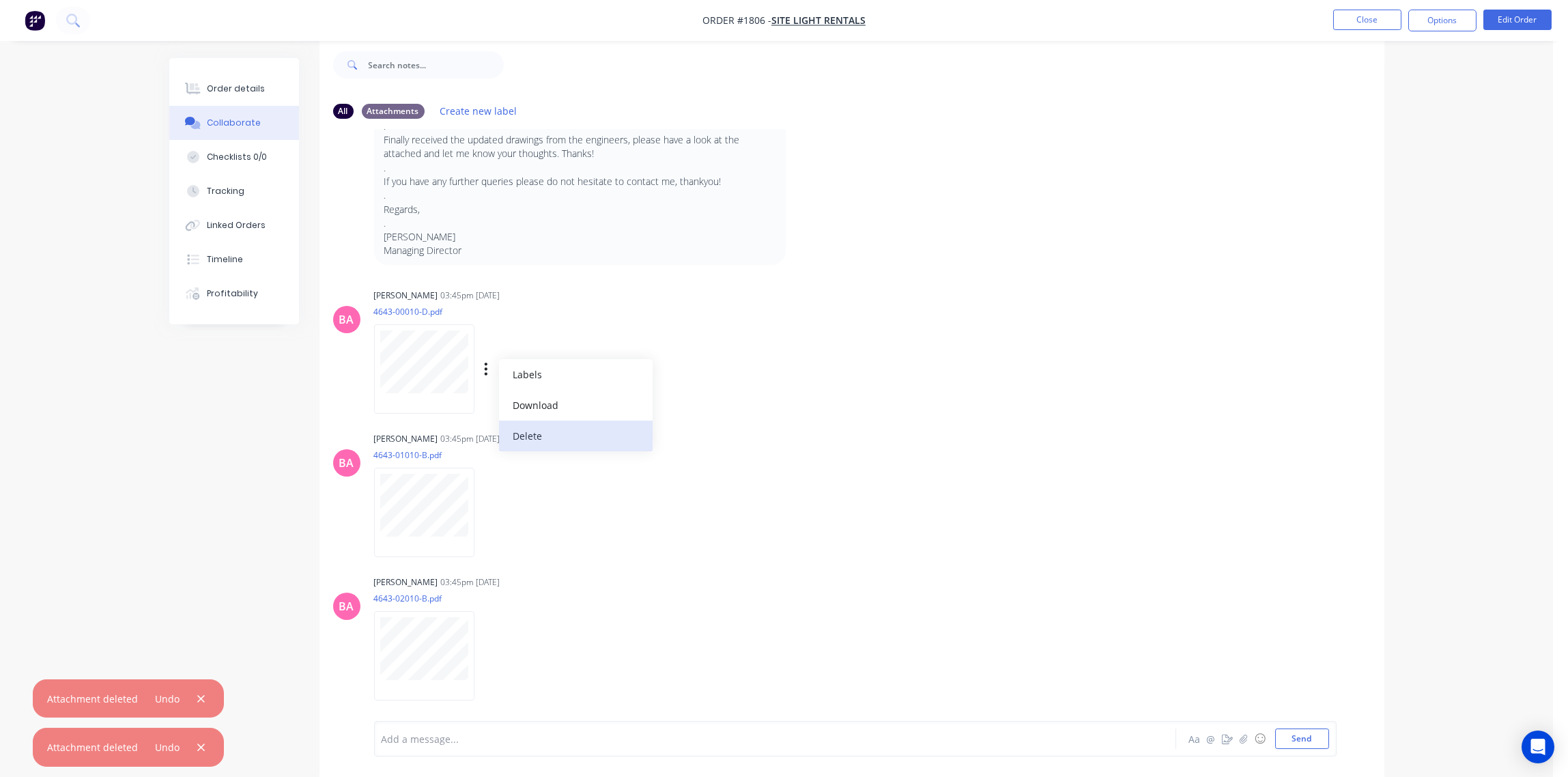
click at [549, 435] on button "Delete" at bounding box center [576, 436] width 153 height 31
click at [486, 367] on icon "button" at bounding box center [485, 368] width 3 height 12
click at [544, 435] on button "Delete" at bounding box center [576, 436] width 153 height 31
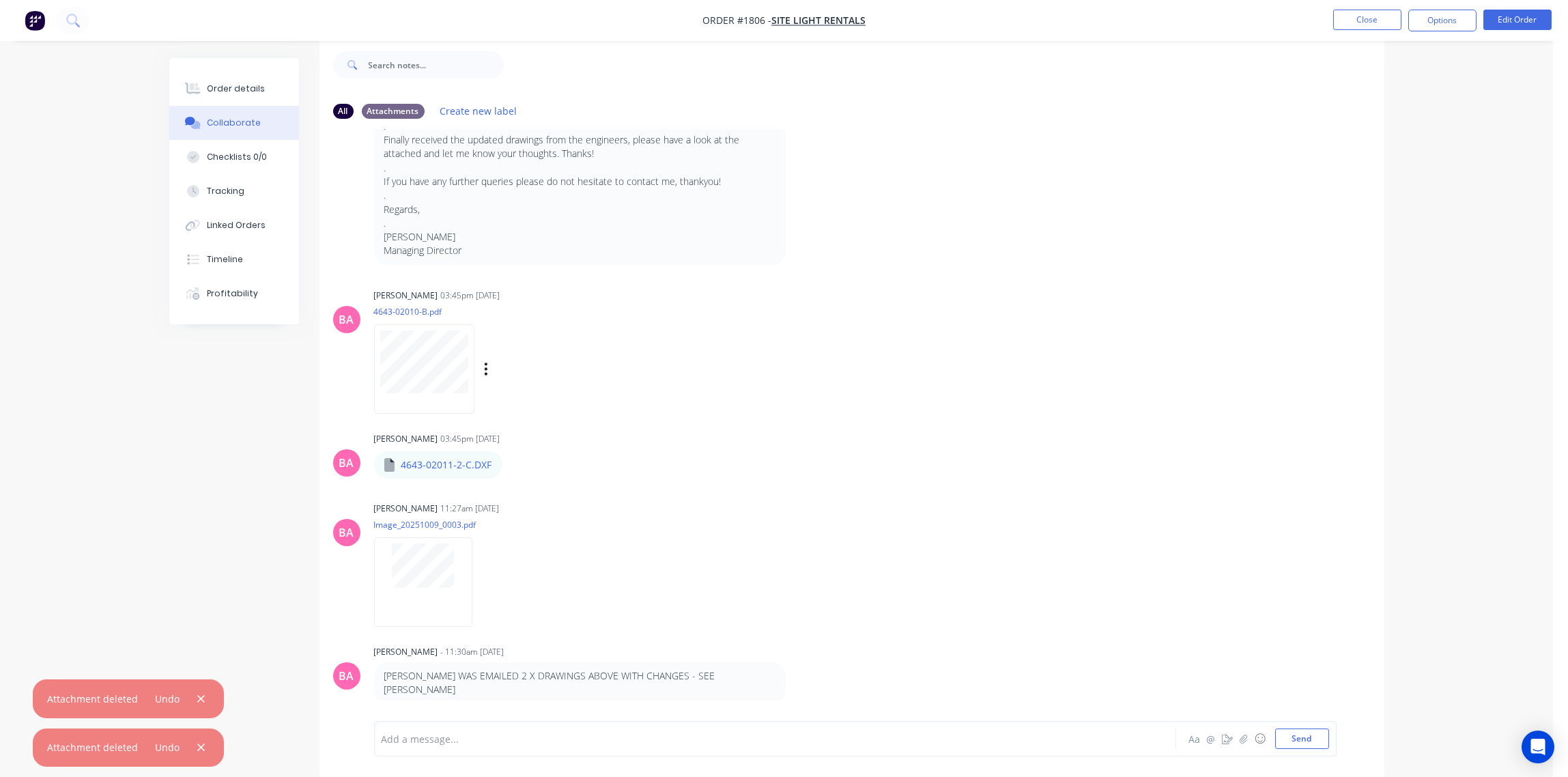
click at [490, 367] on div "Labels Download Delete" at bounding box center [556, 368] width 153 height 20
click at [485, 367] on icon "button" at bounding box center [486, 368] width 4 height 16
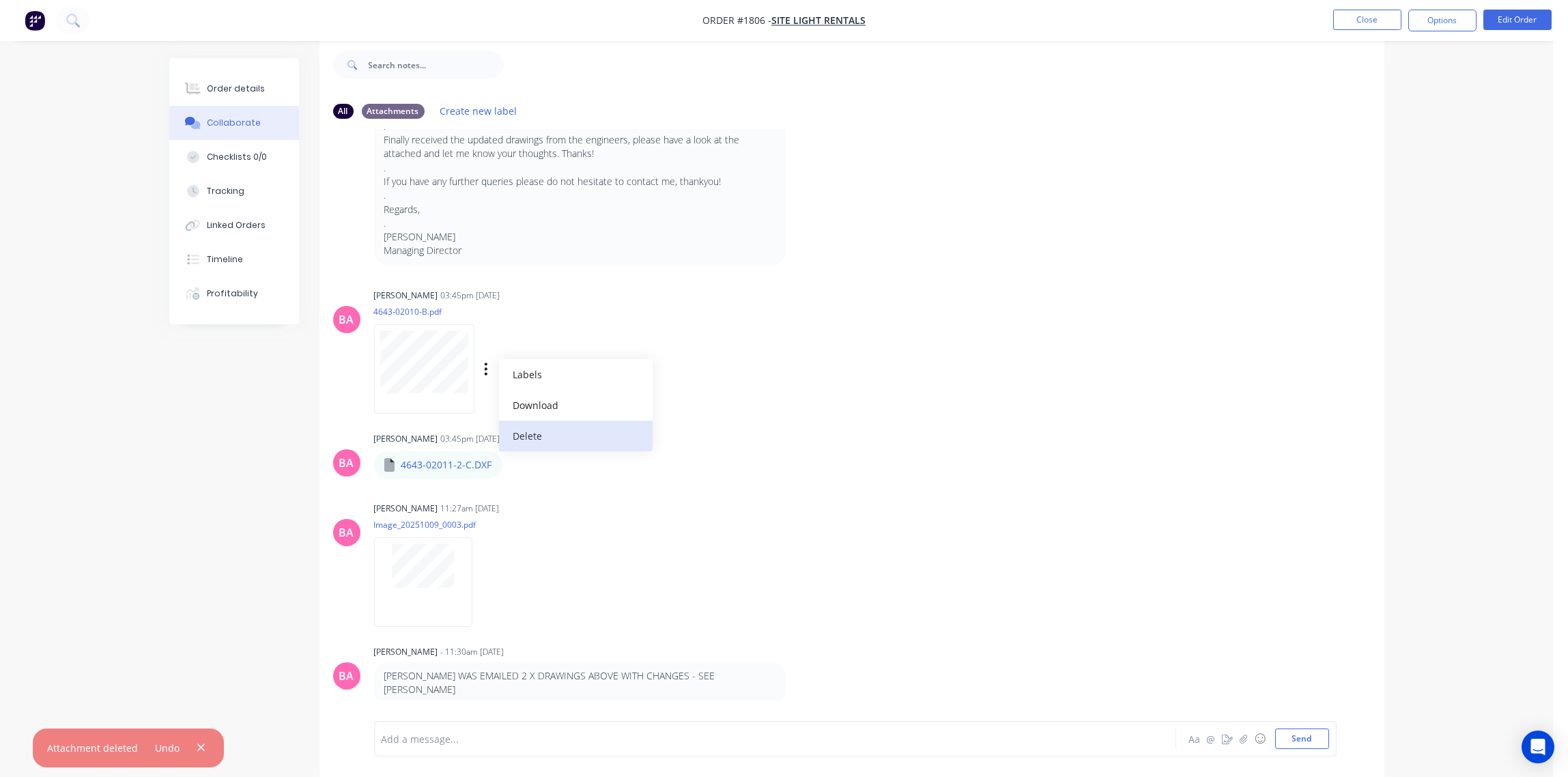
click at [547, 433] on button "Delete" at bounding box center [576, 436] width 153 height 31
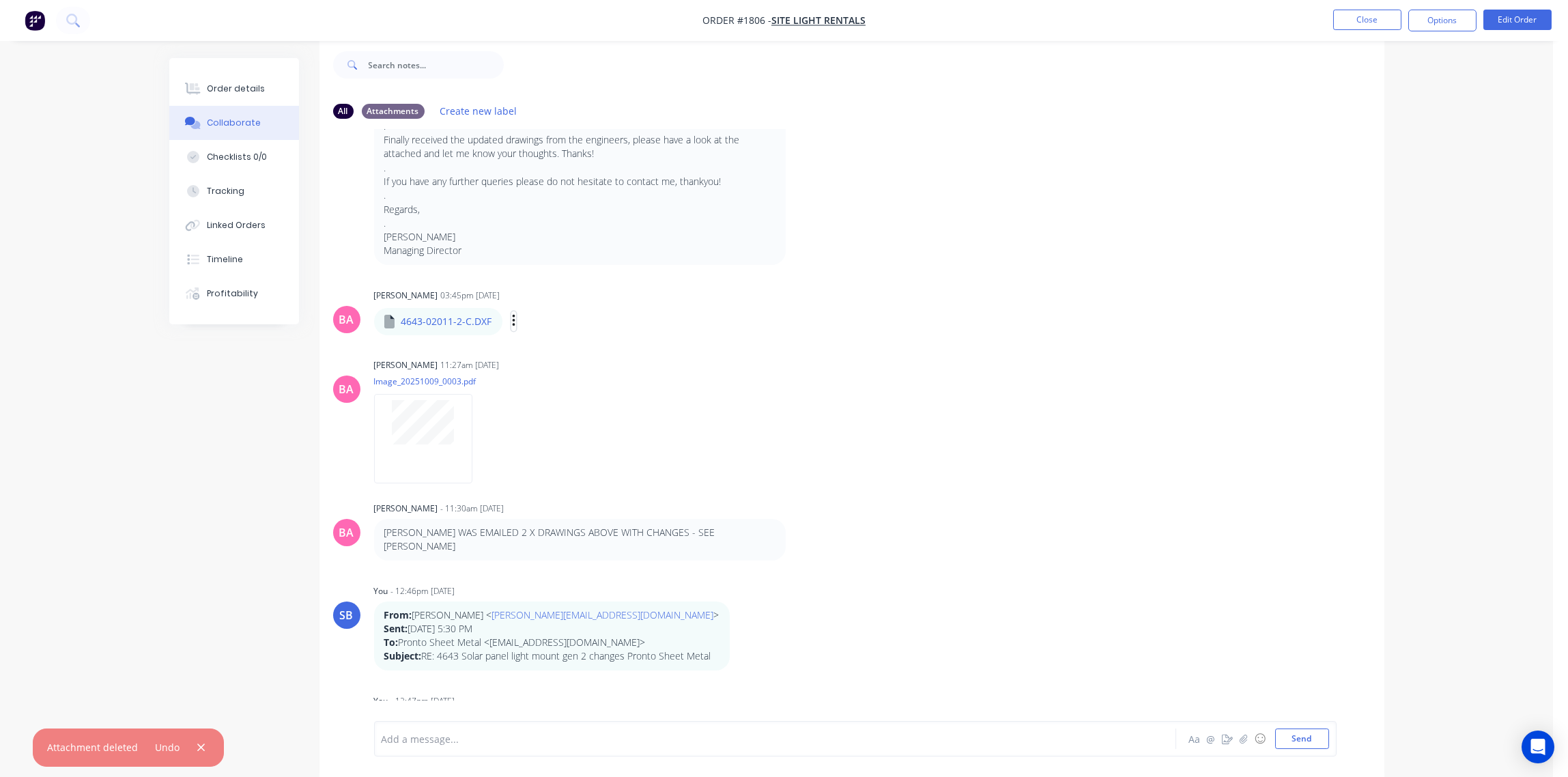
click at [513, 323] on icon "button" at bounding box center [513, 321] width 4 height 16
click at [565, 384] on button "Delete" at bounding box center [603, 388] width 153 height 31
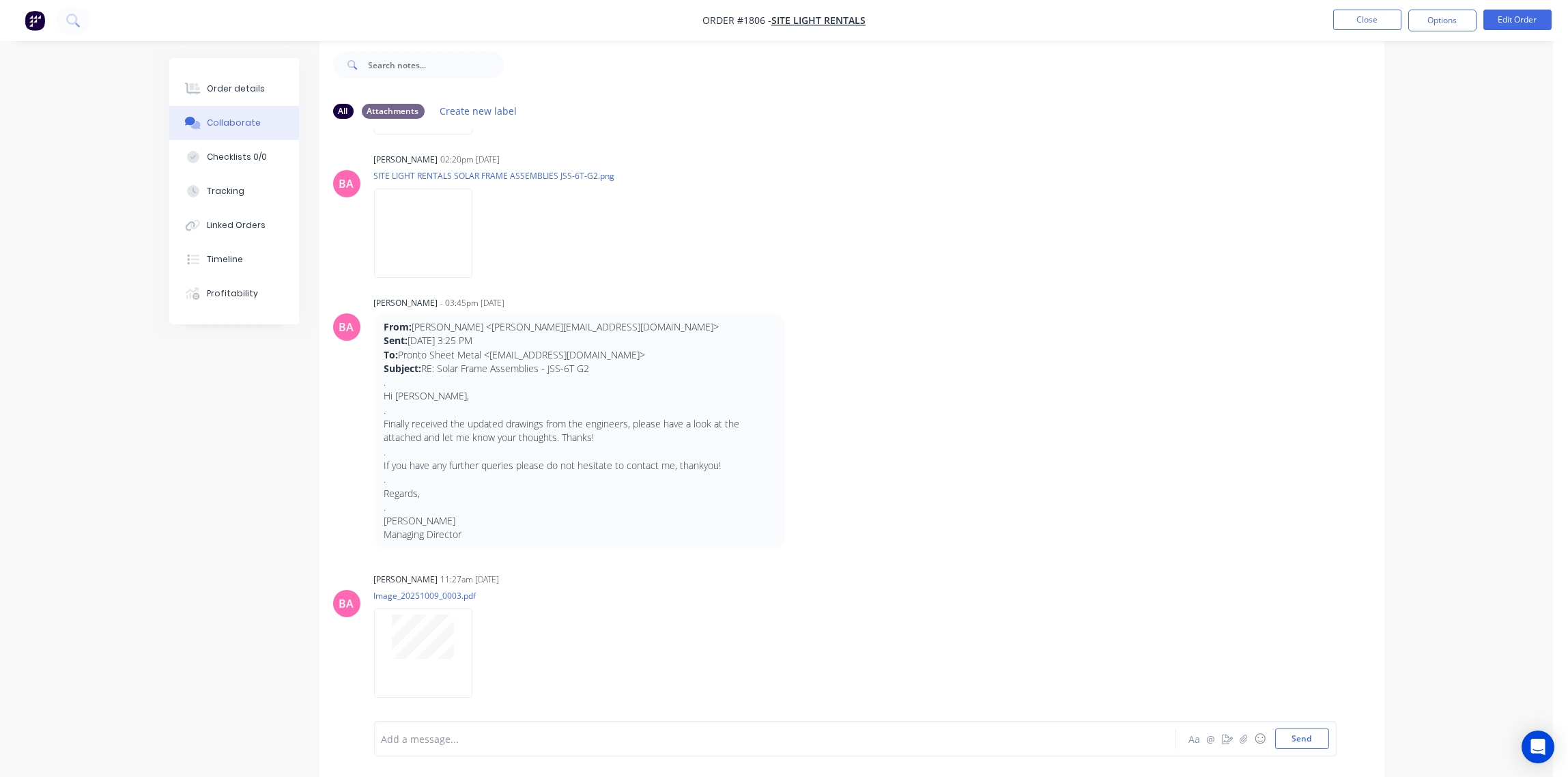
scroll to position [0, 0]
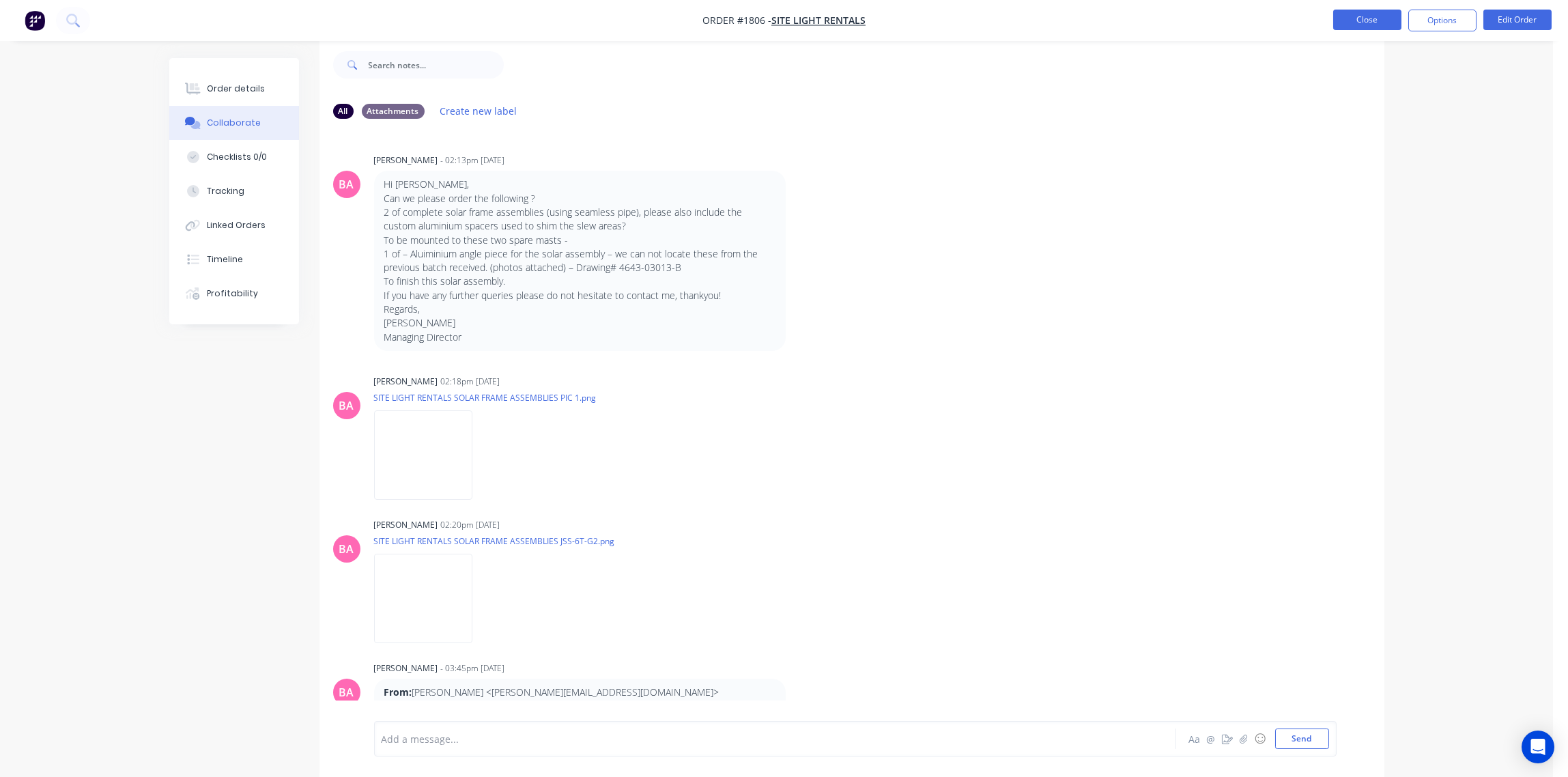
click at [1361, 18] on button "Close" at bounding box center [1367, 20] width 68 height 21
